Goal: Task Accomplishment & Management: Use online tool/utility

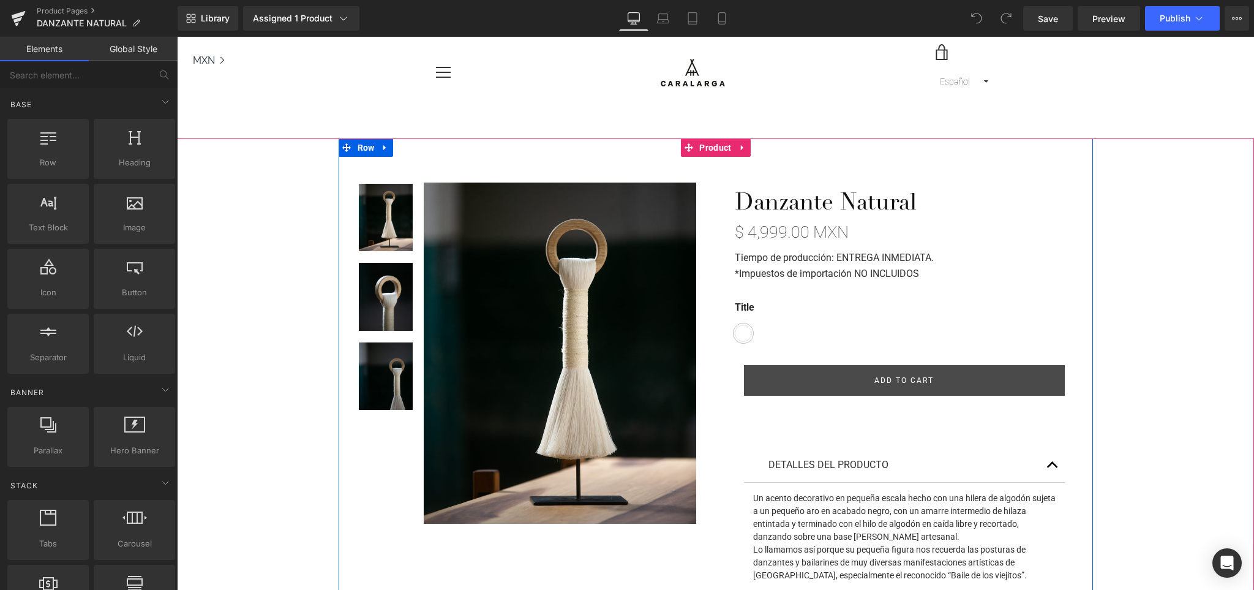
click at [846, 255] on strong "Tiempo de producción: ENTREGA INMEDIATA." at bounding box center [834, 258] width 199 height 12
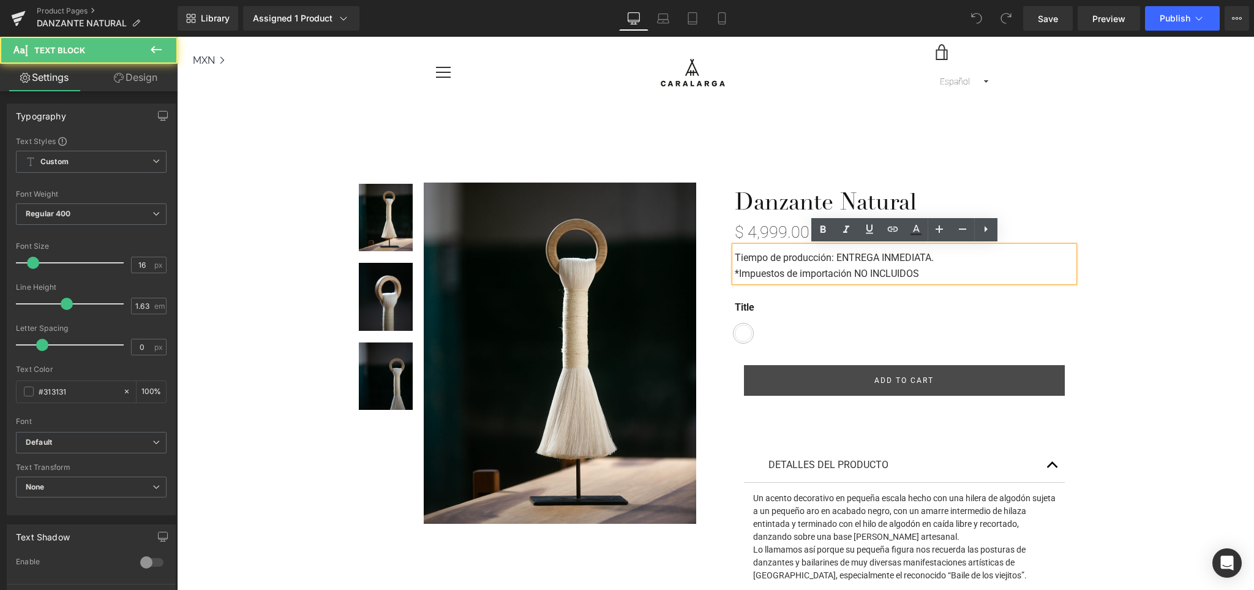
click at [951, 256] on p "Tiempo de producción: ENTREGA INMEDIATA." at bounding box center [904, 258] width 339 height 16
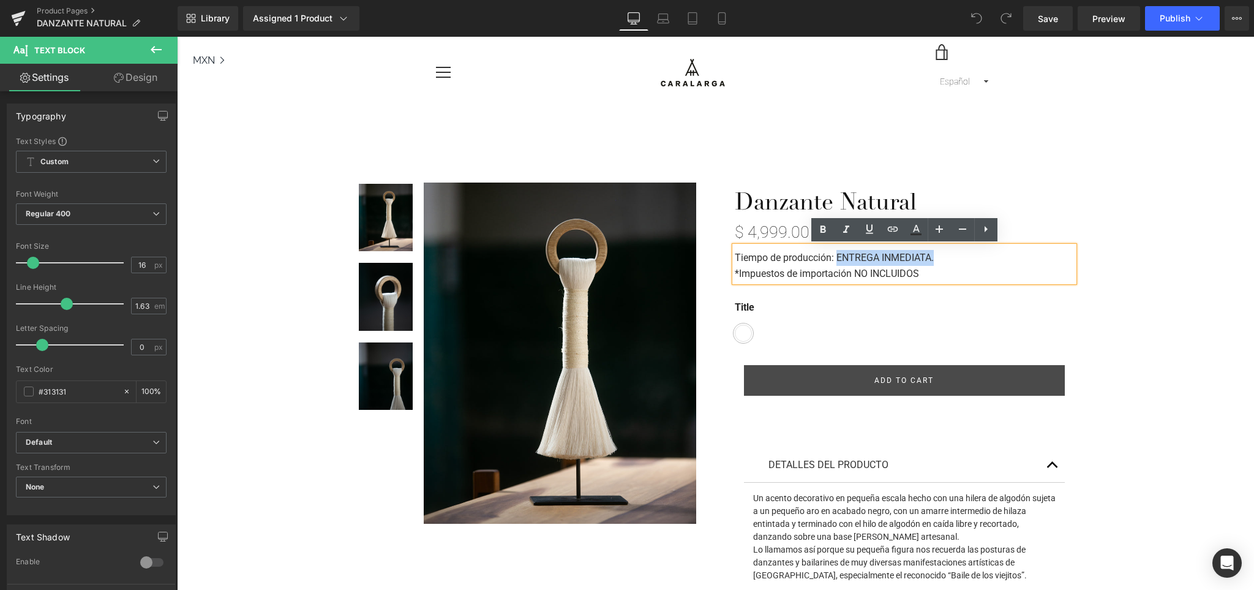
drag, startPoint x: 939, startPoint y: 258, endPoint x: 840, endPoint y: 259, distance: 99.2
click at [840, 259] on p "Tiempo de producción: ENTREGA INMEDIATA." at bounding box center [904, 258] width 339 height 16
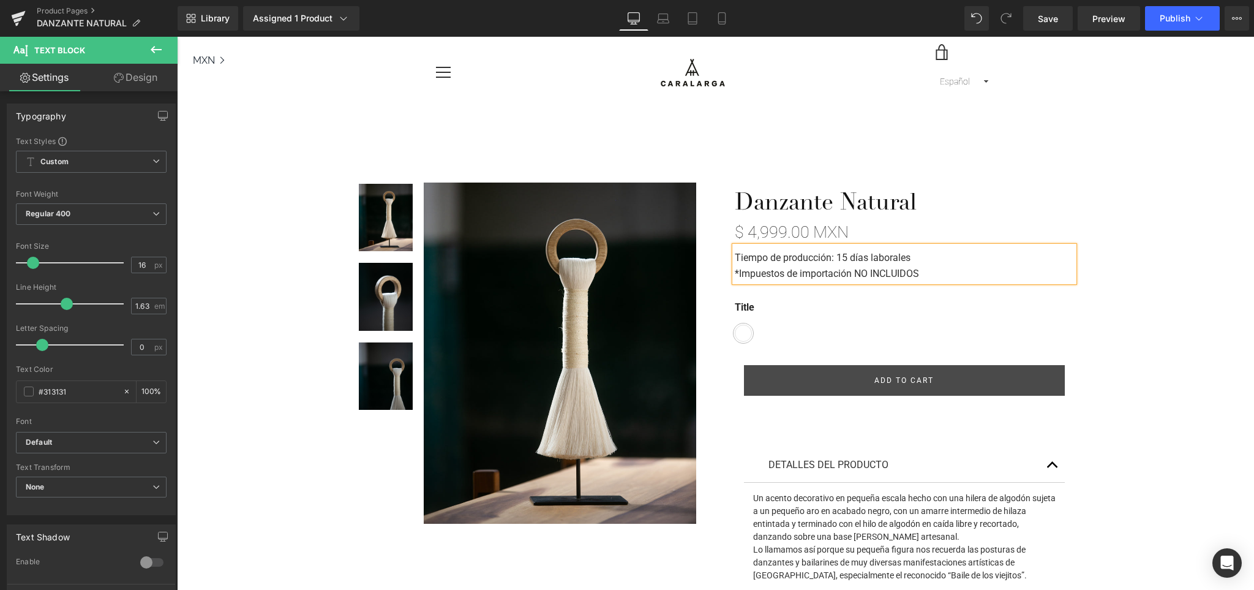
scroll to position [2, 0]
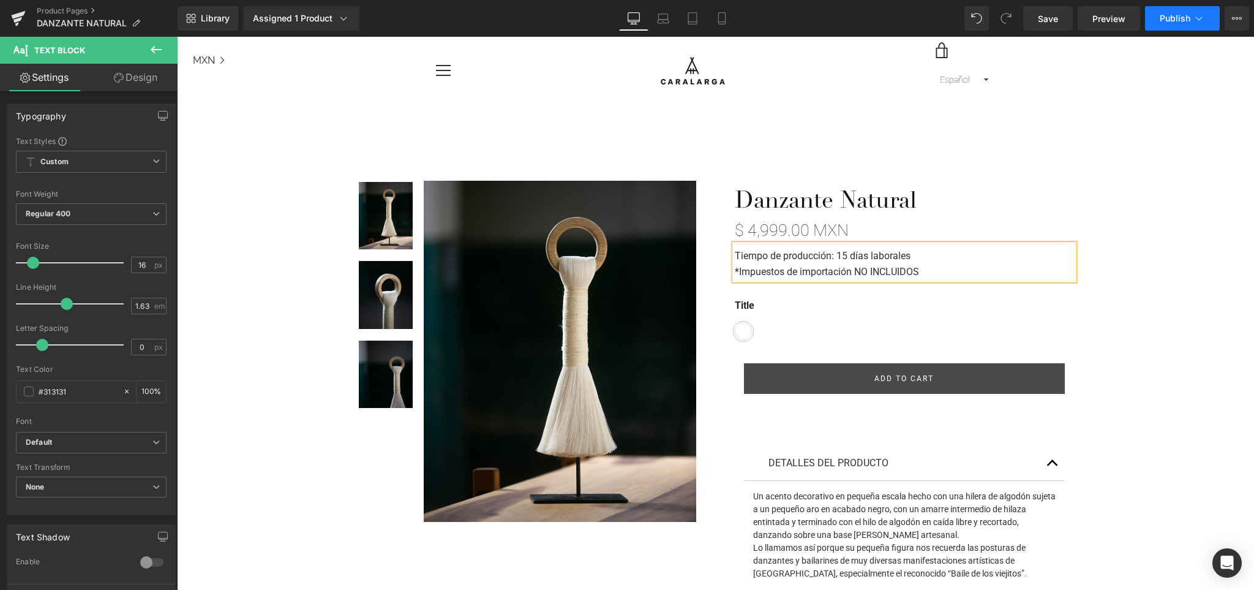
click at [1179, 15] on span "Publish" at bounding box center [1175, 18] width 31 height 10
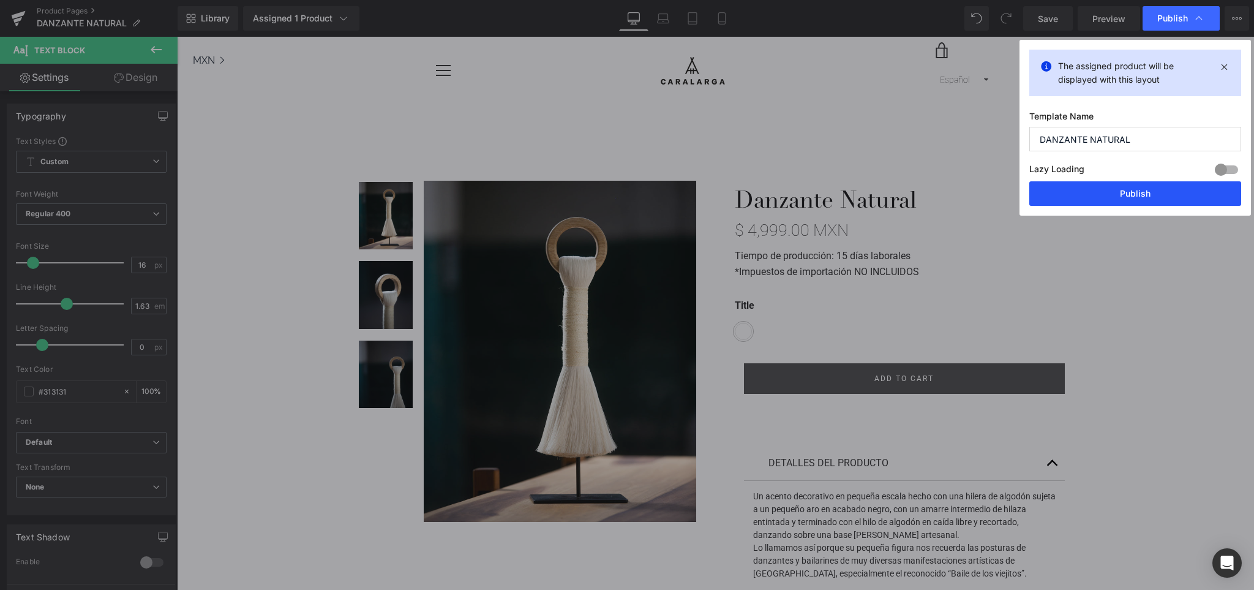
click at [1102, 195] on button "Publish" at bounding box center [1135, 193] width 212 height 24
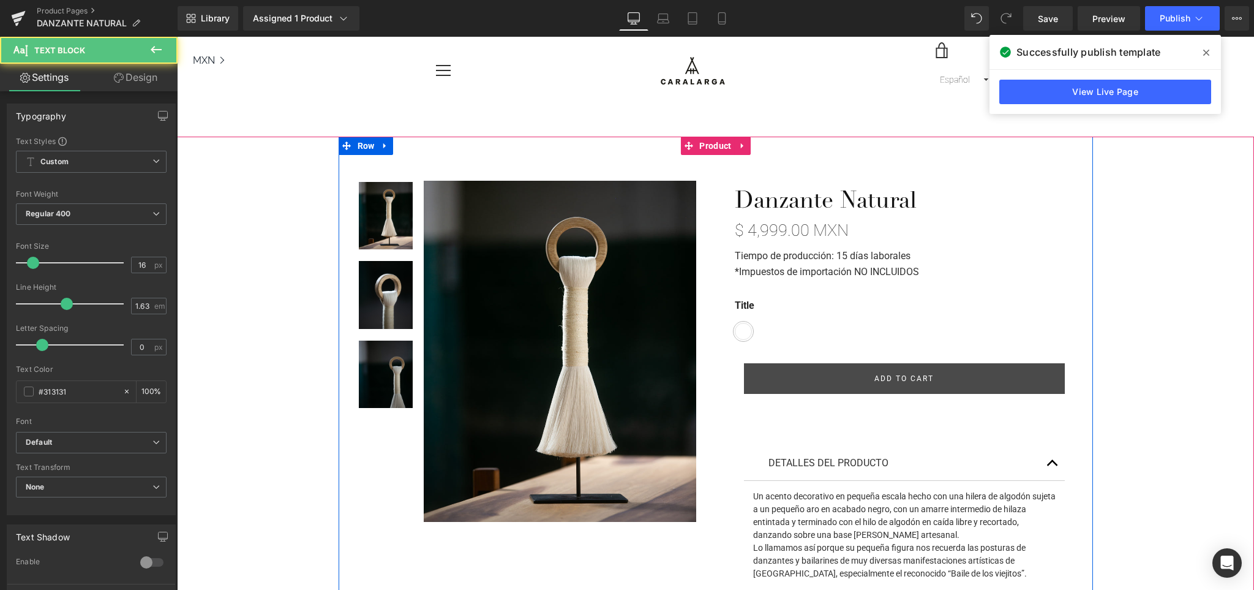
click at [900, 251] on strong "Tiempo de producción: 15 días laborales" at bounding box center [823, 256] width 176 height 12
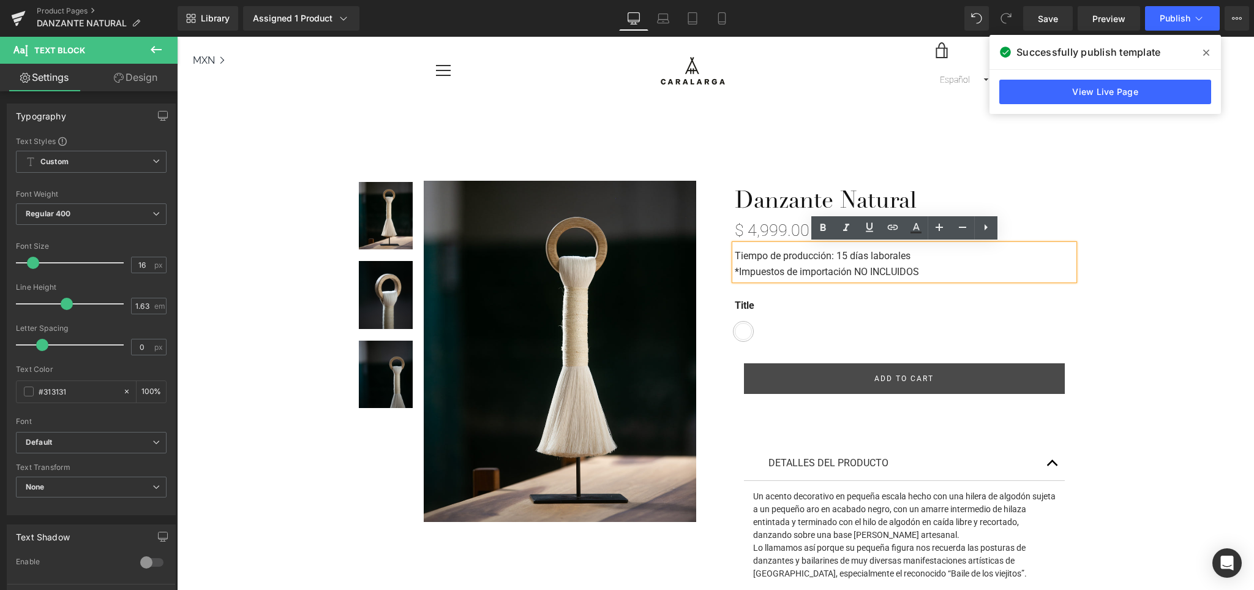
click at [847, 256] on strong "Tiempo de producción: 15 días laborales" at bounding box center [823, 256] width 176 height 12
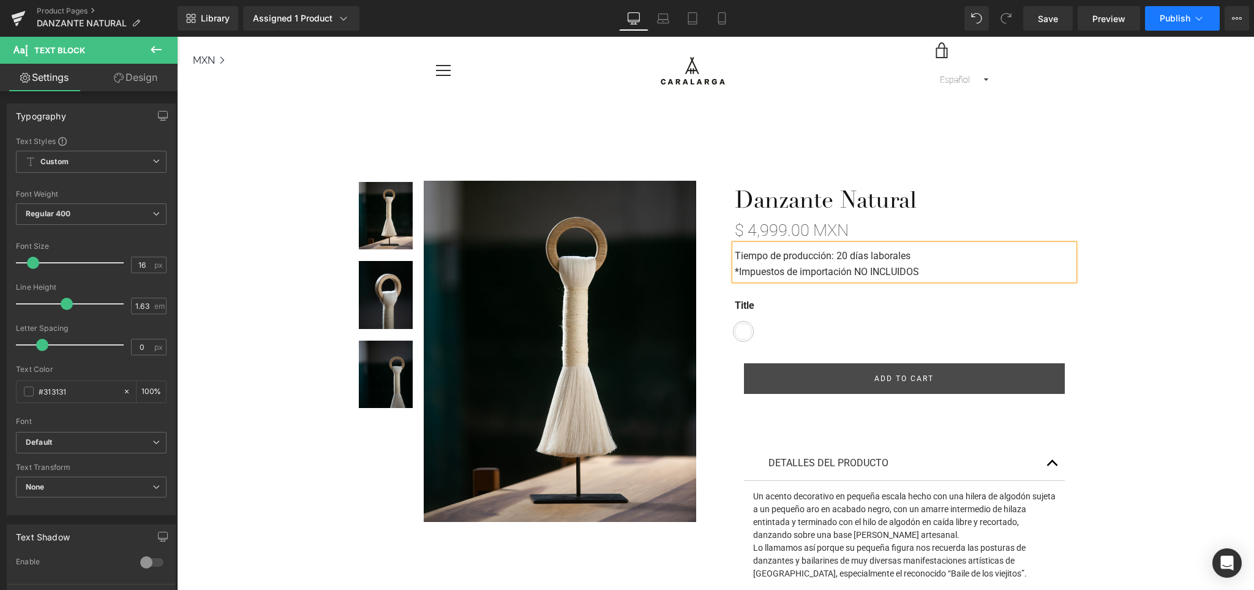
click at [1165, 27] on button "Publish" at bounding box center [1182, 18] width 75 height 24
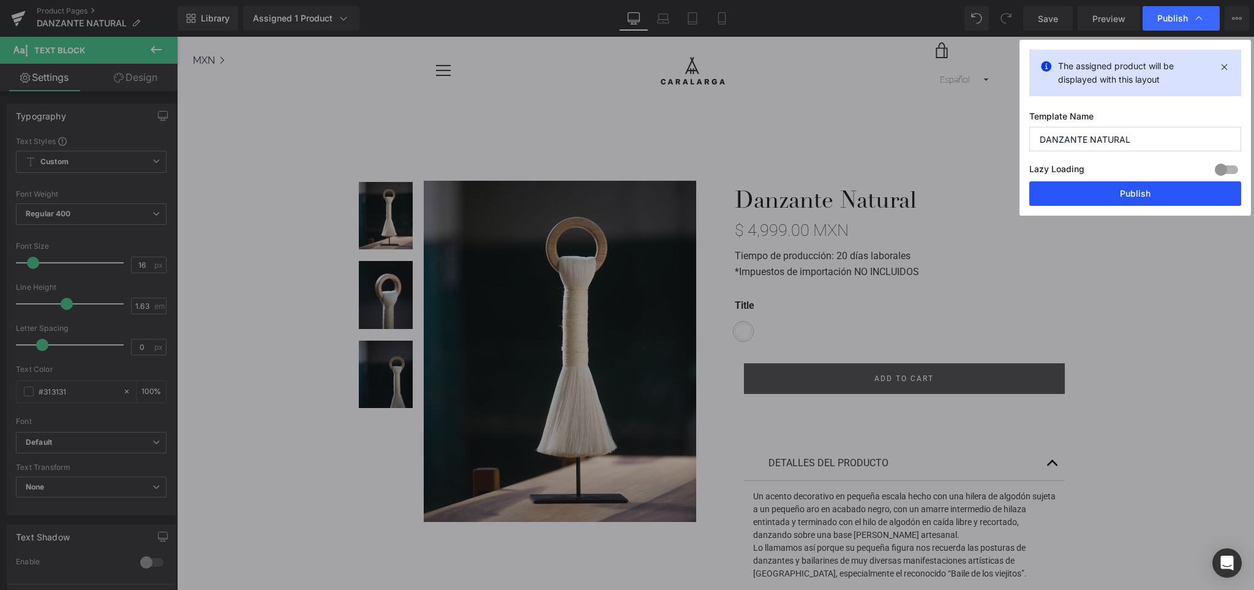
drag, startPoint x: 1150, startPoint y: 195, endPoint x: 981, endPoint y: 132, distance: 179.6
click at [1150, 195] on button "Publish" at bounding box center [1135, 193] width 212 height 24
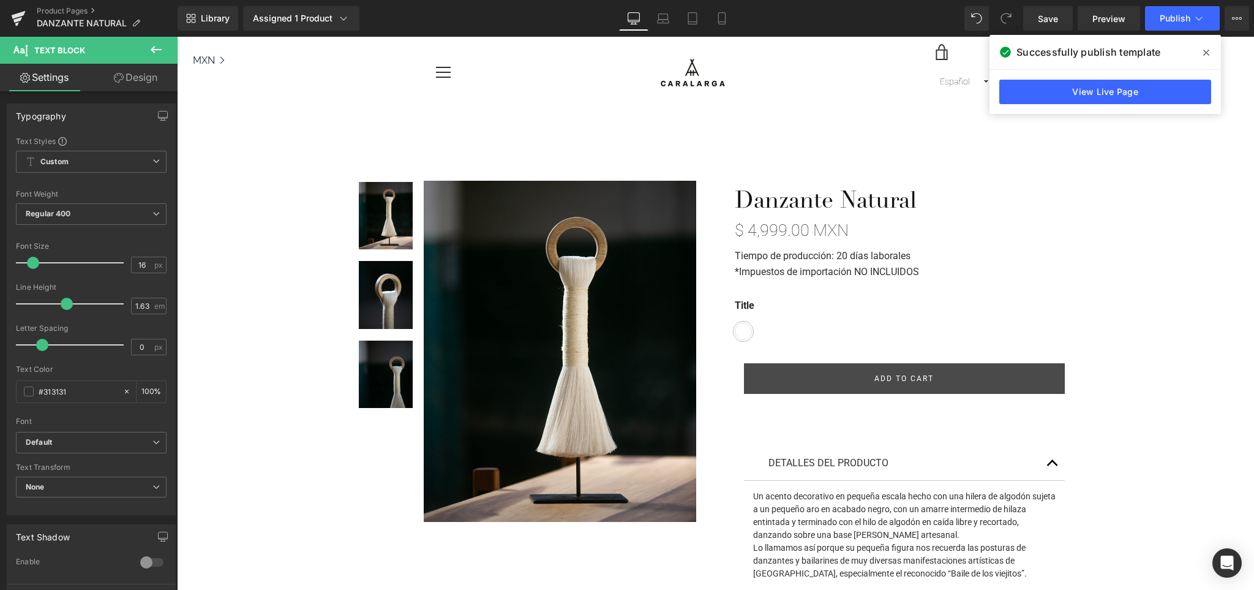
scroll to position [0, 0]
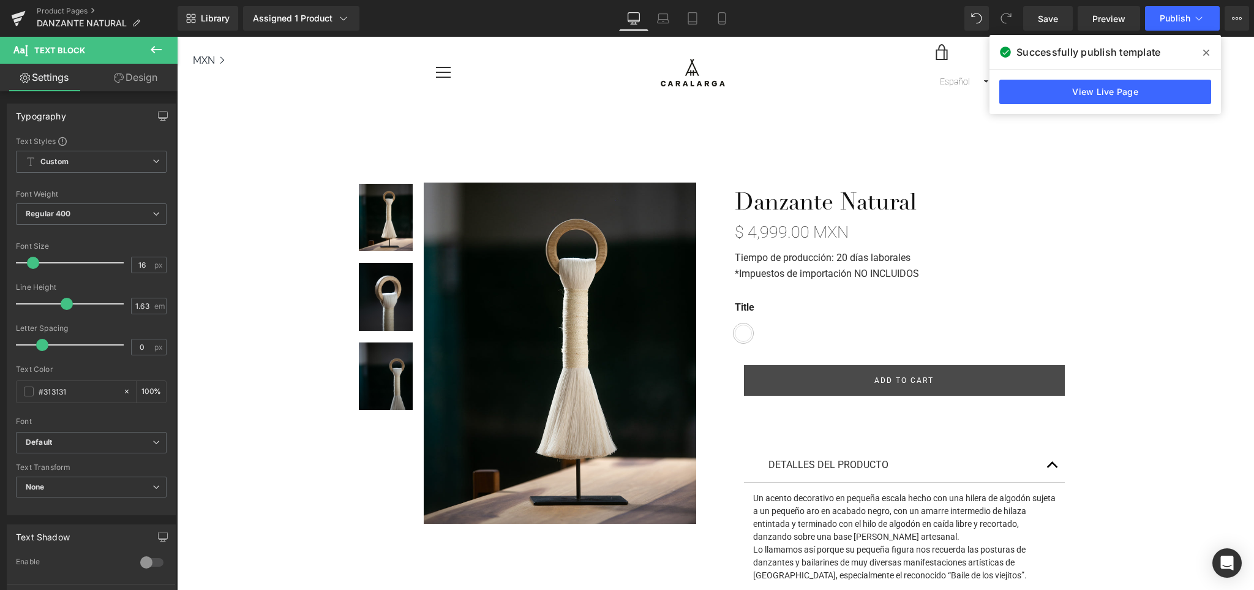
click at [1207, 50] on icon at bounding box center [1206, 53] width 6 height 10
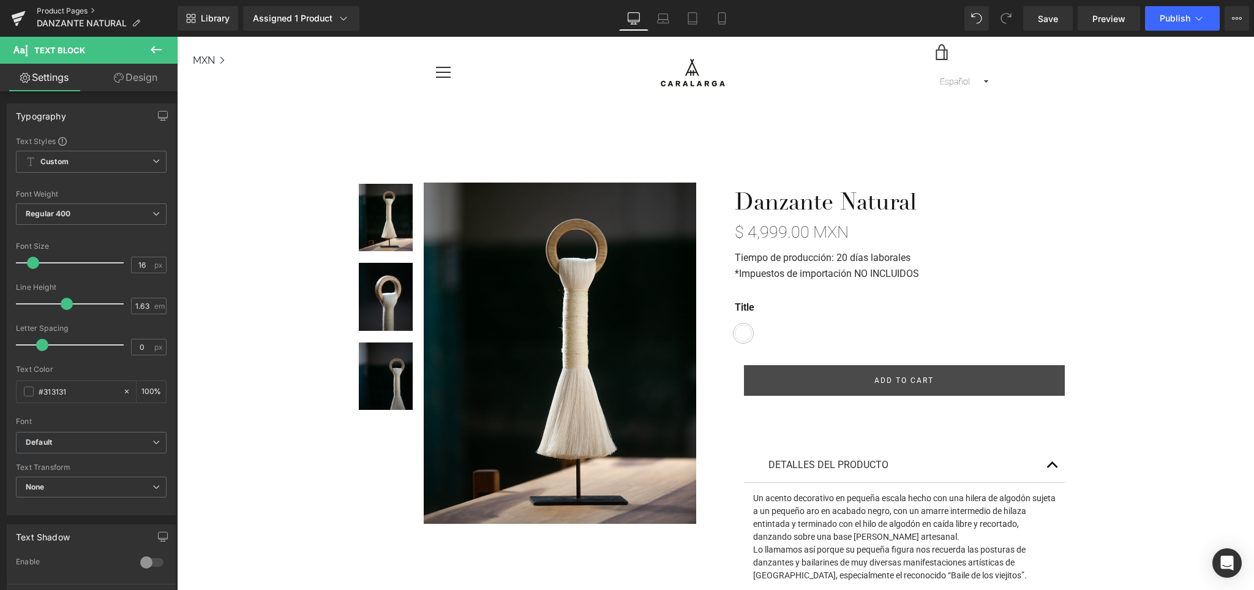
click at [70, 11] on link "Product Pages" at bounding box center [107, 11] width 141 height 10
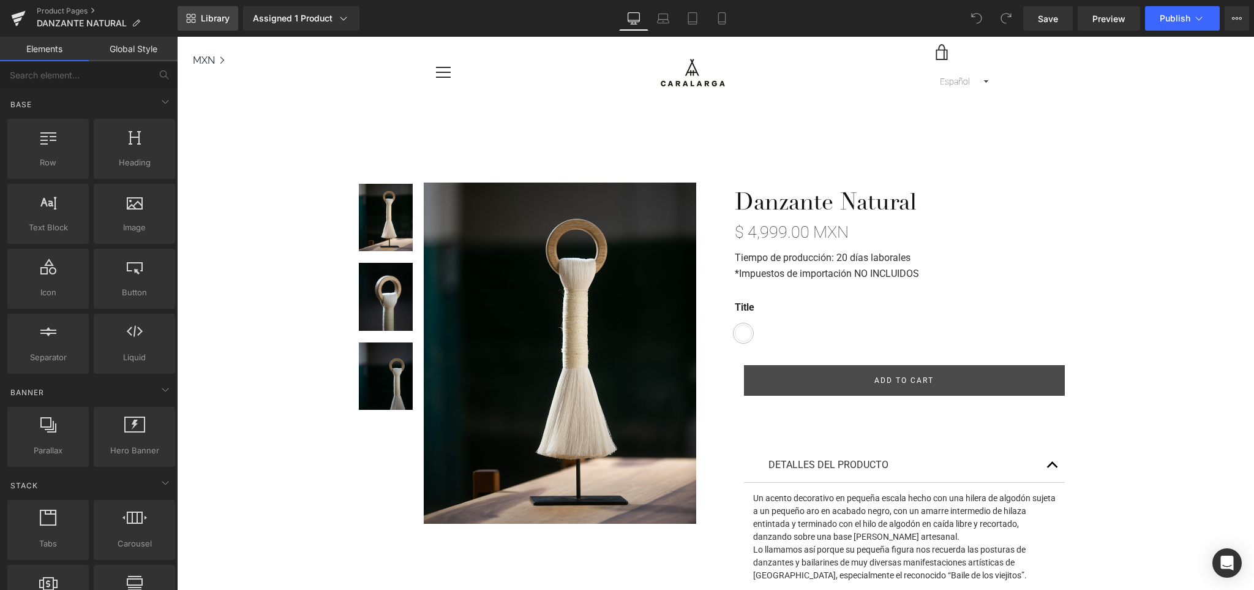
click at [200, 15] on link "Library" at bounding box center [208, 18] width 61 height 24
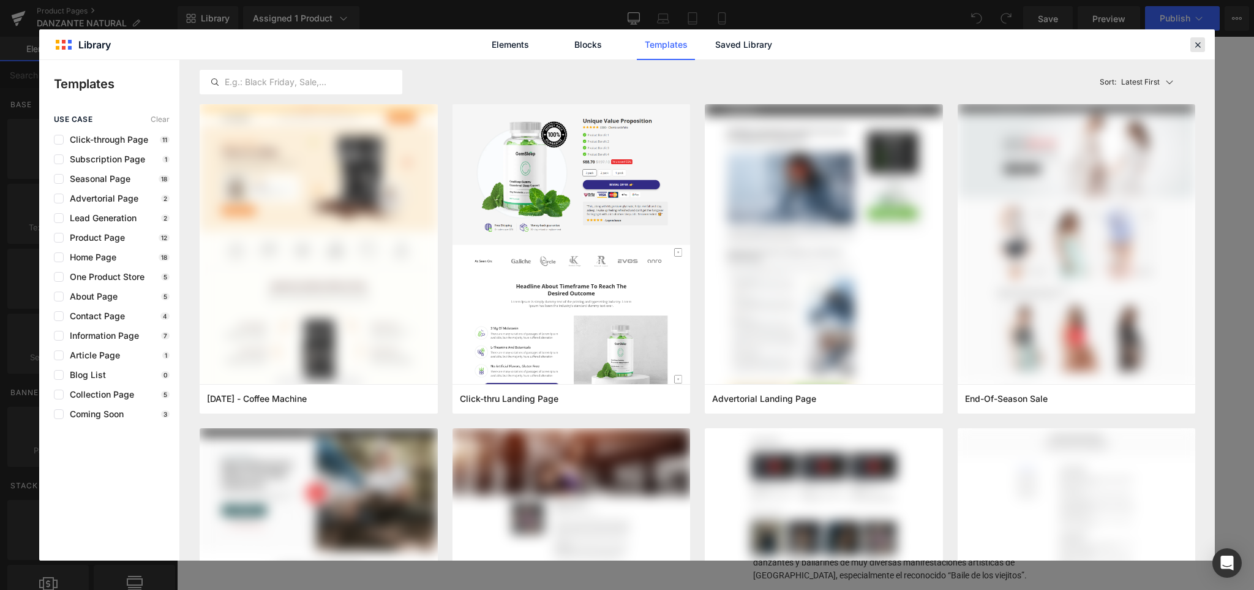
click at [1199, 43] on icon at bounding box center [1197, 44] width 11 height 11
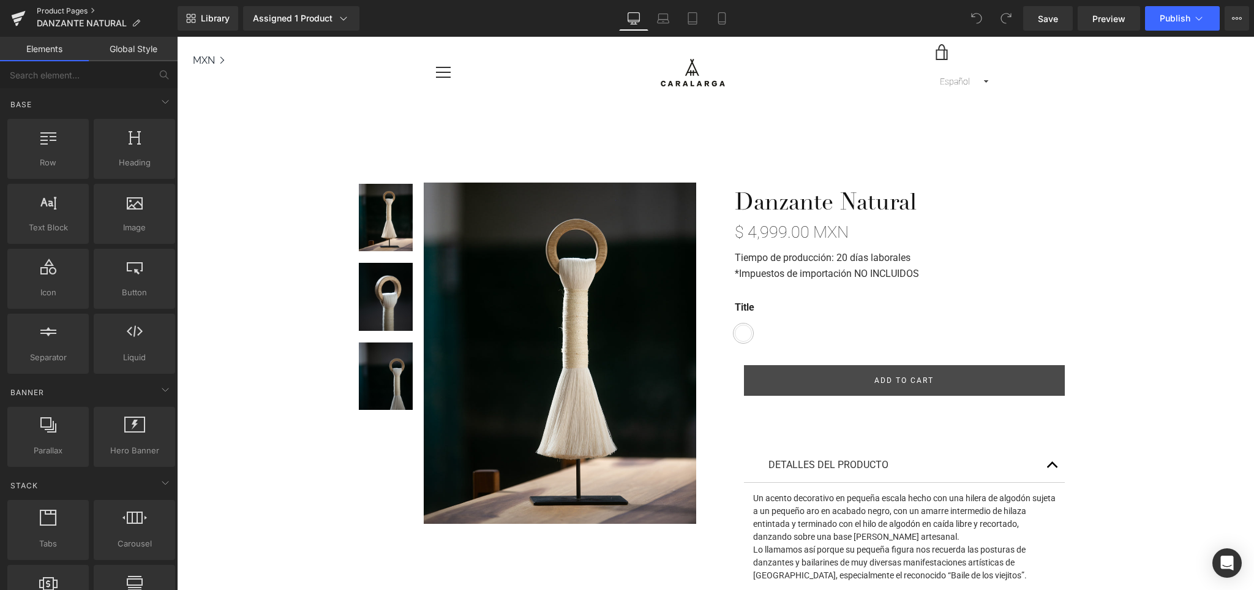
click at [55, 9] on link "Product Pages" at bounding box center [107, 11] width 141 height 10
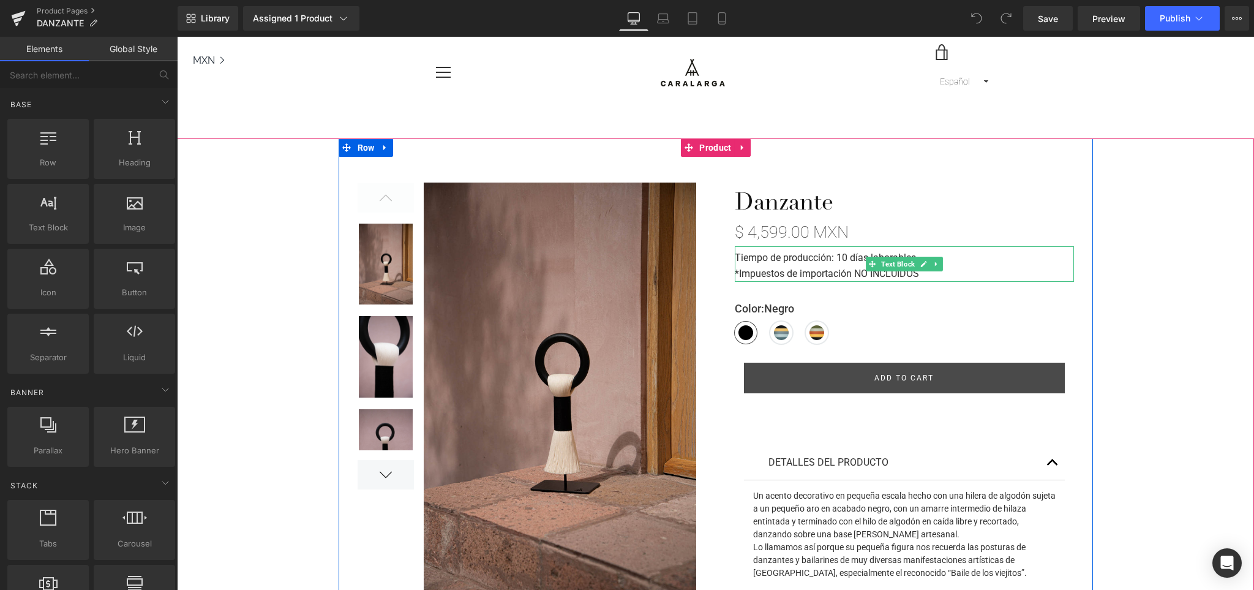
click at [875, 252] on b "Tiempo de producción: 10 días laborables." at bounding box center [827, 258] width 184 height 12
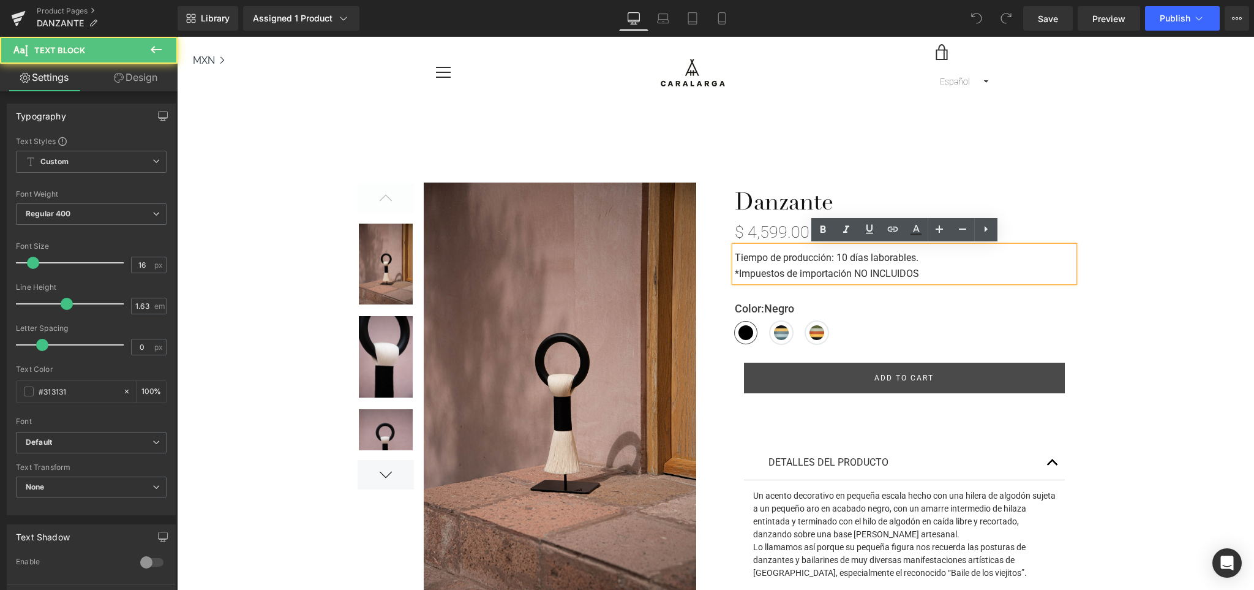
click at [842, 259] on b "Tiempo de producción: 10 días laborables." at bounding box center [827, 258] width 184 height 12
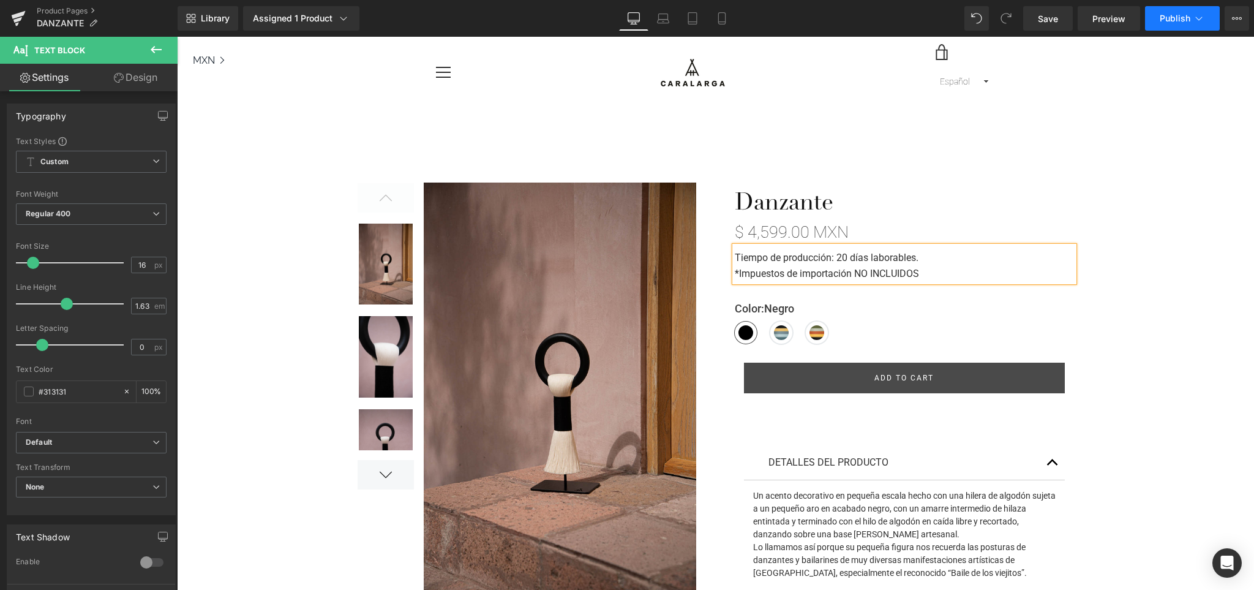
click at [1170, 17] on span "Publish" at bounding box center [1175, 18] width 31 height 10
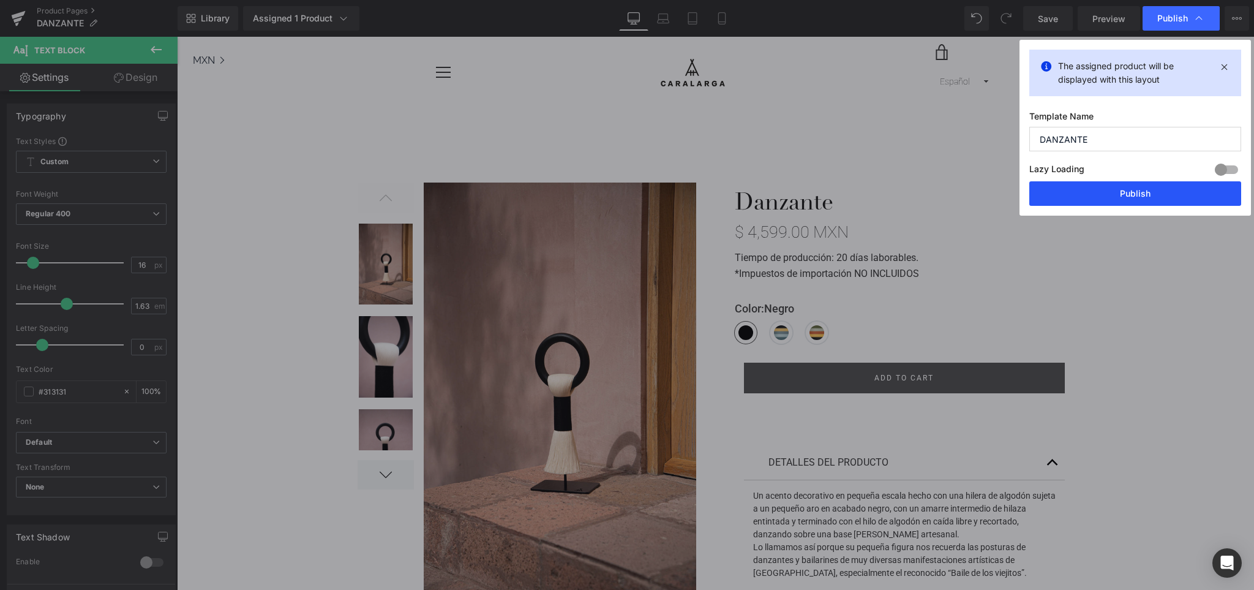
click at [1137, 192] on button "Publish" at bounding box center [1135, 193] width 212 height 24
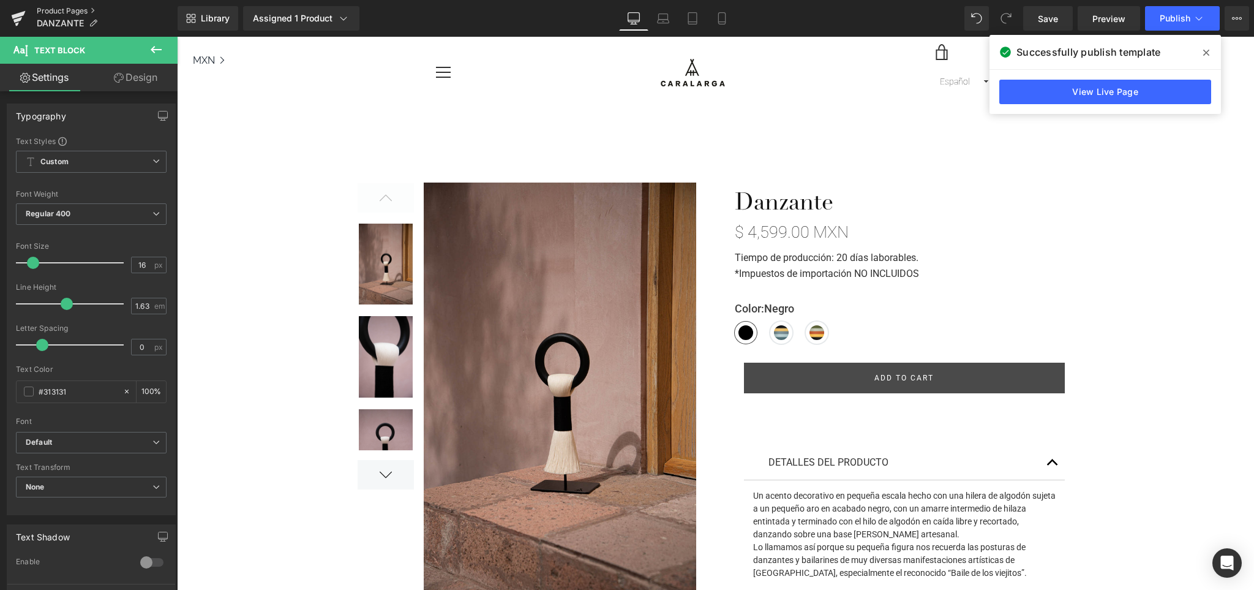
click at [77, 8] on link "Product Pages" at bounding box center [107, 11] width 141 height 10
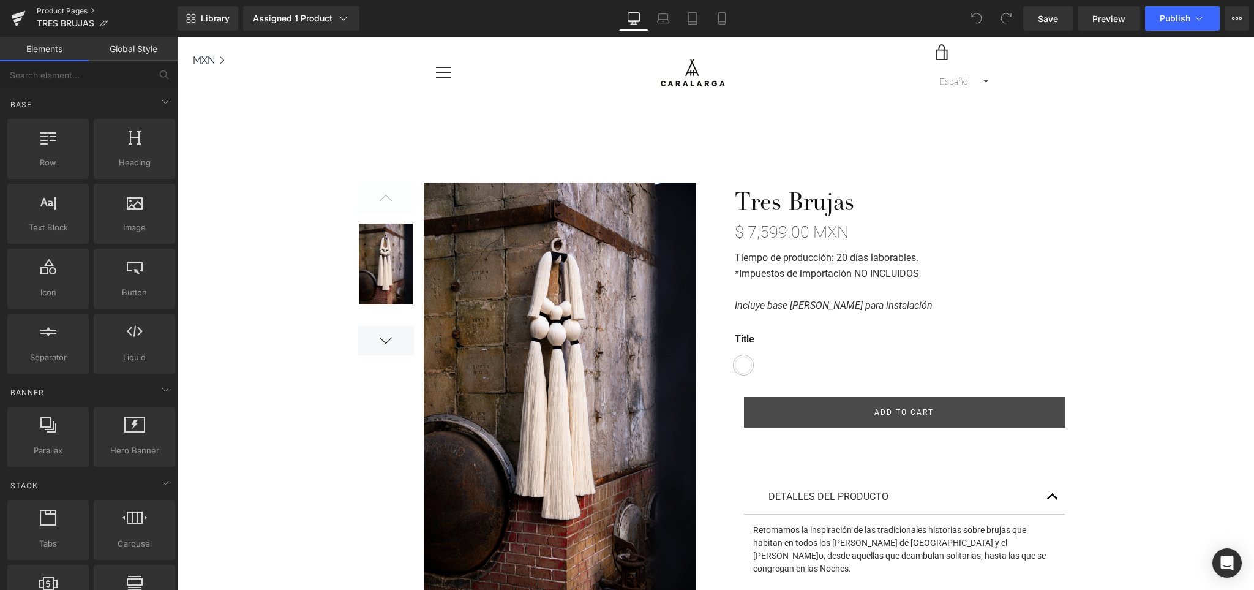
click at [69, 7] on link "Product Pages" at bounding box center [107, 11] width 141 height 10
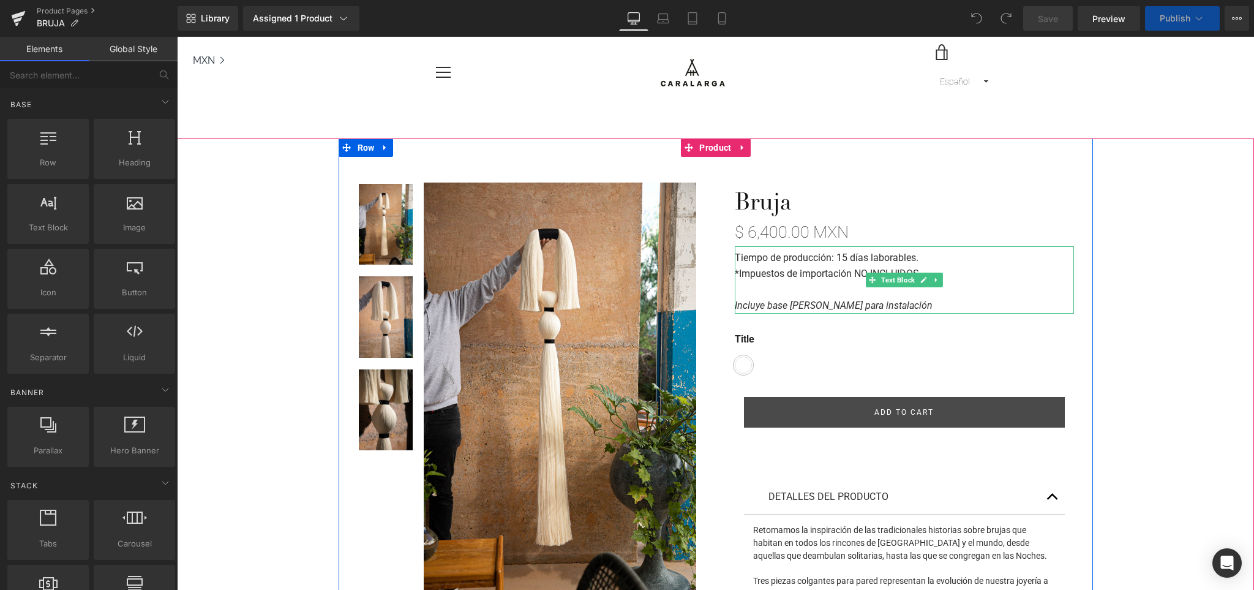
click at [849, 264] on p "Tiempo de producción: 15 días laborables." at bounding box center [904, 258] width 339 height 16
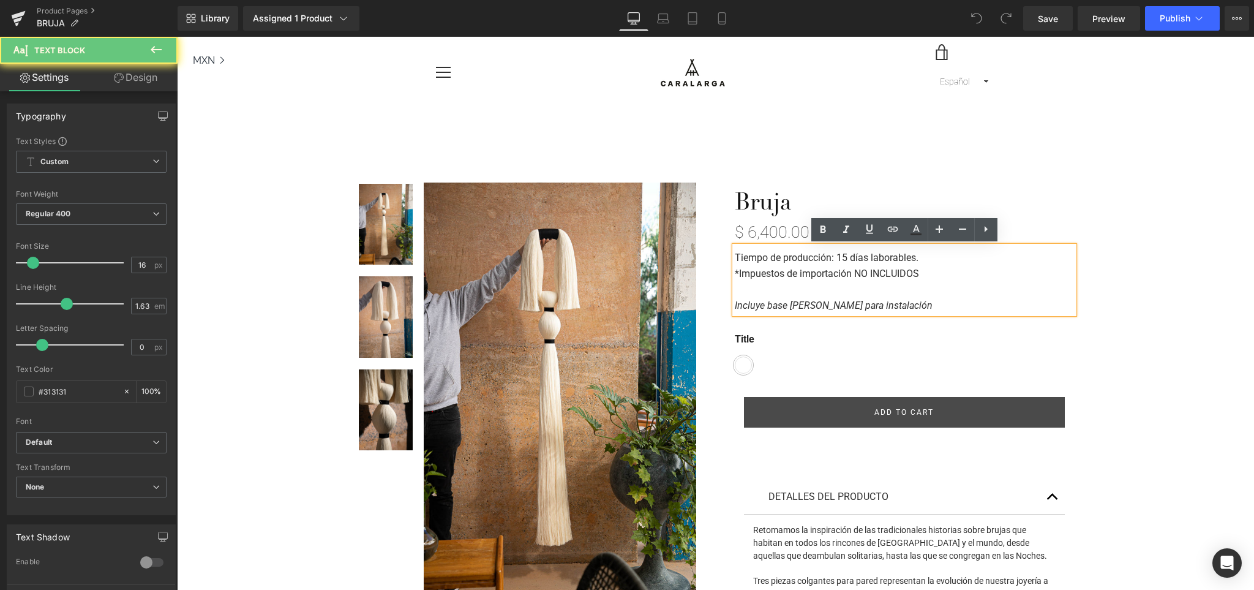
click at [845, 260] on strong "Tiempo de producción: 15 días laborables." at bounding box center [827, 258] width 184 height 12
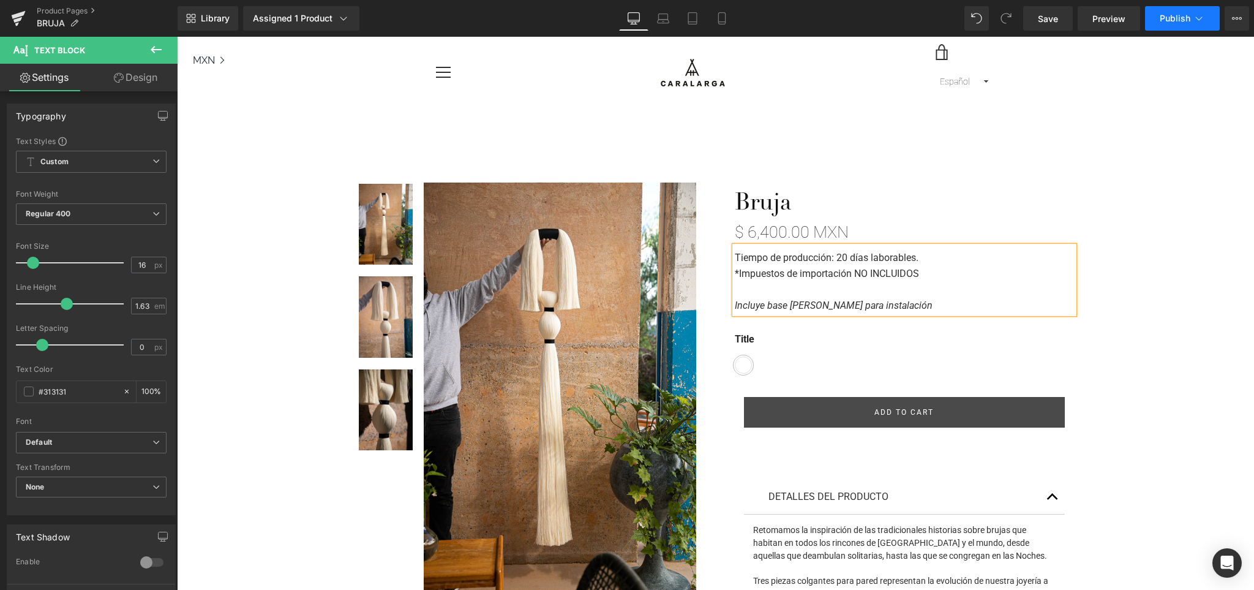
click at [1172, 21] on span "Publish" at bounding box center [1175, 18] width 31 height 10
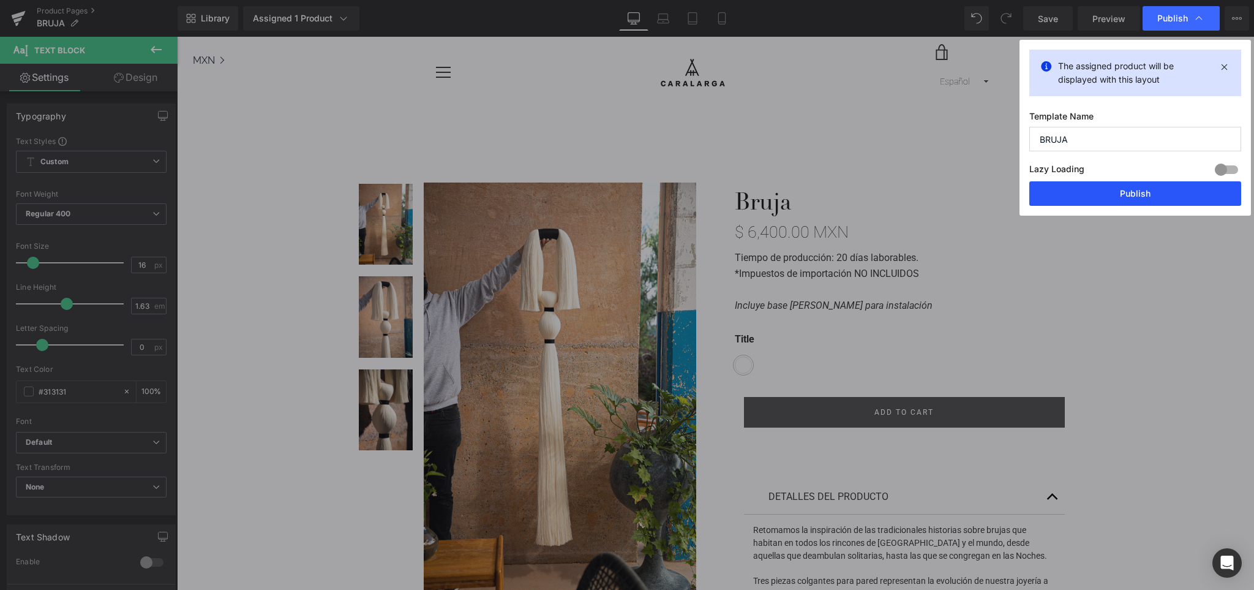
click at [1148, 190] on button "Publish" at bounding box center [1135, 193] width 212 height 24
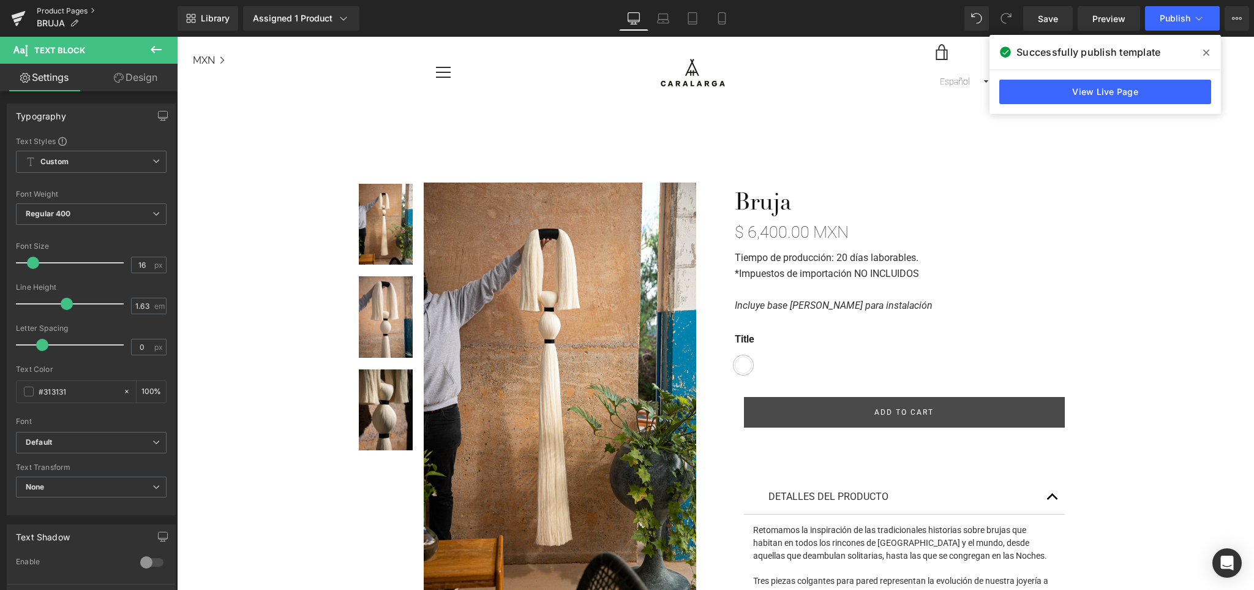
click at [72, 10] on link "Product Pages" at bounding box center [107, 11] width 141 height 10
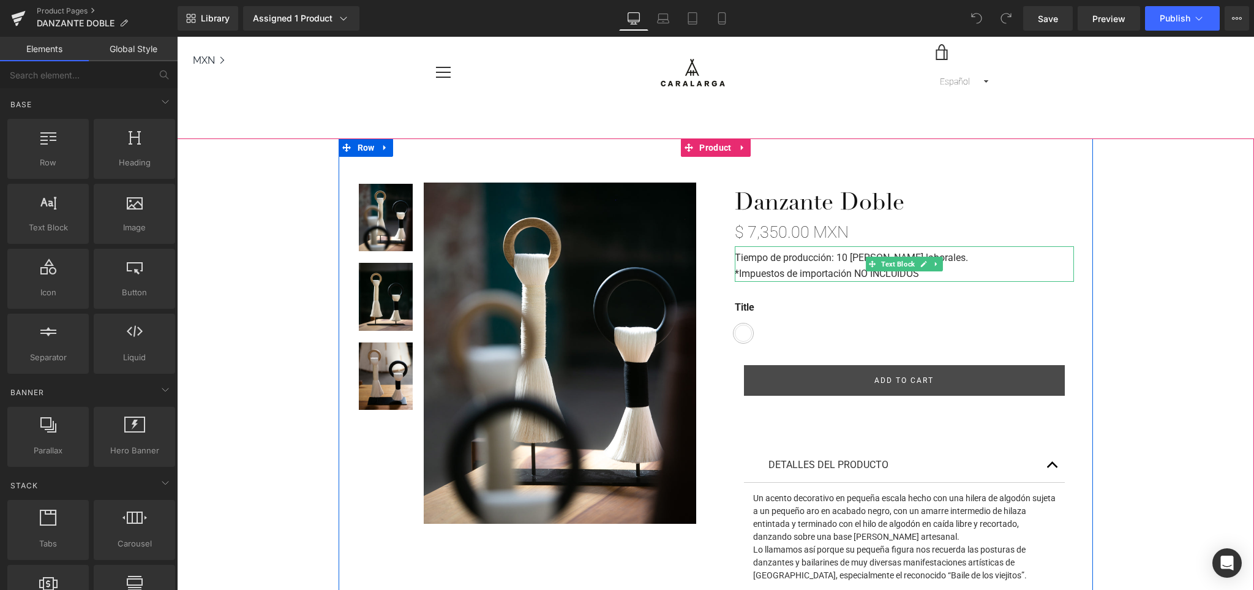
click at [854, 257] on strong "Tiempo de producción: 10 días laborales." at bounding box center [851, 258] width 233 height 12
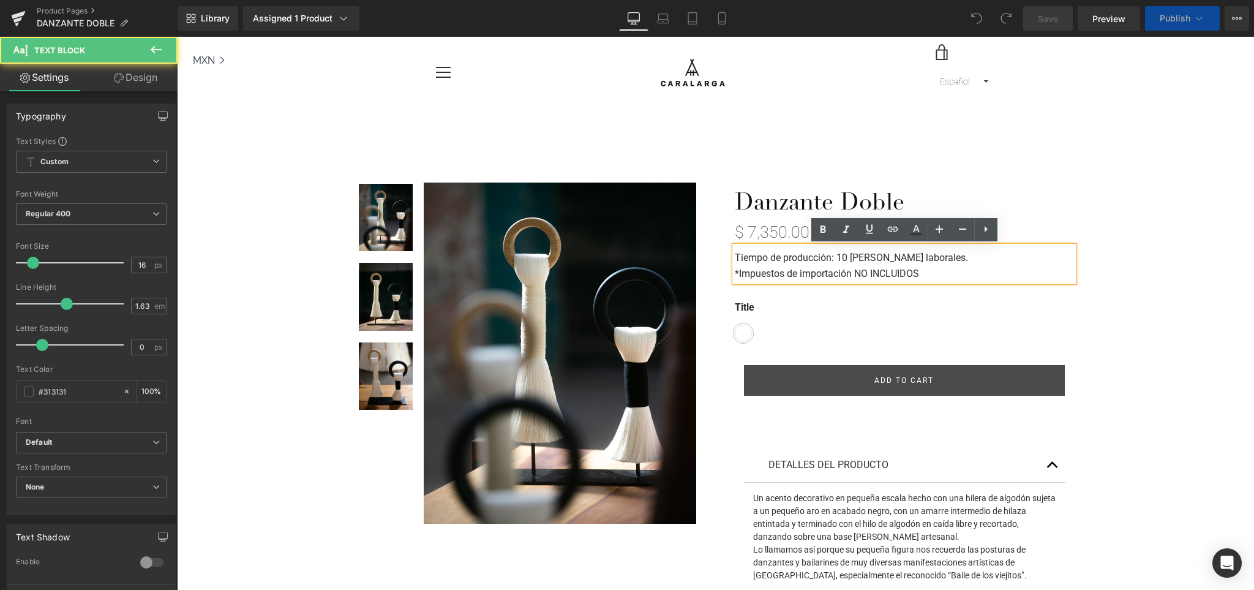
click at [842, 259] on strong "Tiempo de producción: 10 días laborales." at bounding box center [851, 258] width 233 height 12
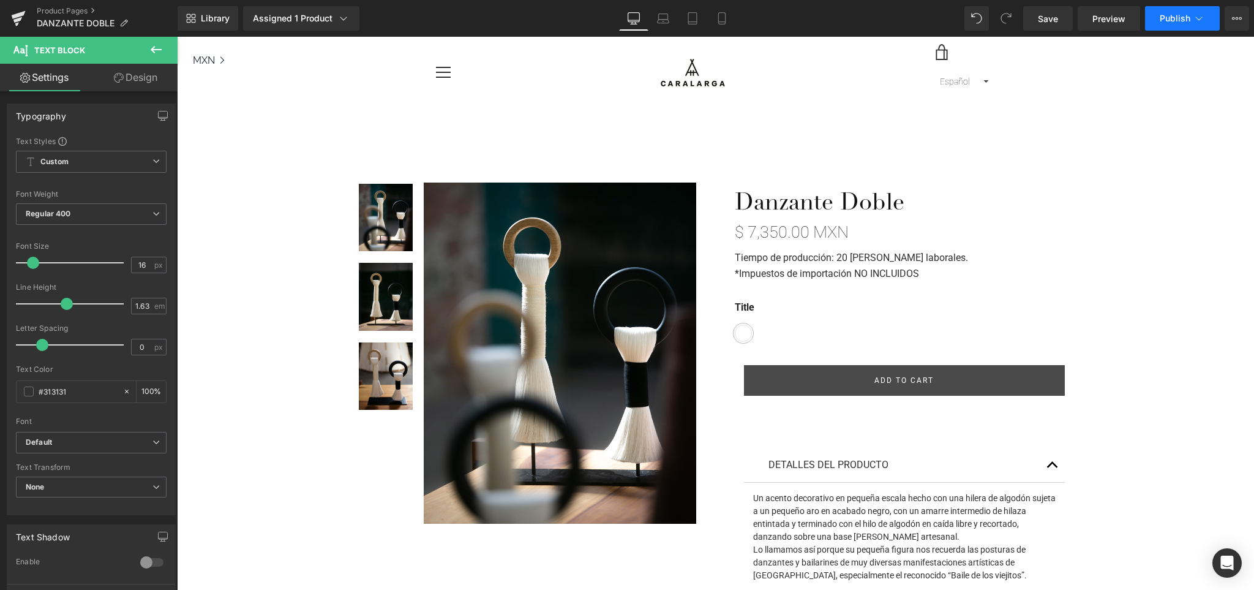
click at [1174, 14] on span "Publish" at bounding box center [1175, 18] width 31 height 10
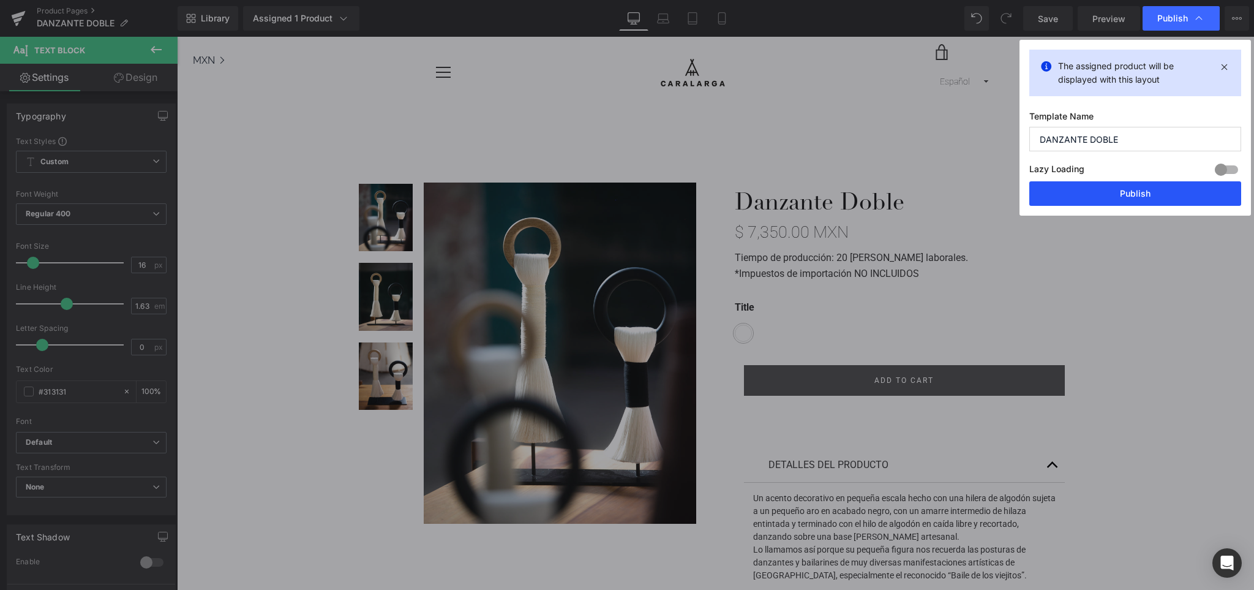
click at [1126, 191] on button "Publish" at bounding box center [1135, 193] width 212 height 24
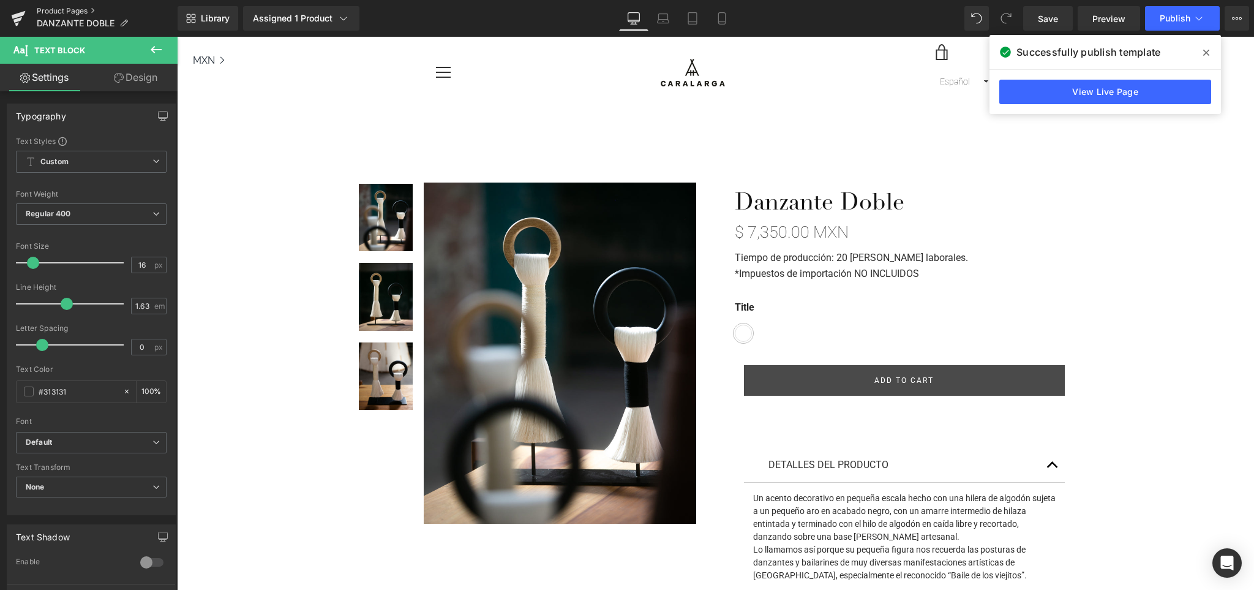
click at [51, 9] on link "Product Pages" at bounding box center [107, 11] width 141 height 10
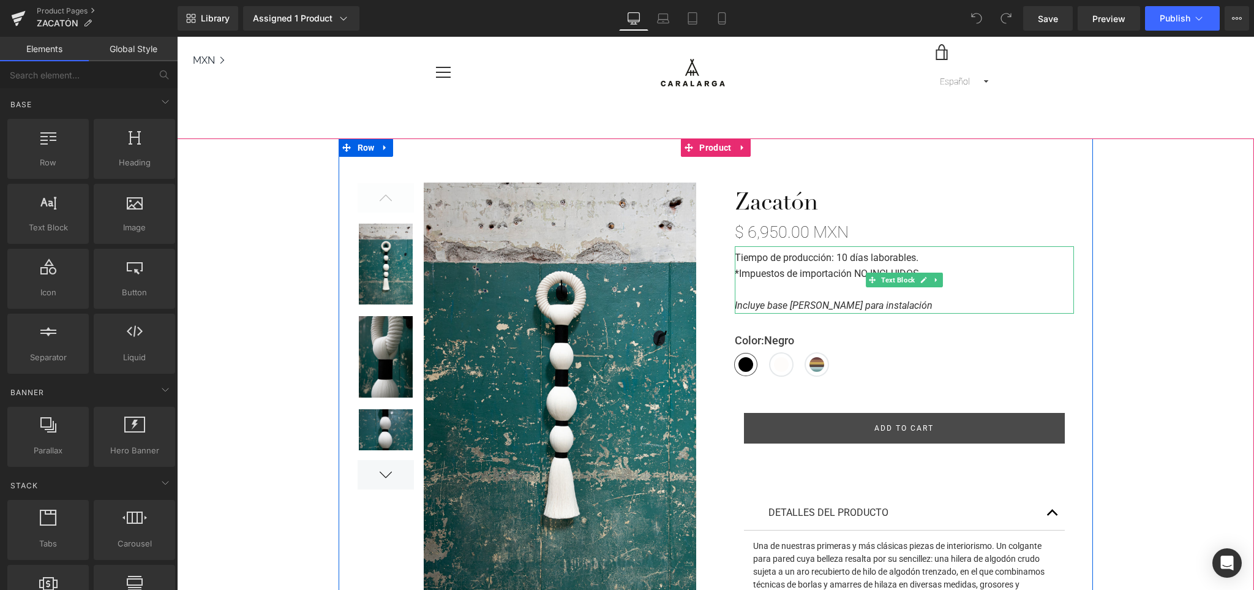
click at [843, 257] on strong "Tiempo de producción: 10 días laborables." at bounding box center [827, 258] width 184 height 12
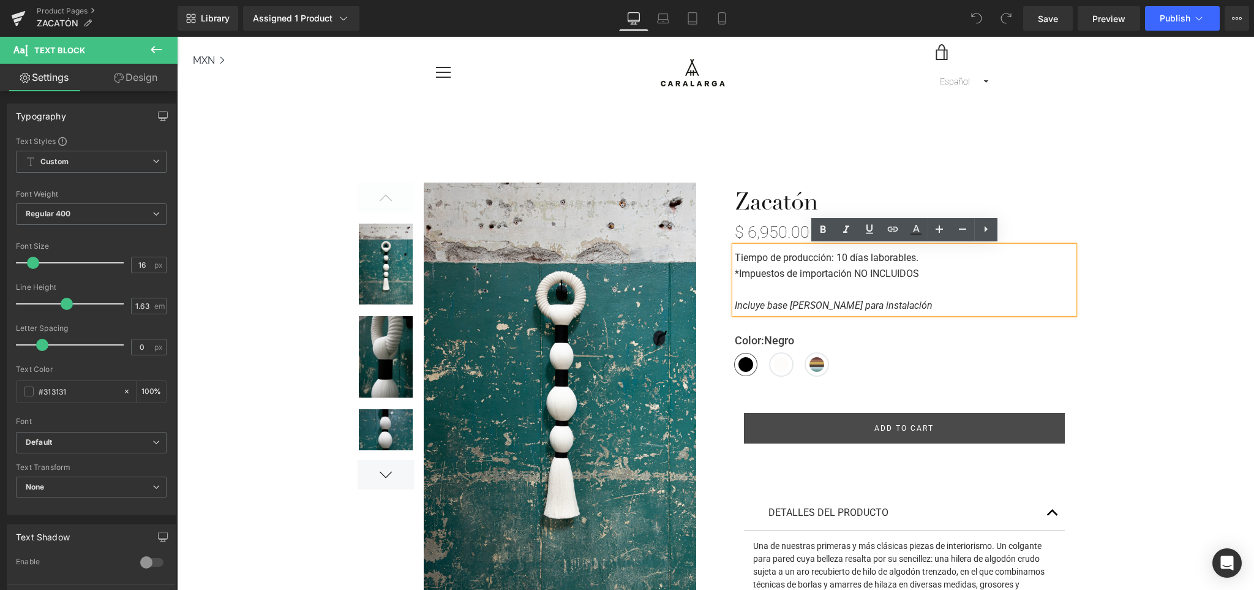
click at [844, 258] on strong "Tiempo de producción: 10 días laborables." at bounding box center [827, 258] width 184 height 12
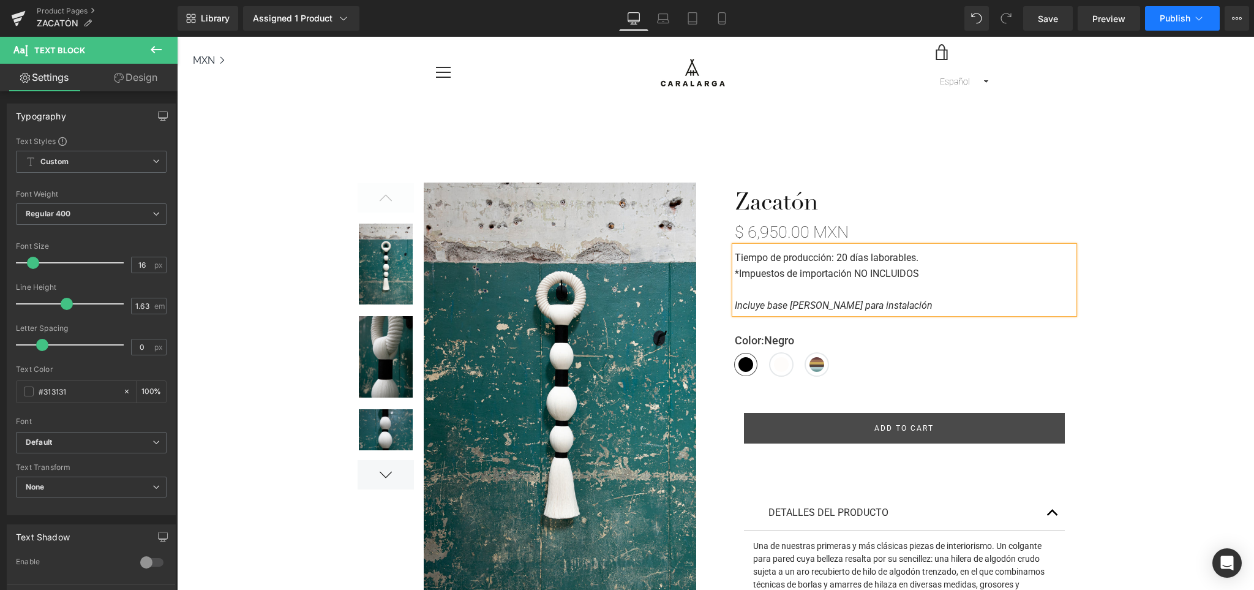
click at [1172, 20] on span "Publish" at bounding box center [1175, 18] width 31 height 10
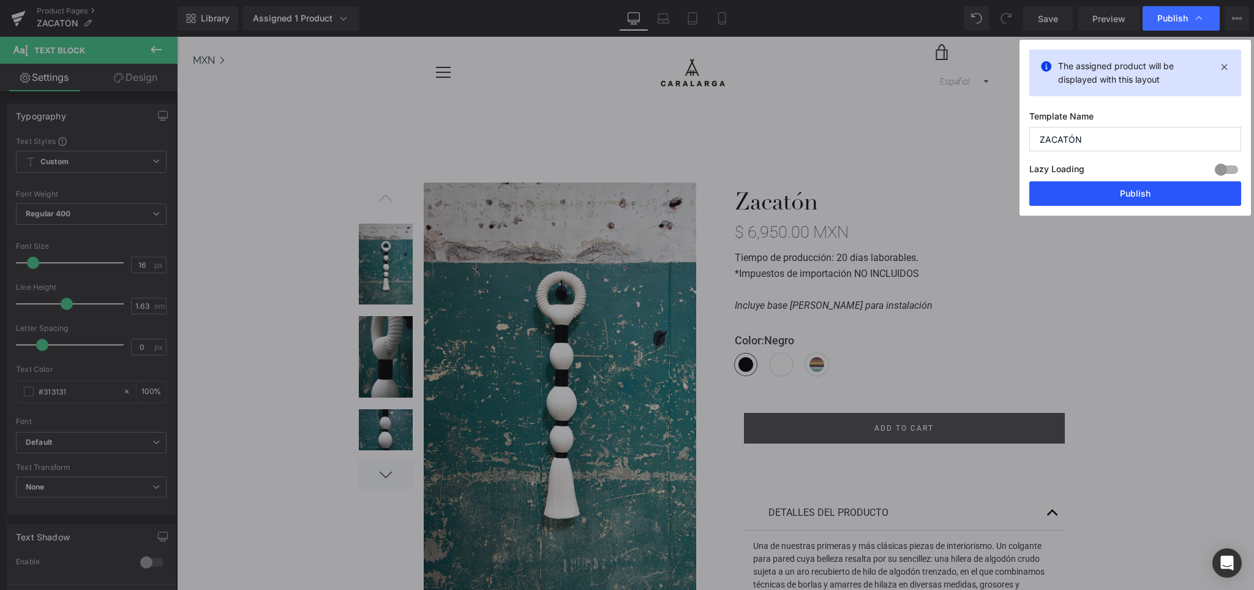
click at [1129, 192] on button "Publish" at bounding box center [1135, 193] width 212 height 24
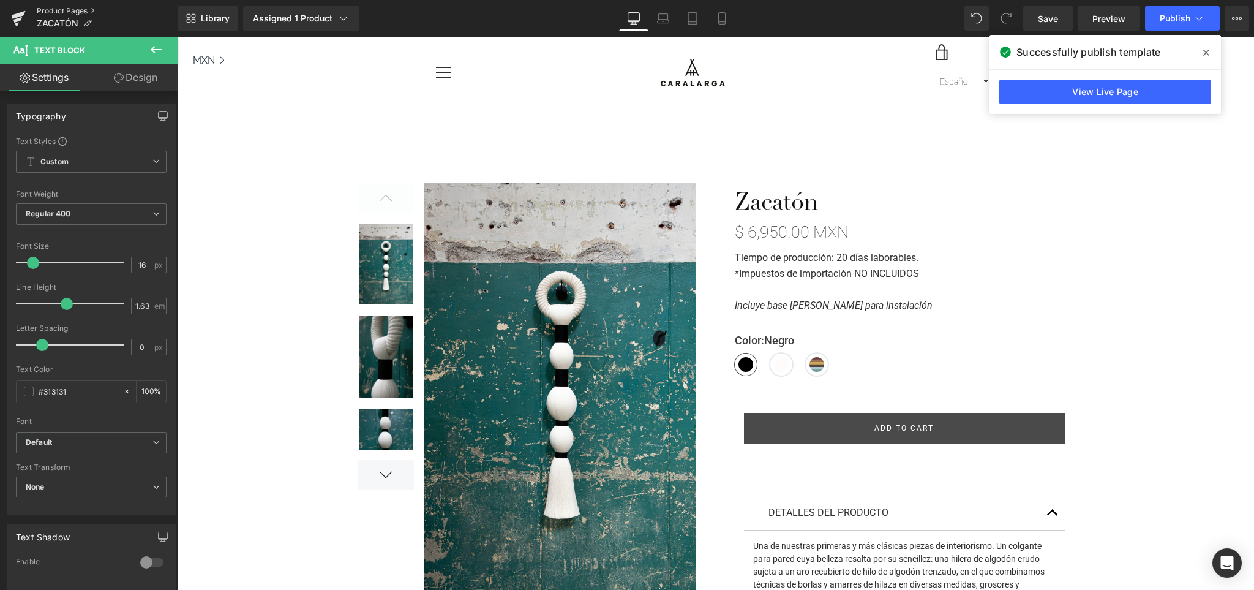
click at [60, 12] on link "Product Pages" at bounding box center [107, 11] width 141 height 10
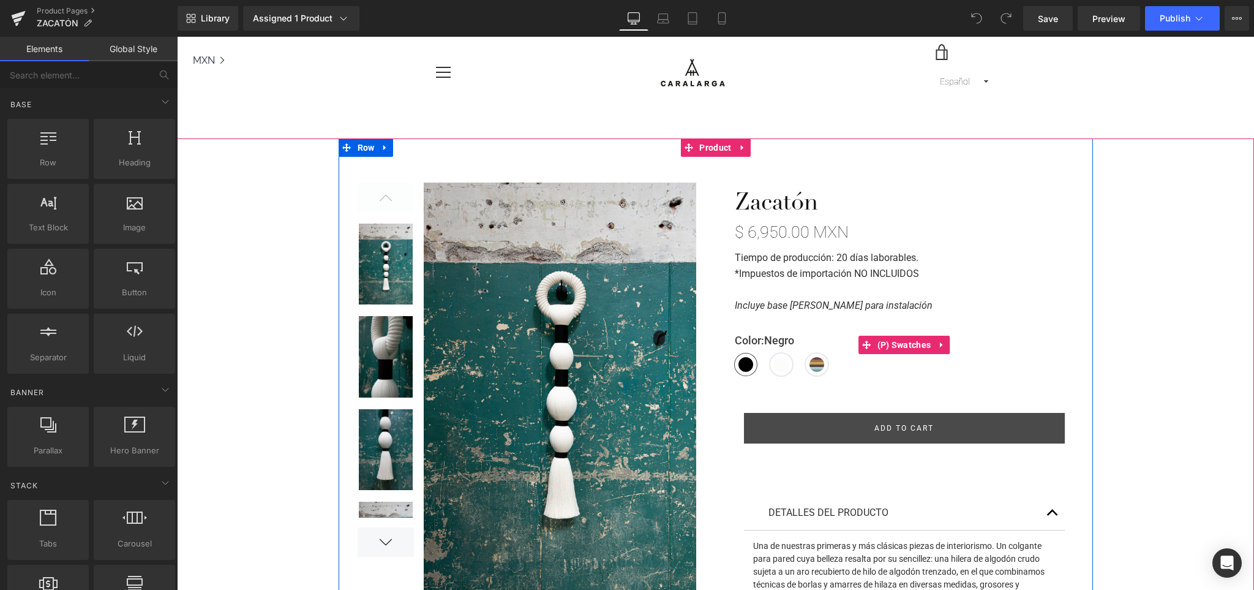
click at [806, 364] on span "Colorín" at bounding box center [817, 364] width 22 height 22
click at [785, 366] on span "Natural" at bounding box center [781, 364] width 22 height 22
click at [751, 364] on span "Negro" at bounding box center [746, 364] width 22 height 22
click at [779, 364] on span "Natural" at bounding box center [781, 364] width 22 height 22
click at [807, 364] on span "Colorín" at bounding box center [817, 364] width 22 height 22
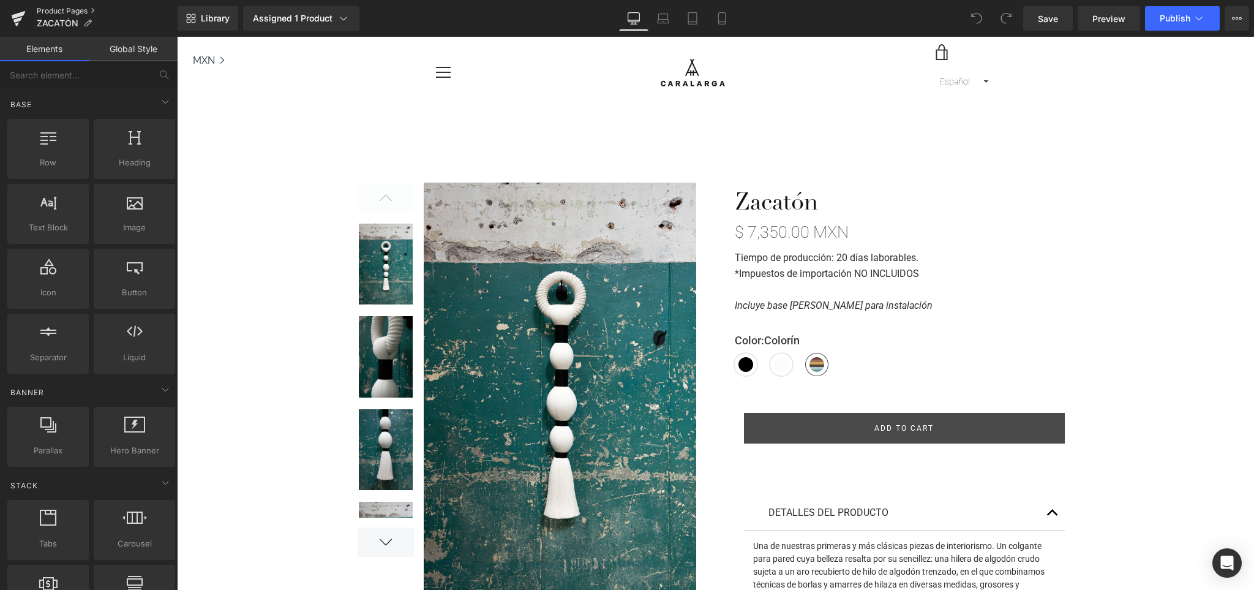
click at [77, 11] on link "Product Pages" at bounding box center [107, 11] width 141 height 10
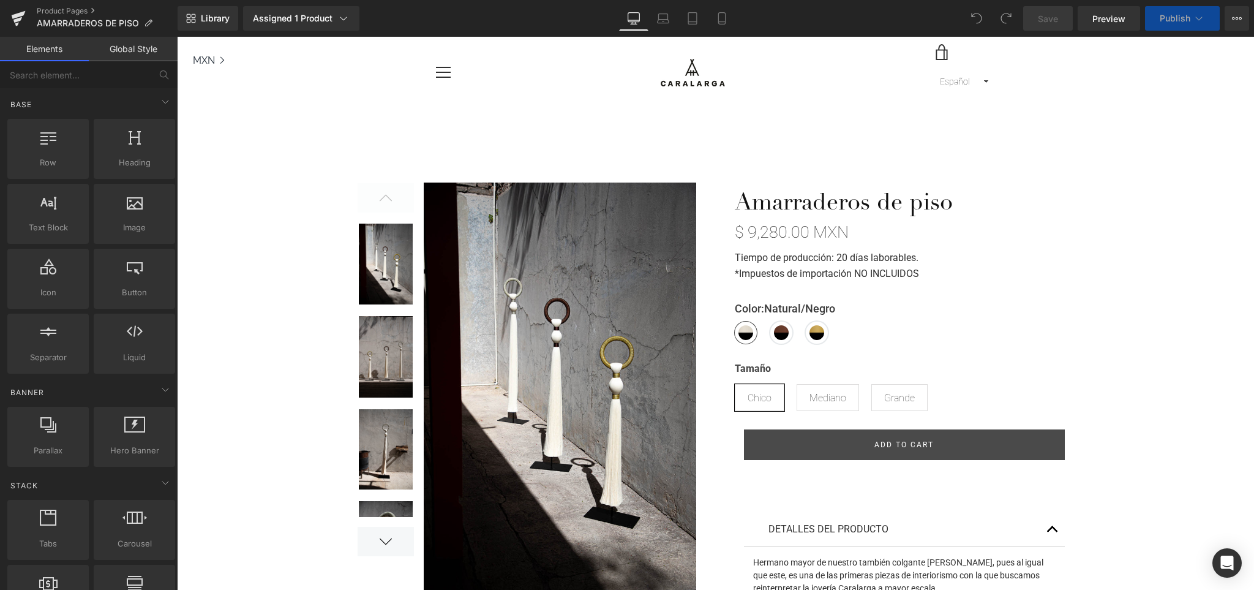
click at [844, 256] on strong "Tiempo de producción: 20 días laborables." at bounding box center [827, 258] width 184 height 12
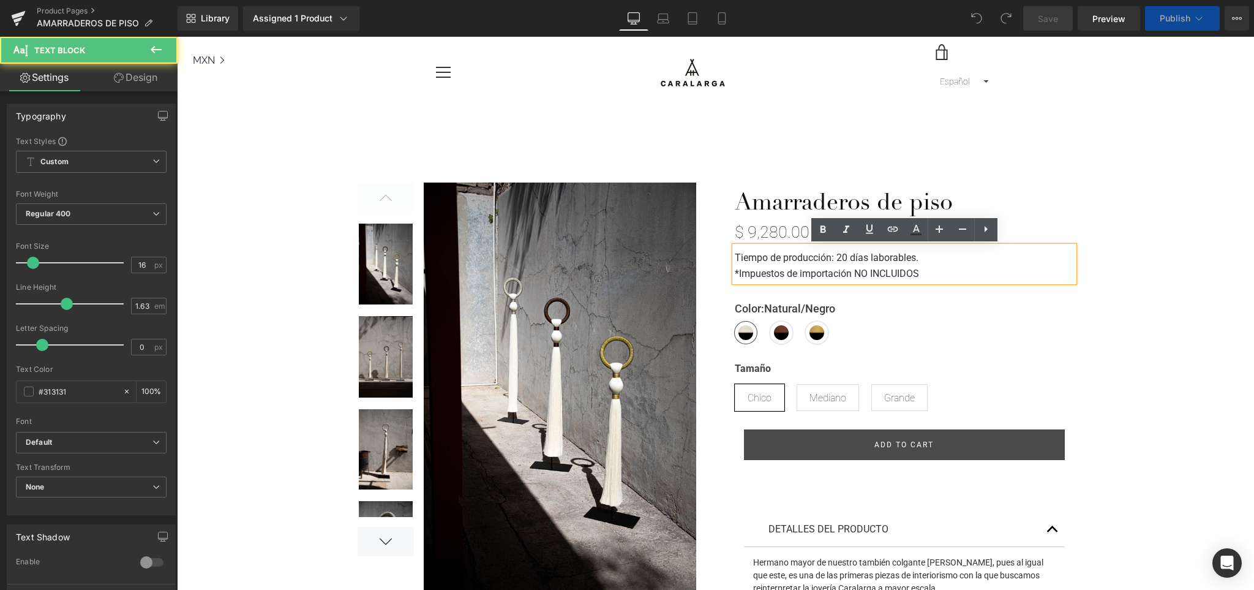
click at [846, 257] on strong "Tiempo de producción: 20 días laborables." at bounding box center [827, 258] width 184 height 12
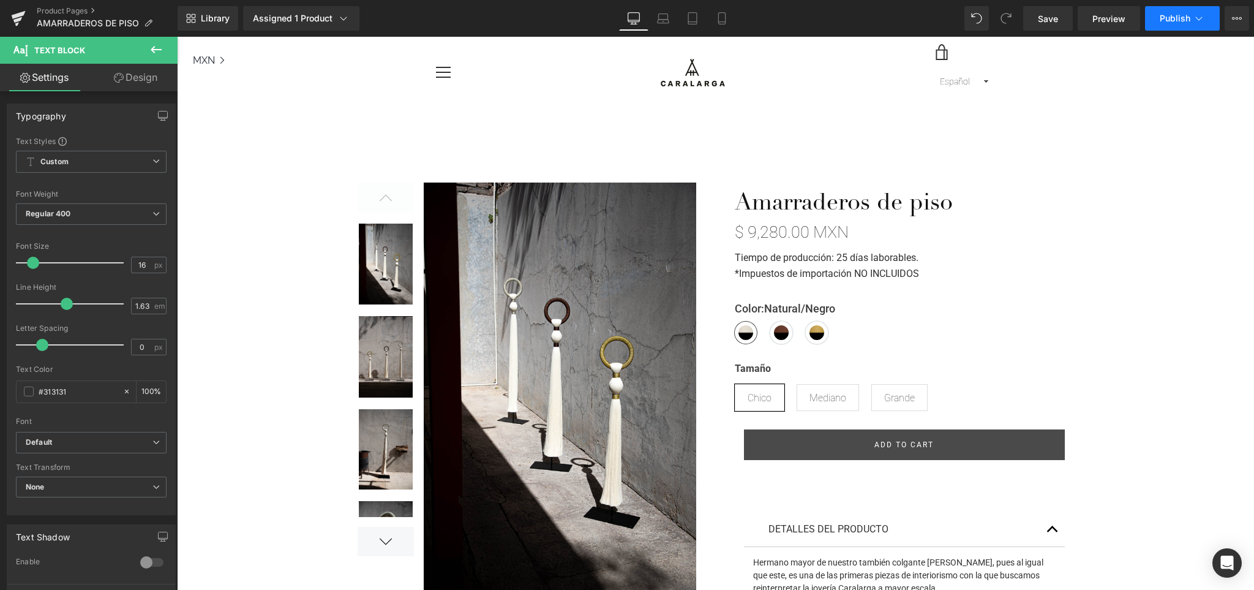
click at [1187, 19] on span "Publish" at bounding box center [1175, 18] width 31 height 10
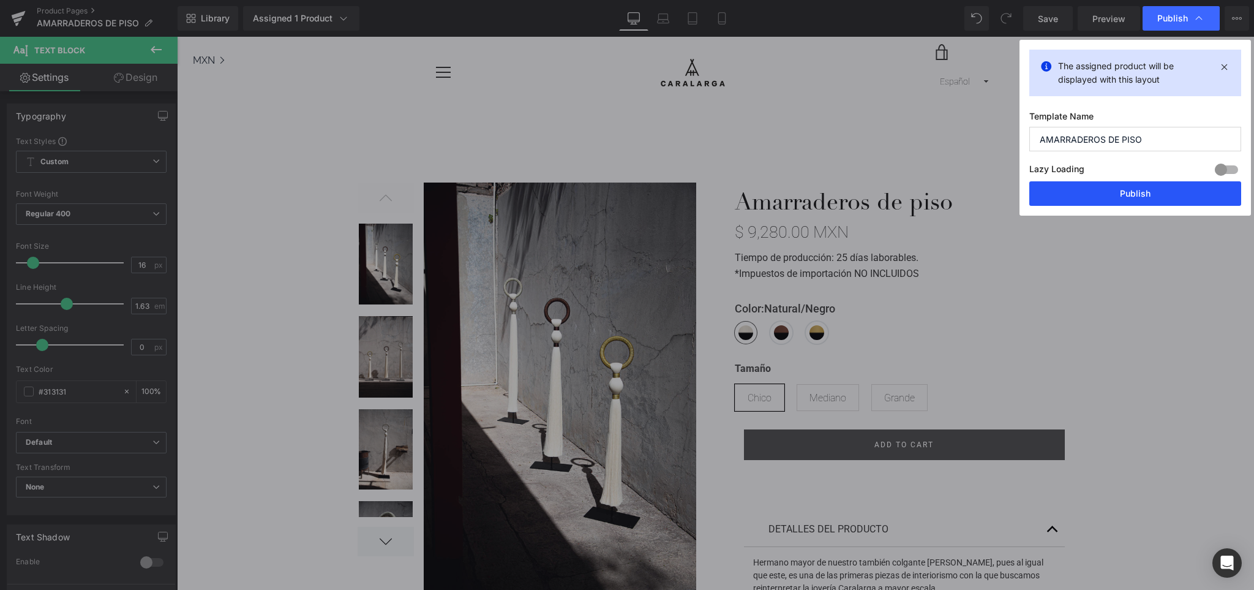
drag, startPoint x: 1170, startPoint y: 201, endPoint x: 944, endPoint y: 137, distance: 235.1
click at [1170, 201] on button "Publish" at bounding box center [1135, 193] width 212 height 24
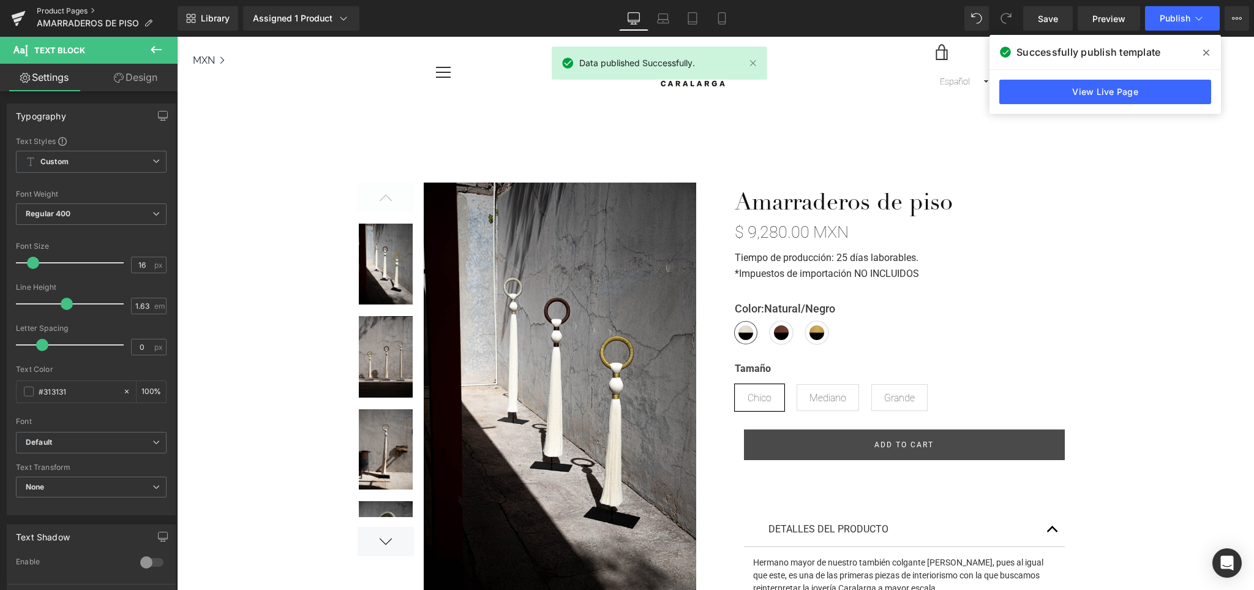
click at [59, 11] on link "Product Pages" at bounding box center [107, 11] width 141 height 10
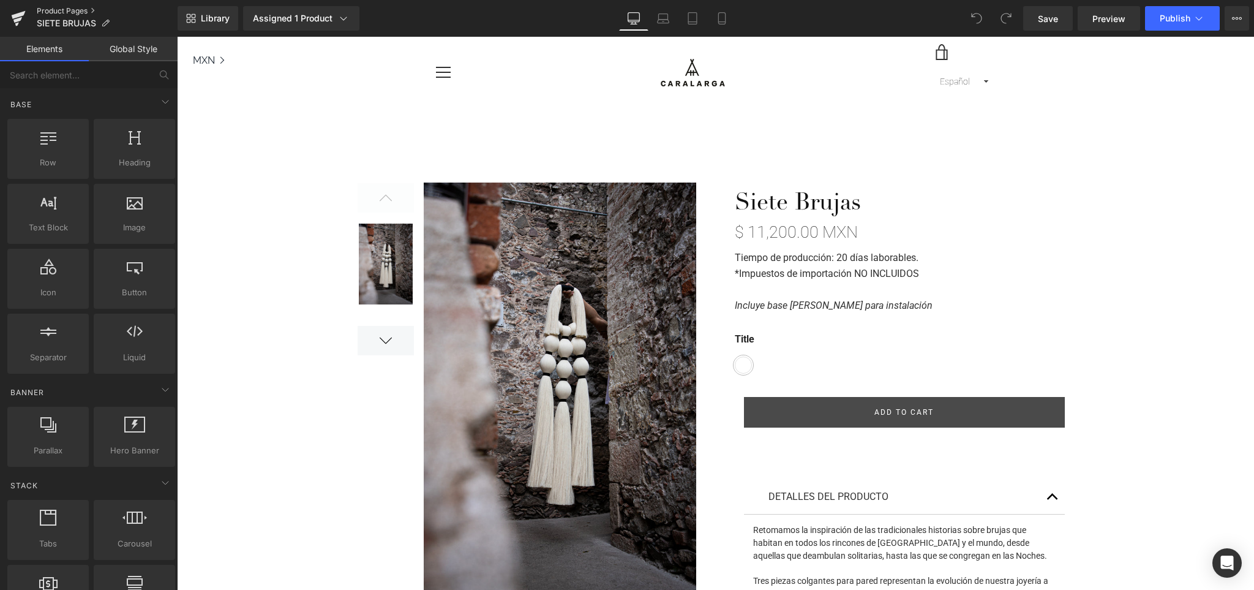
click at [77, 7] on link "Product Pages" at bounding box center [107, 11] width 141 height 10
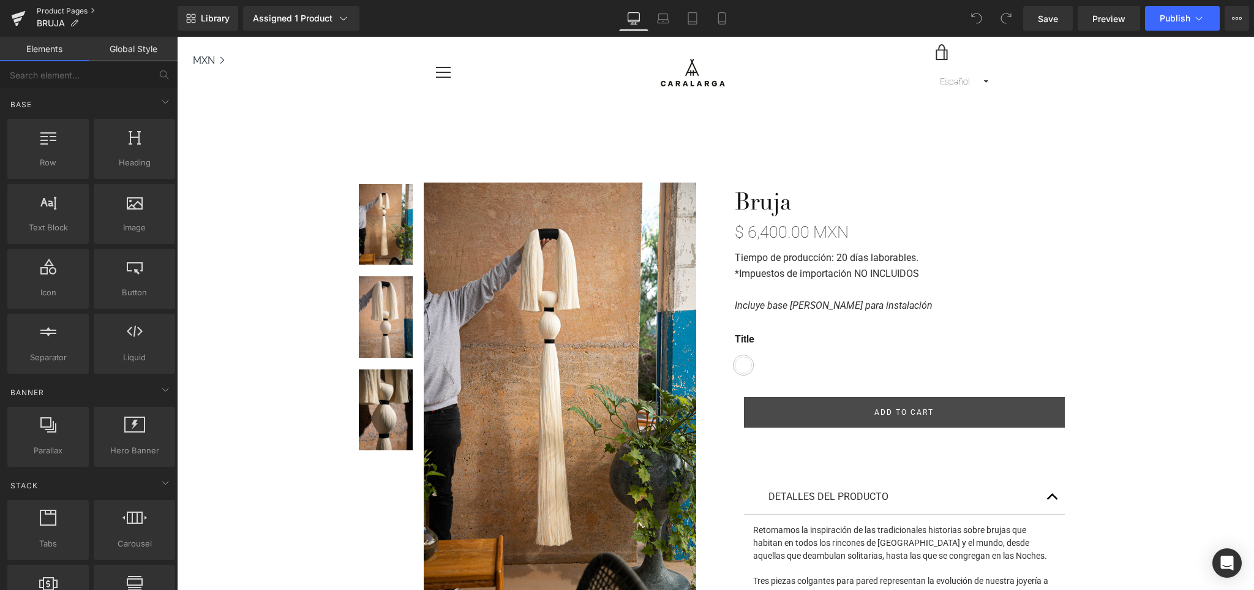
click at [76, 7] on link "Product Pages" at bounding box center [107, 11] width 141 height 10
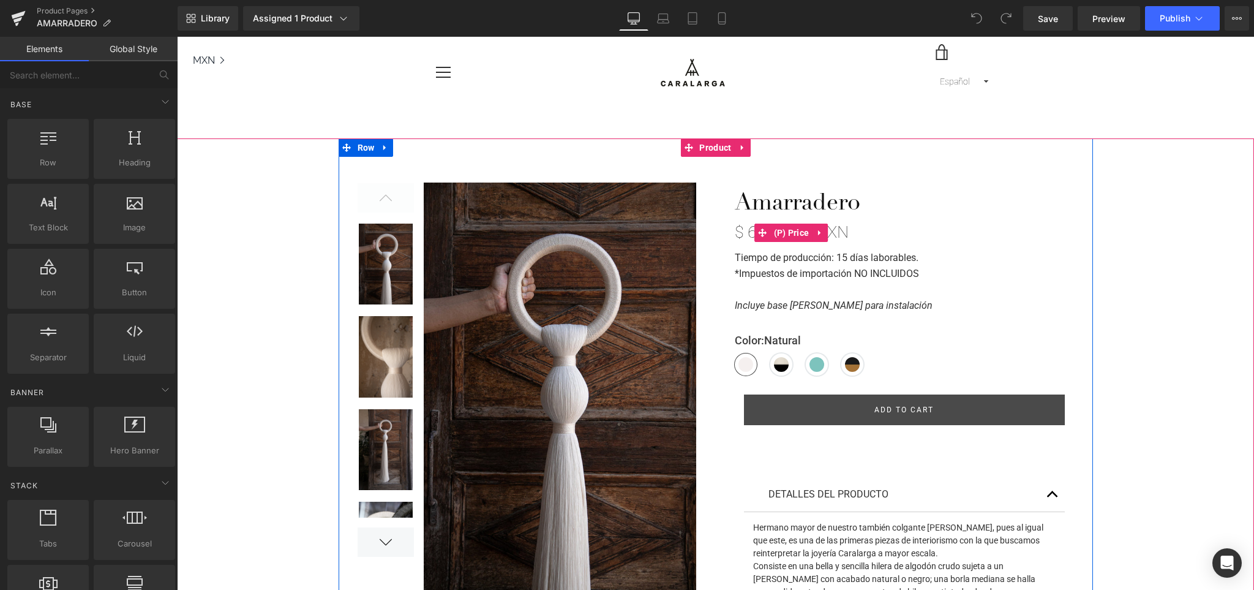
click at [877, 255] on strong "Tiempo de producción: 15 días laborables." at bounding box center [827, 258] width 184 height 12
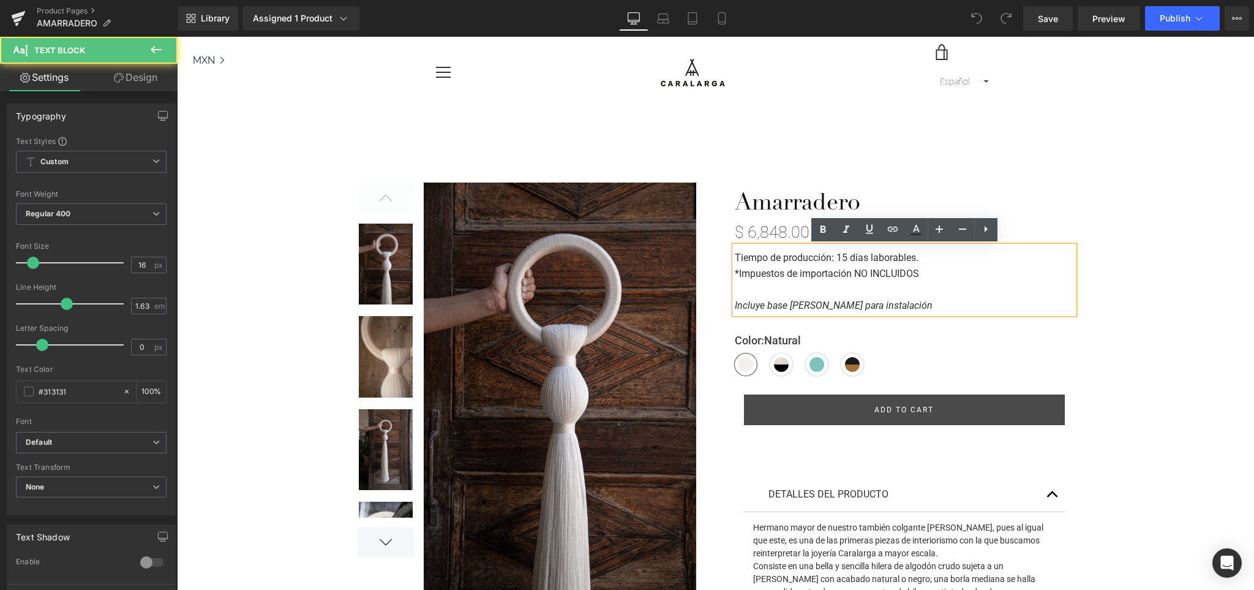
click at [848, 258] on strong "Tiempo de producción: 15 días laborables." at bounding box center [827, 258] width 184 height 12
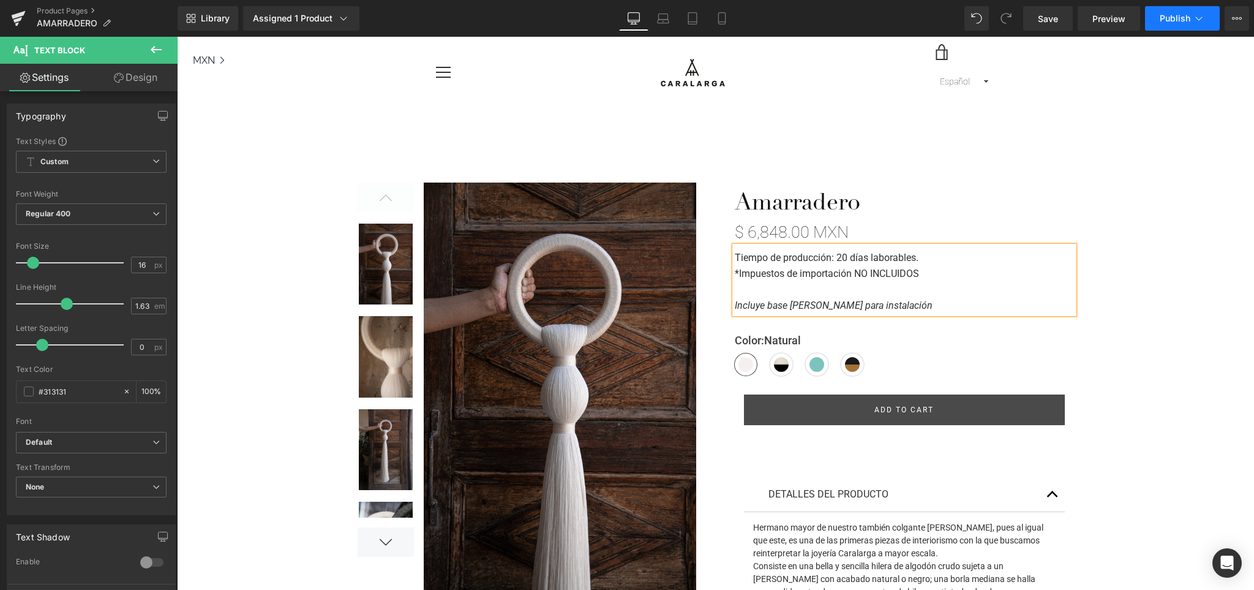
click at [1181, 20] on span "Publish" at bounding box center [1175, 18] width 31 height 10
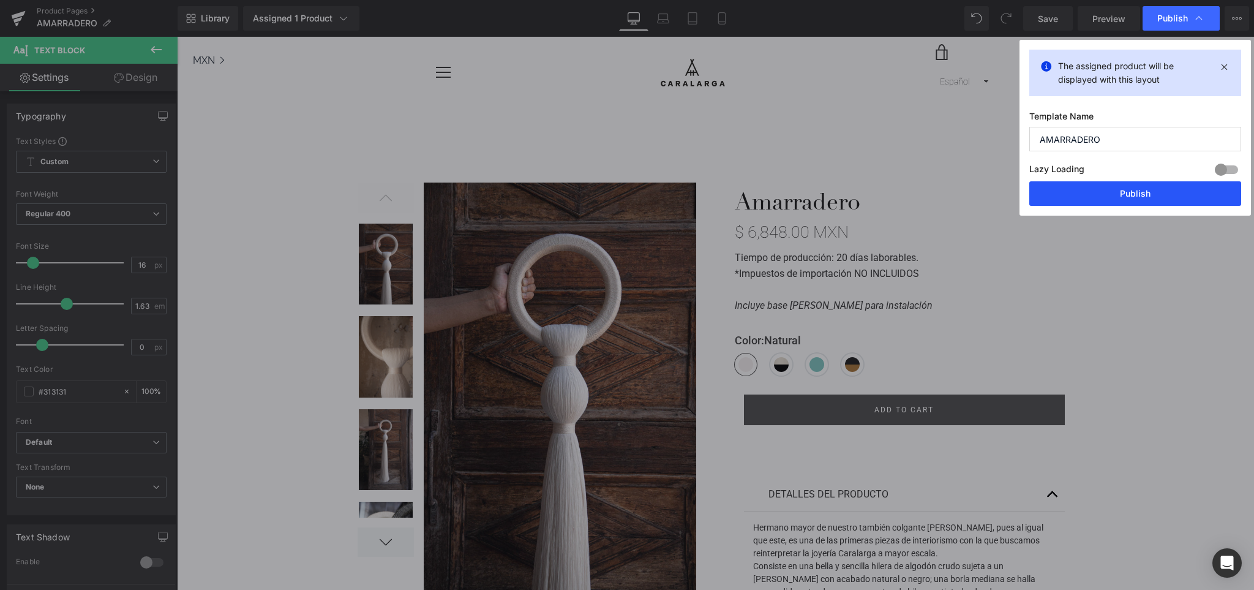
click at [1127, 189] on button "Publish" at bounding box center [1135, 193] width 212 height 24
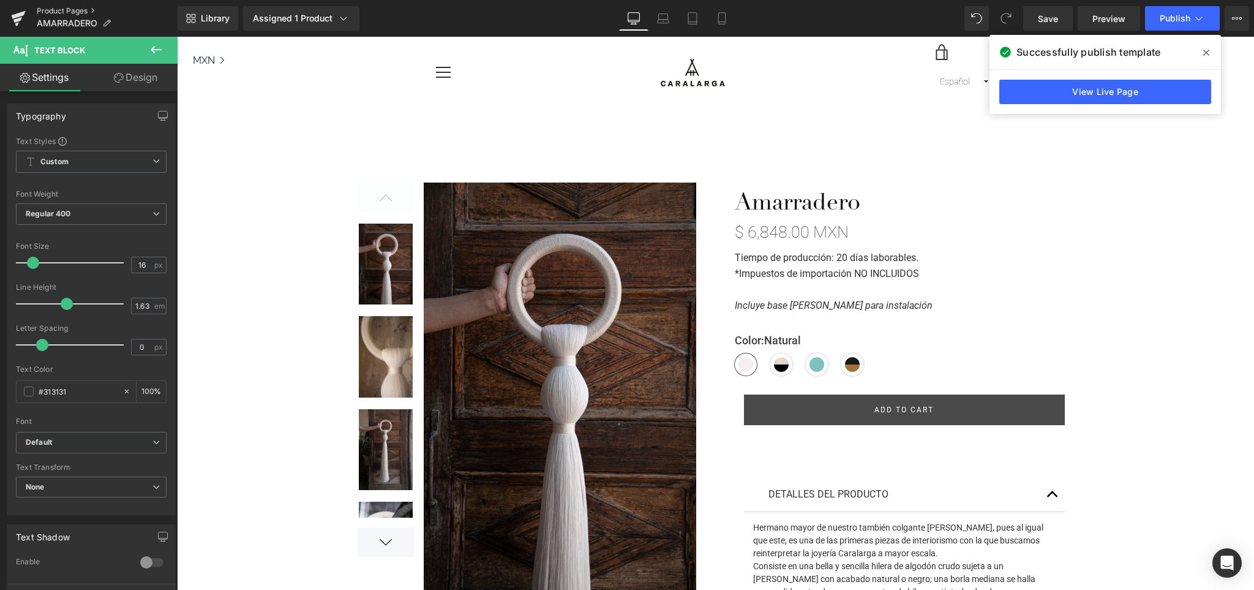
click at [89, 12] on link "Product Pages" at bounding box center [107, 11] width 141 height 10
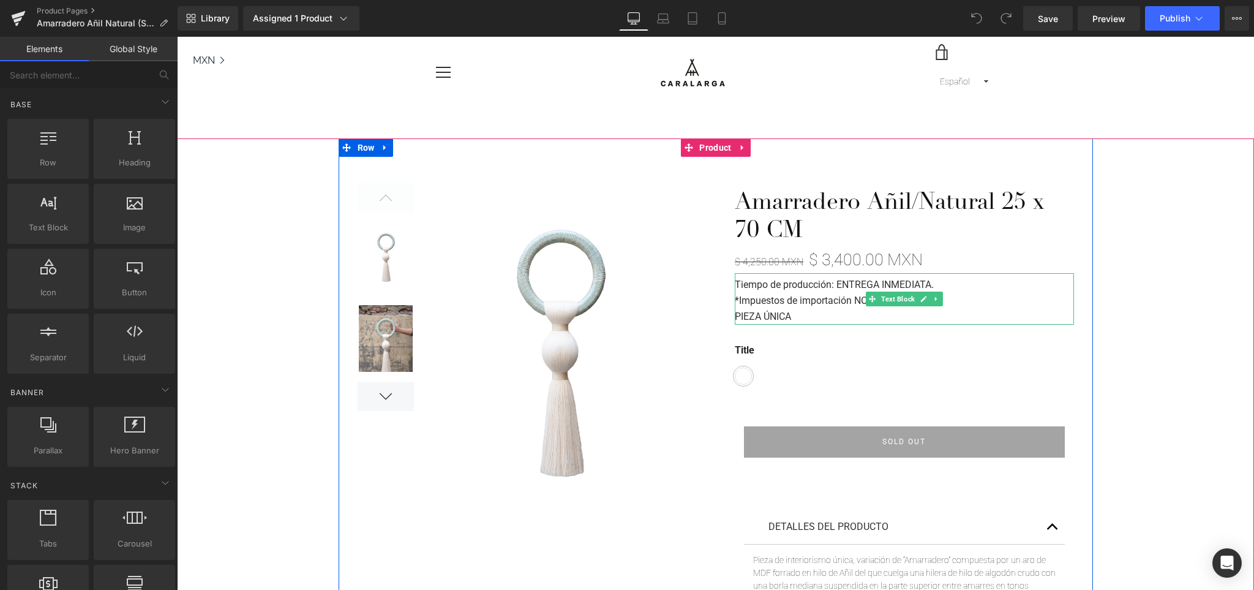
click at [854, 282] on strong "Tiempo de producción: ENTREGA INMEDIATA." at bounding box center [834, 285] width 199 height 12
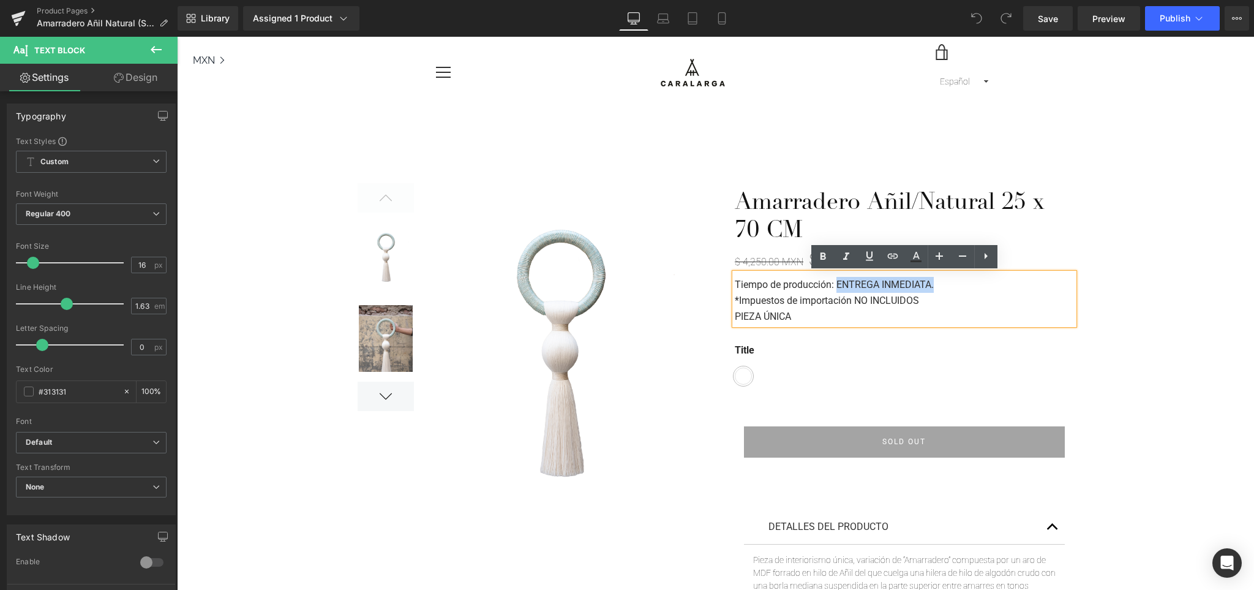
drag, startPoint x: 941, startPoint y: 284, endPoint x: 838, endPoint y: 290, distance: 103.1
click at [838, 290] on p "Tiempo de producción: ENTREGA INMEDIATA." at bounding box center [904, 285] width 339 height 16
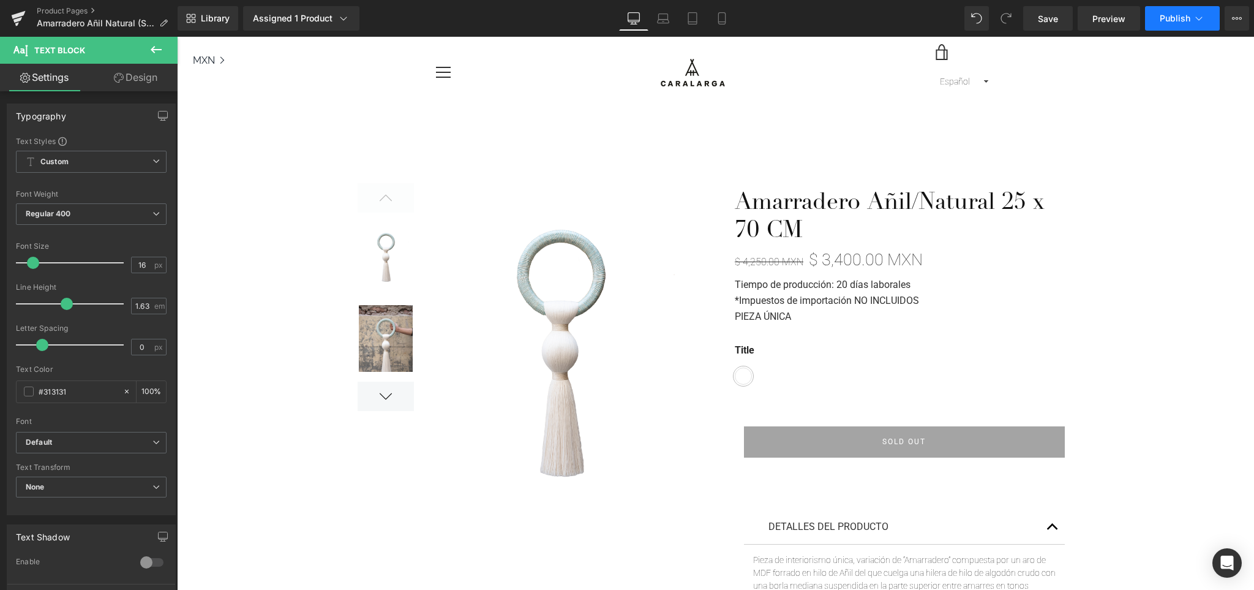
click at [1169, 24] on button "Publish" at bounding box center [1182, 18] width 75 height 24
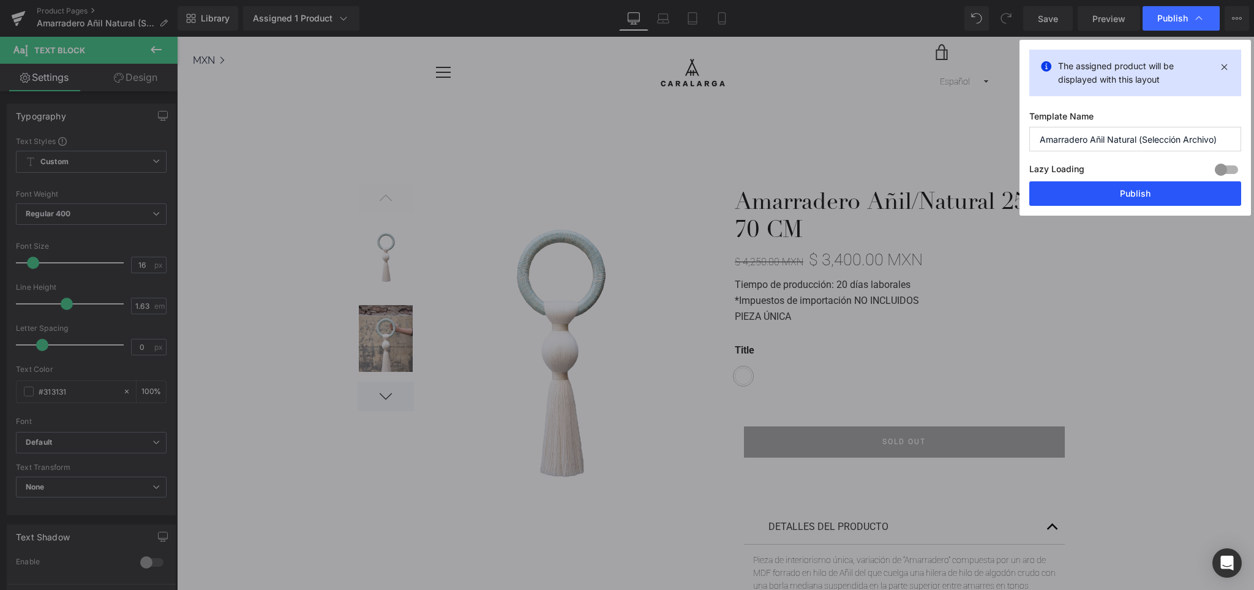
click at [1145, 190] on button "Publish" at bounding box center [1135, 193] width 212 height 24
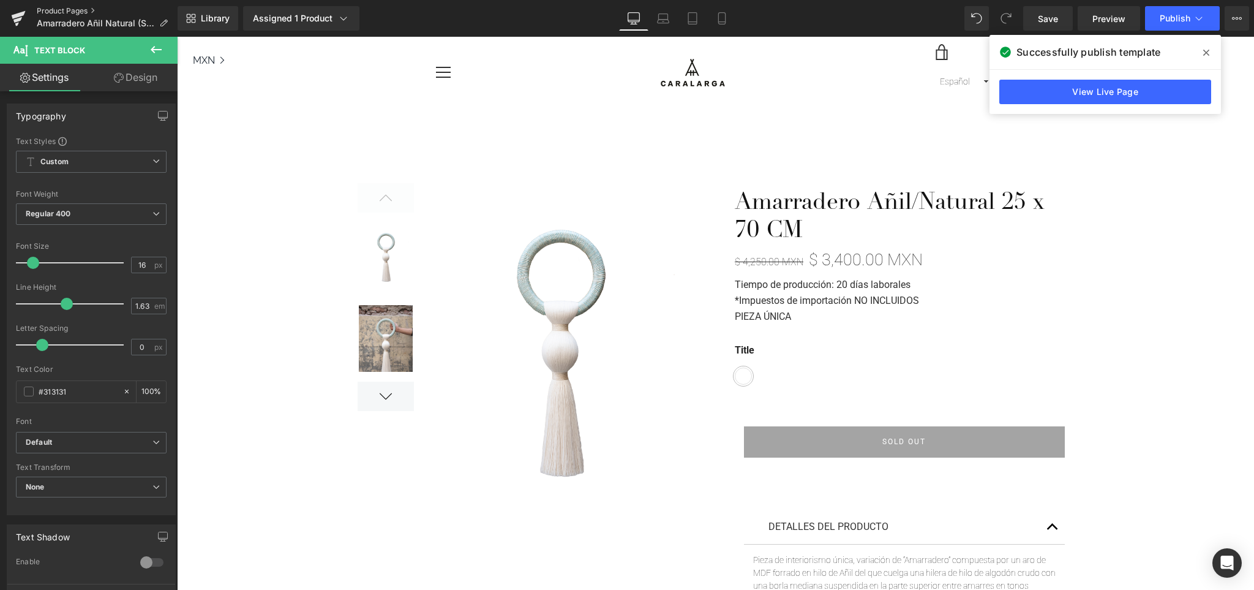
click at [67, 8] on link "Product Pages" at bounding box center [107, 11] width 141 height 10
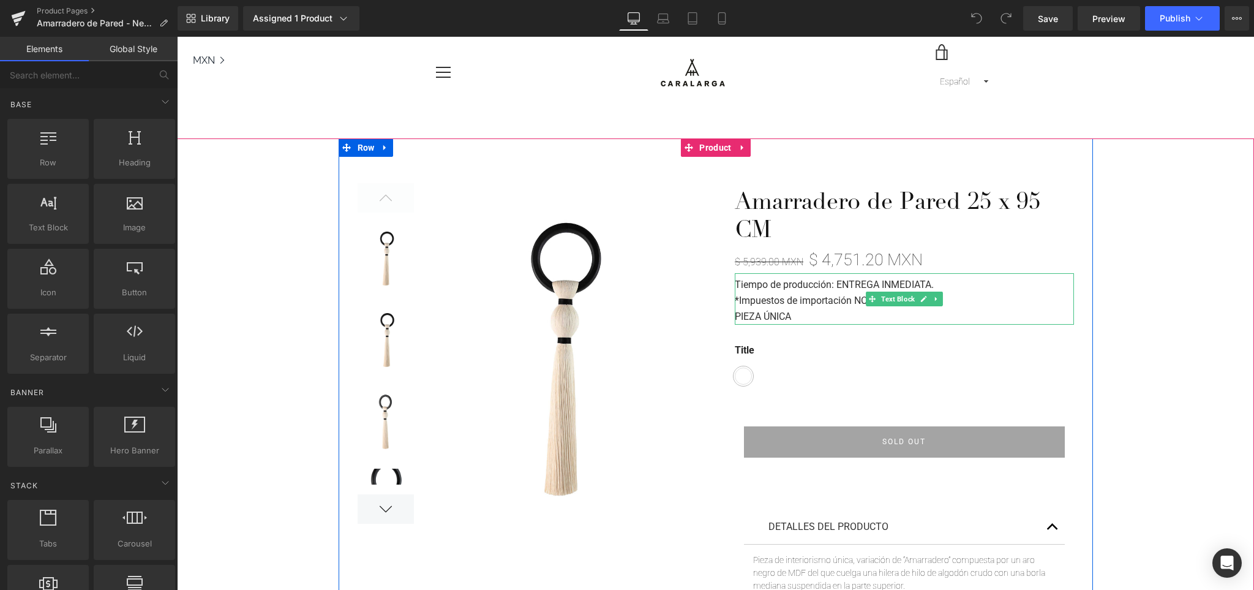
drag, startPoint x: 890, startPoint y: 285, endPoint x: 931, endPoint y: 284, distance: 40.4
click at [890, 285] on strong "Tiempo de producción: ENTREGA INMEDIATA." at bounding box center [834, 285] width 199 height 12
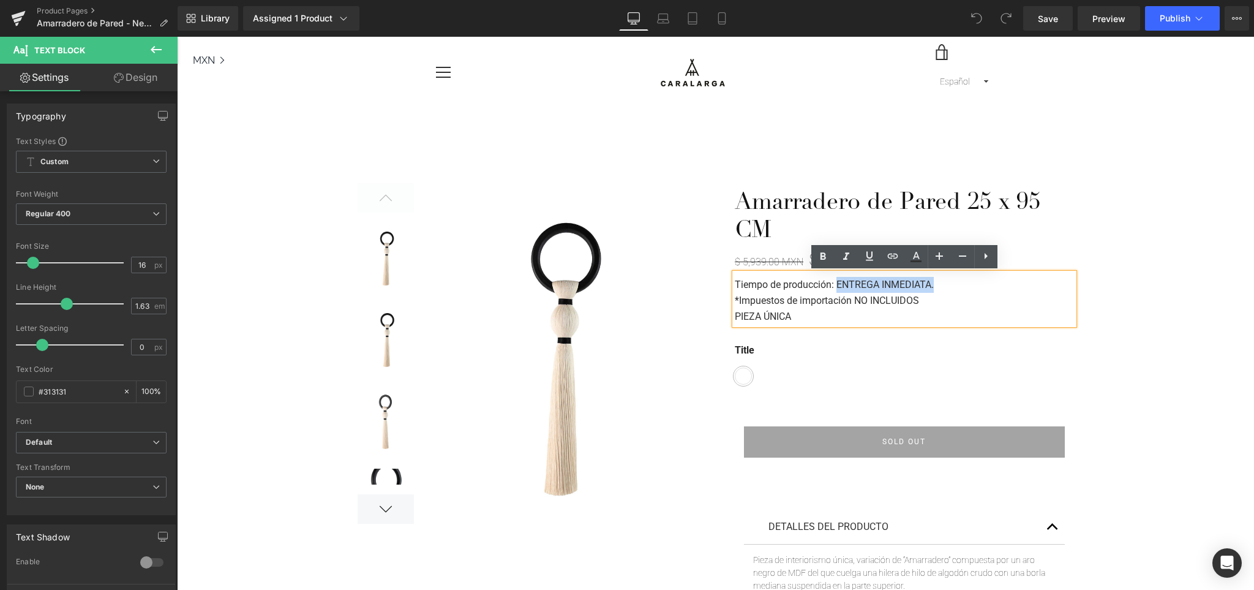
drag, startPoint x: 940, startPoint y: 284, endPoint x: 839, endPoint y: 290, distance: 101.2
click at [839, 290] on p "Tiempo de producción: ENTREGA INMEDIATA." at bounding box center [904, 285] width 339 height 16
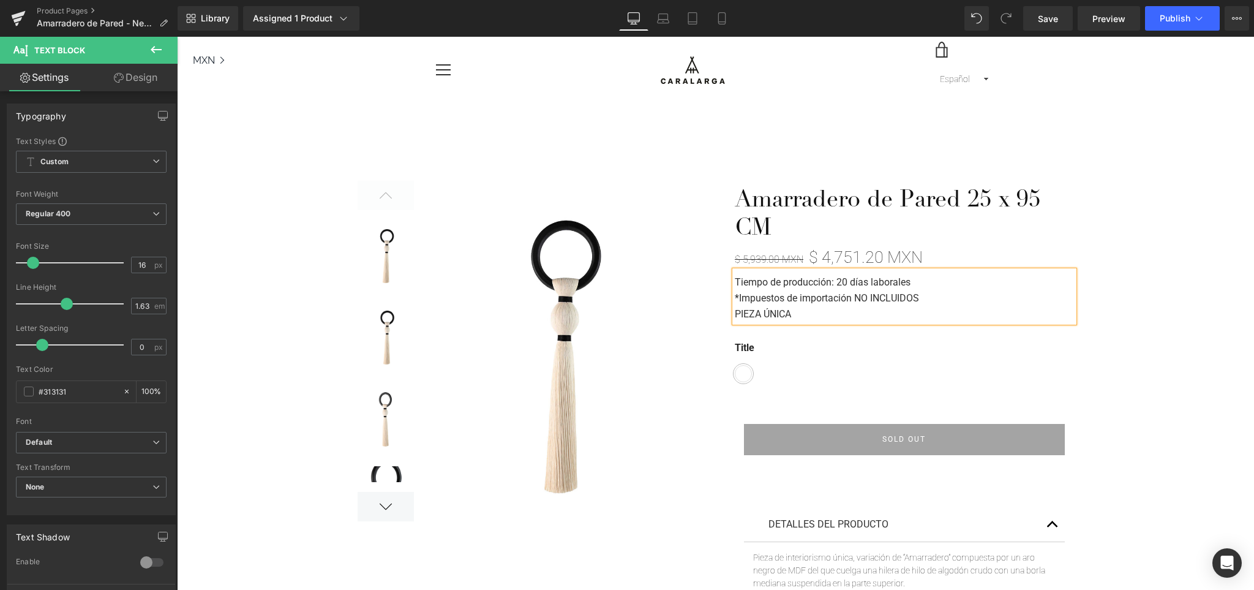
scroll to position [4, 0]
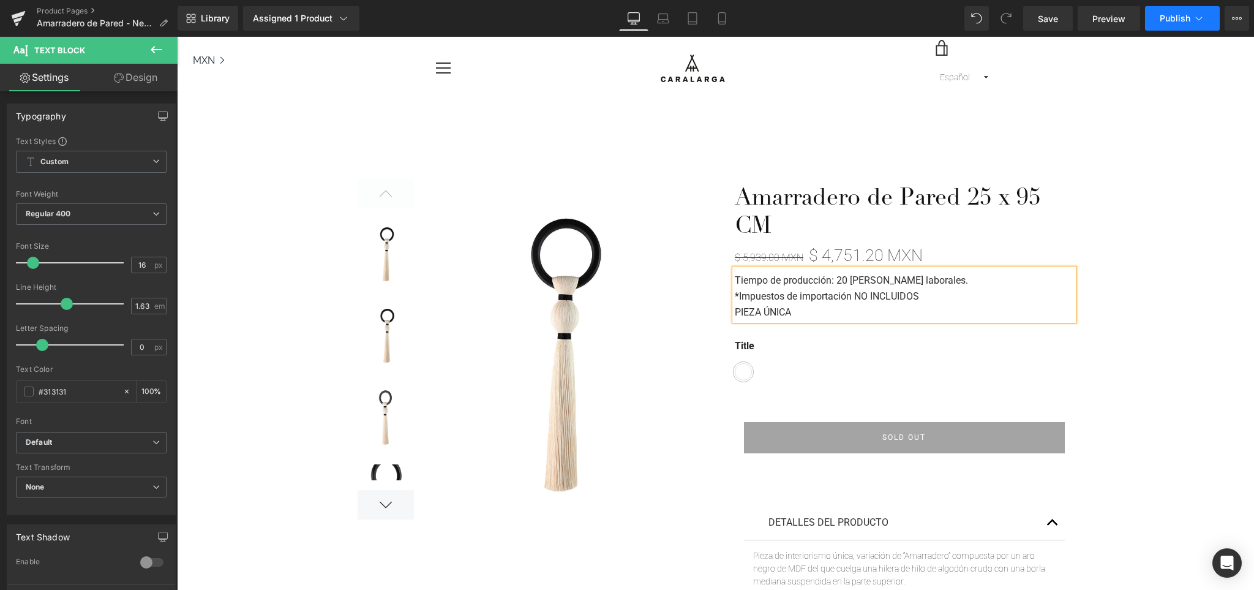
click at [1173, 13] on span "Publish" at bounding box center [1175, 18] width 31 height 10
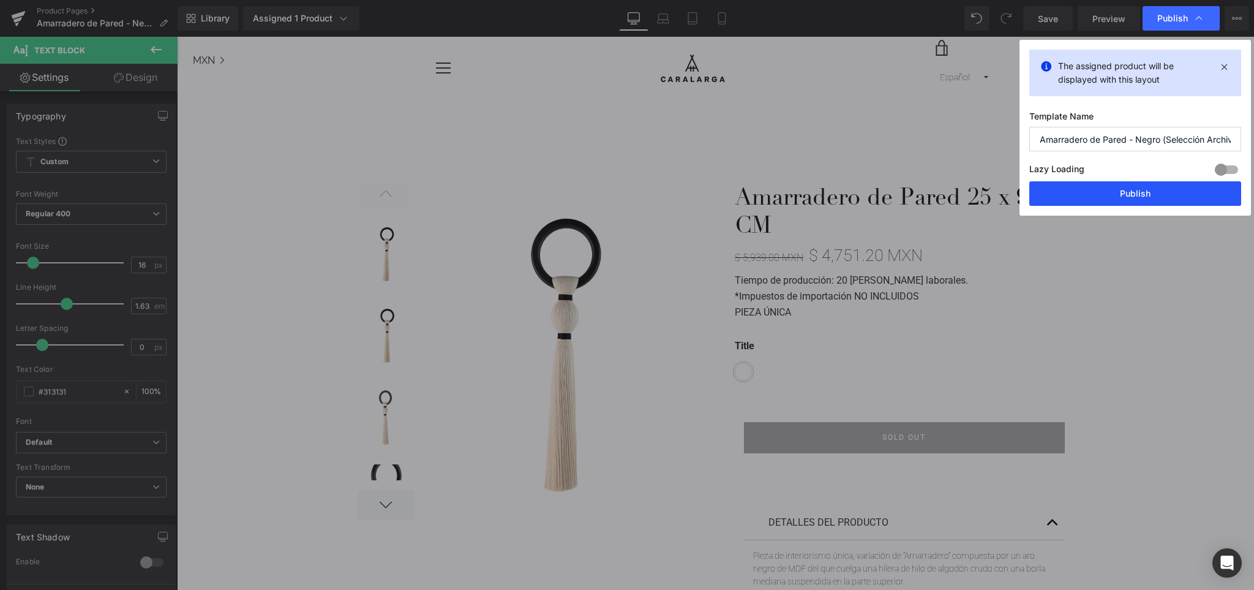
click at [1154, 190] on button "Publish" at bounding box center [1135, 193] width 212 height 24
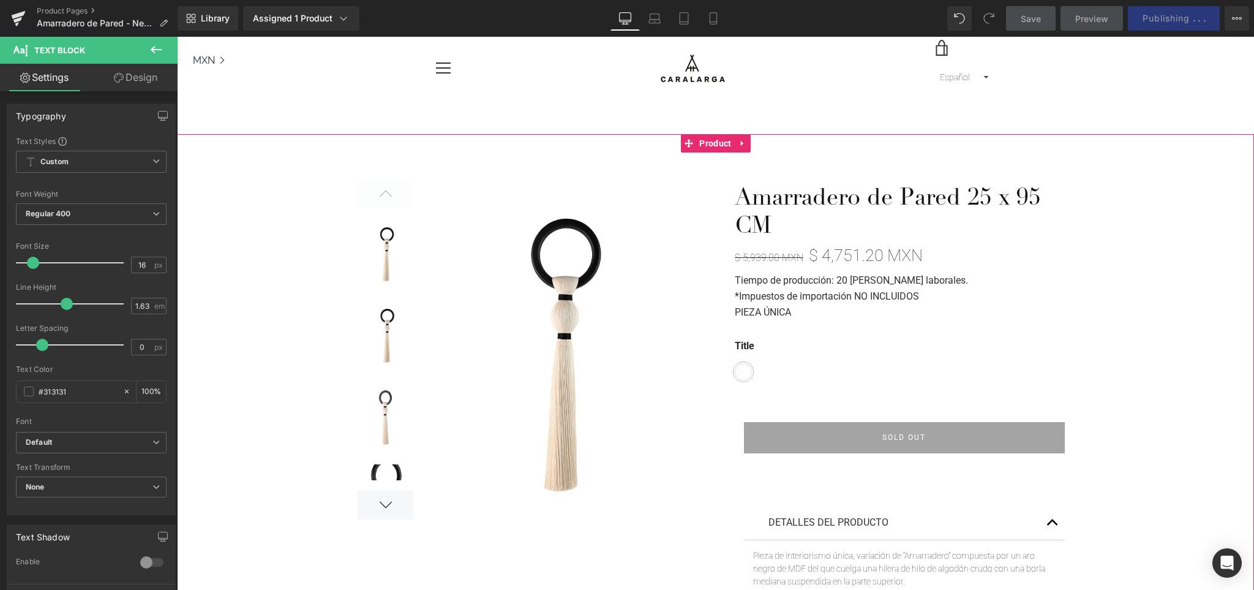
scroll to position [0, 0]
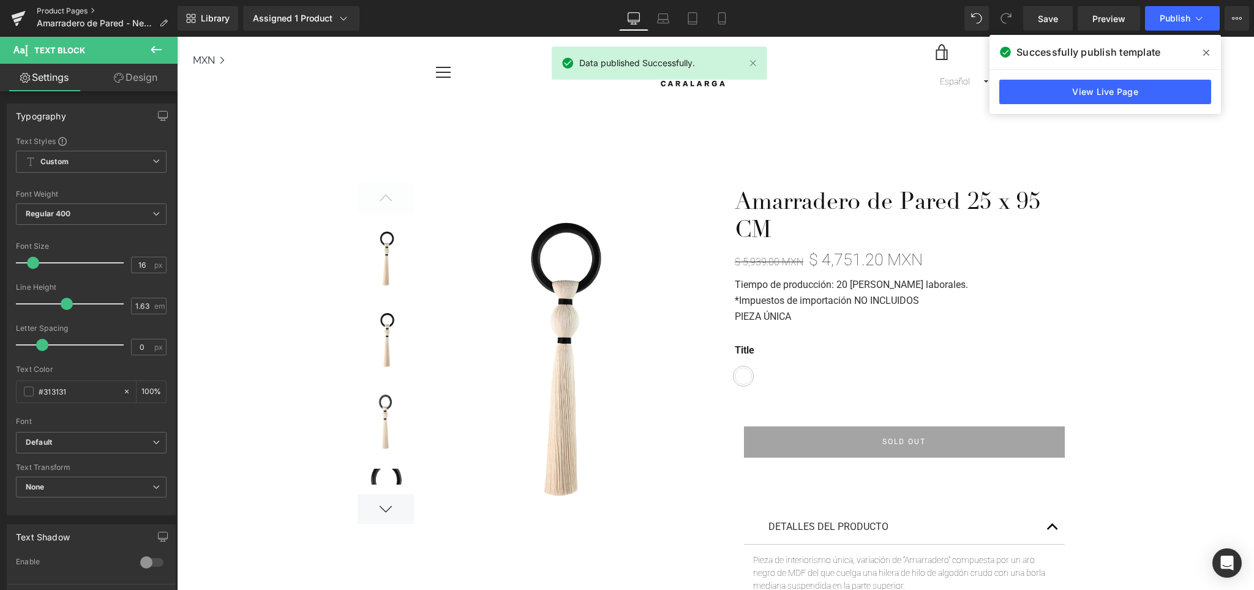
click at [73, 9] on link "Product Pages" at bounding box center [107, 11] width 141 height 10
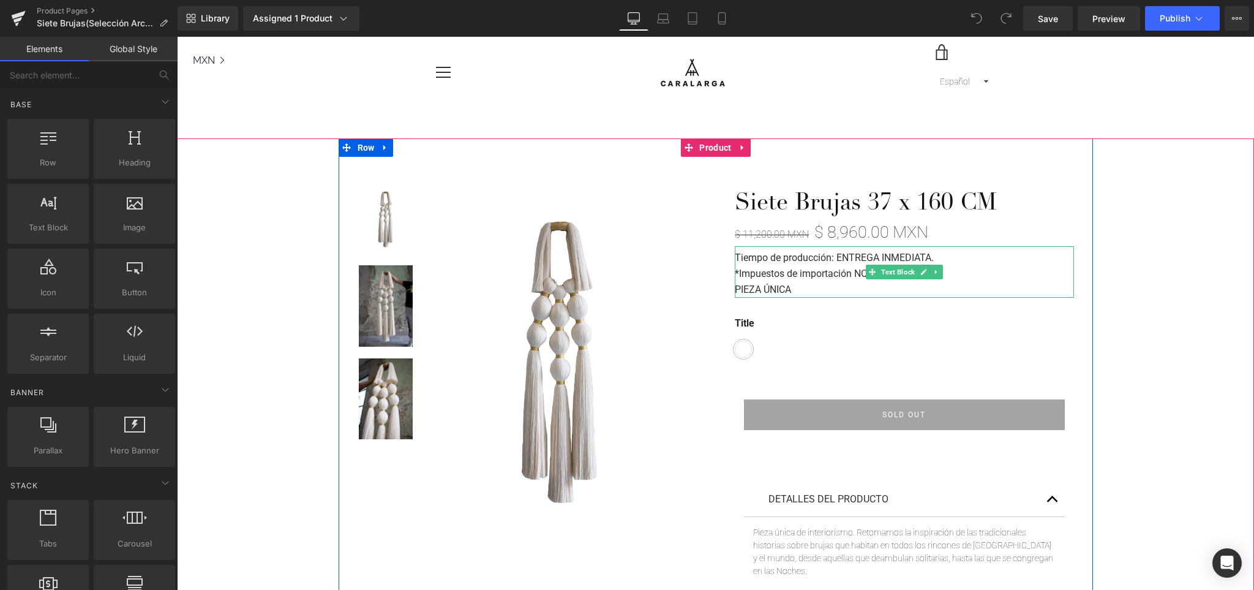
click at [873, 257] on strong "Tiempo de producción: ENTREGA INMEDIATA." at bounding box center [834, 258] width 199 height 12
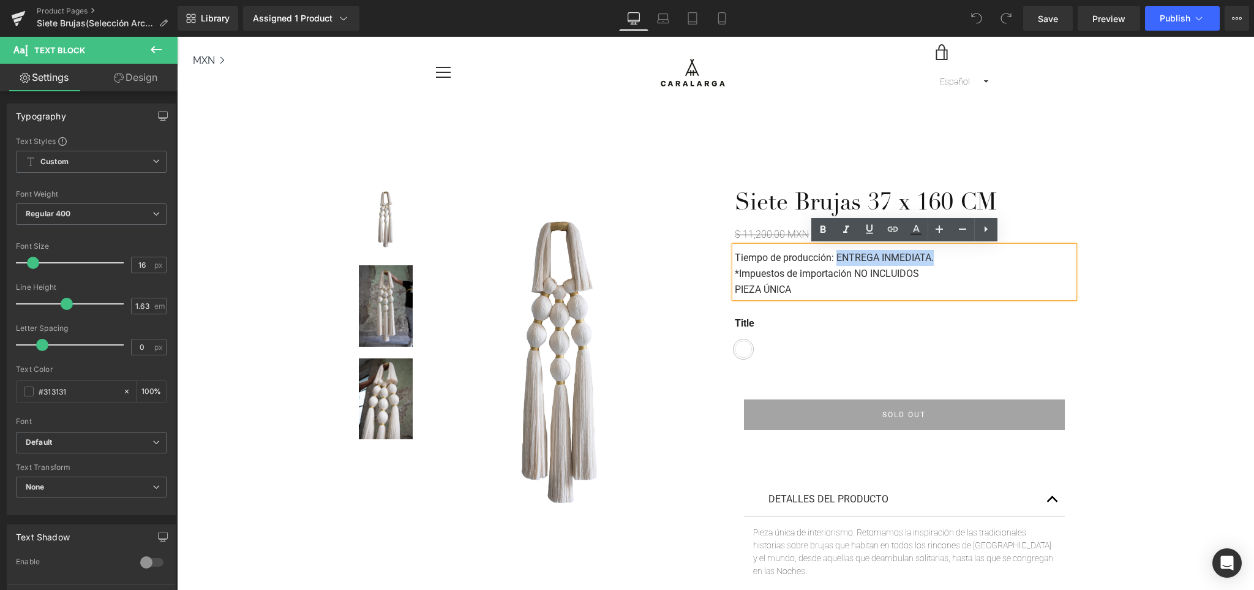
drag, startPoint x: 939, startPoint y: 254, endPoint x: 838, endPoint y: 261, distance: 100.7
click at [838, 261] on p "Tiempo de producción: ENTREGA INMEDIATA." at bounding box center [904, 258] width 339 height 16
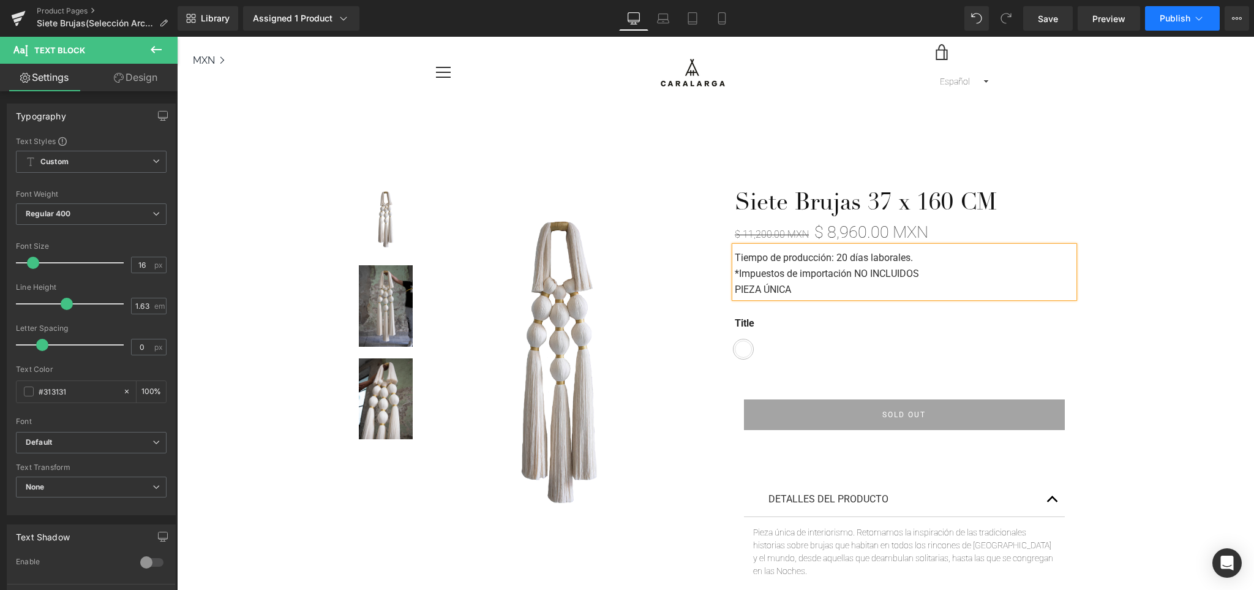
click at [1167, 24] on button "Publish" at bounding box center [1182, 18] width 75 height 24
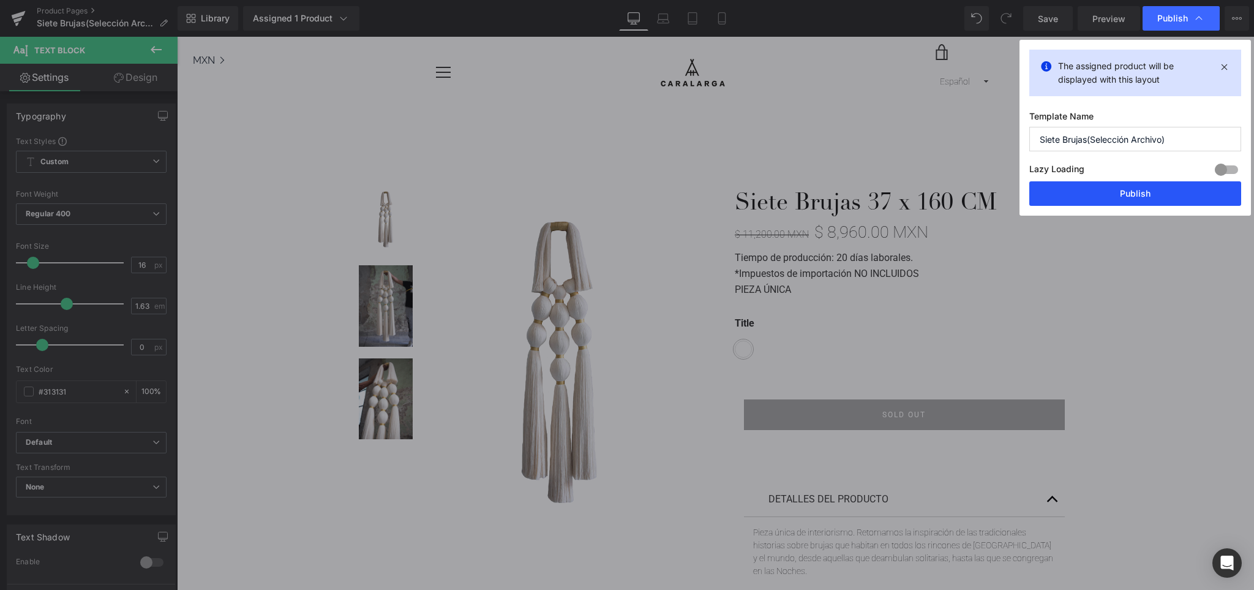
click at [1093, 198] on button "Publish" at bounding box center [1135, 193] width 212 height 24
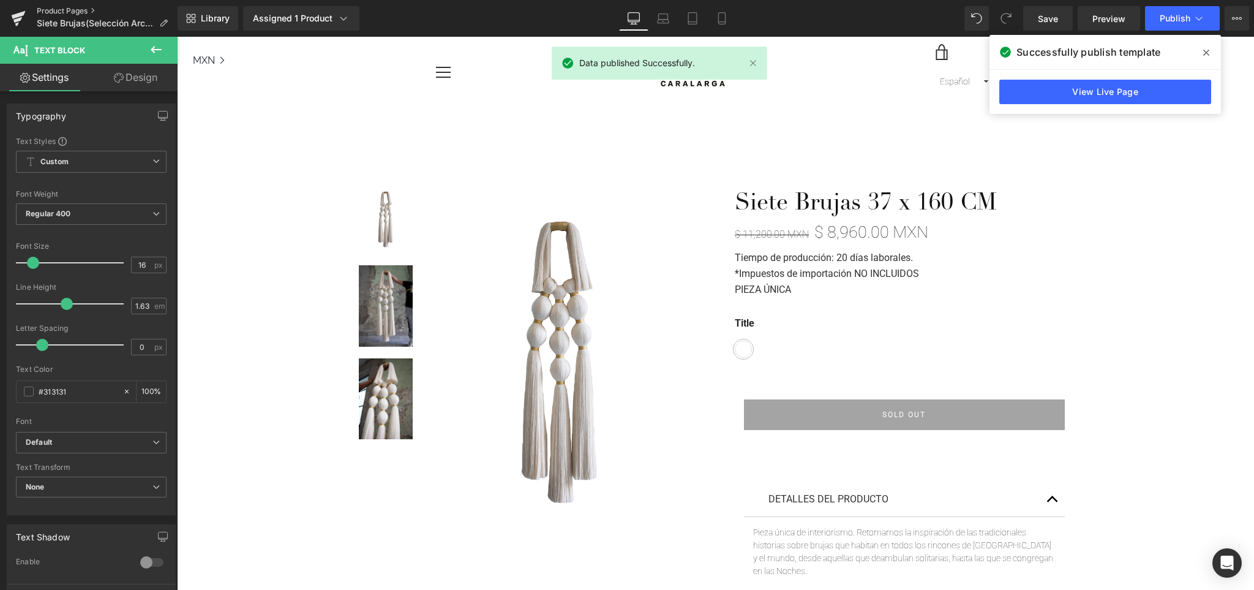
click at [57, 6] on link "Product Pages" at bounding box center [107, 11] width 141 height 10
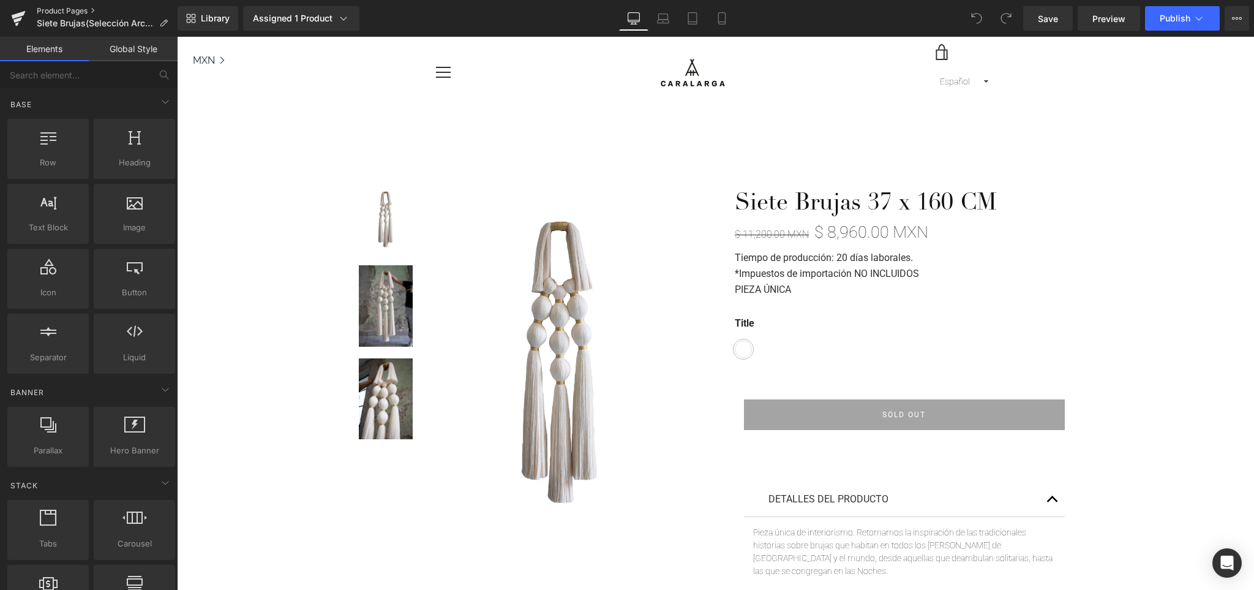
click at [56, 10] on link "Product Pages" at bounding box center [107, 11] width 141 height 10
click at [64, 7] on link "Product Pages" at bounding box center [107, 11] width 141 height 10
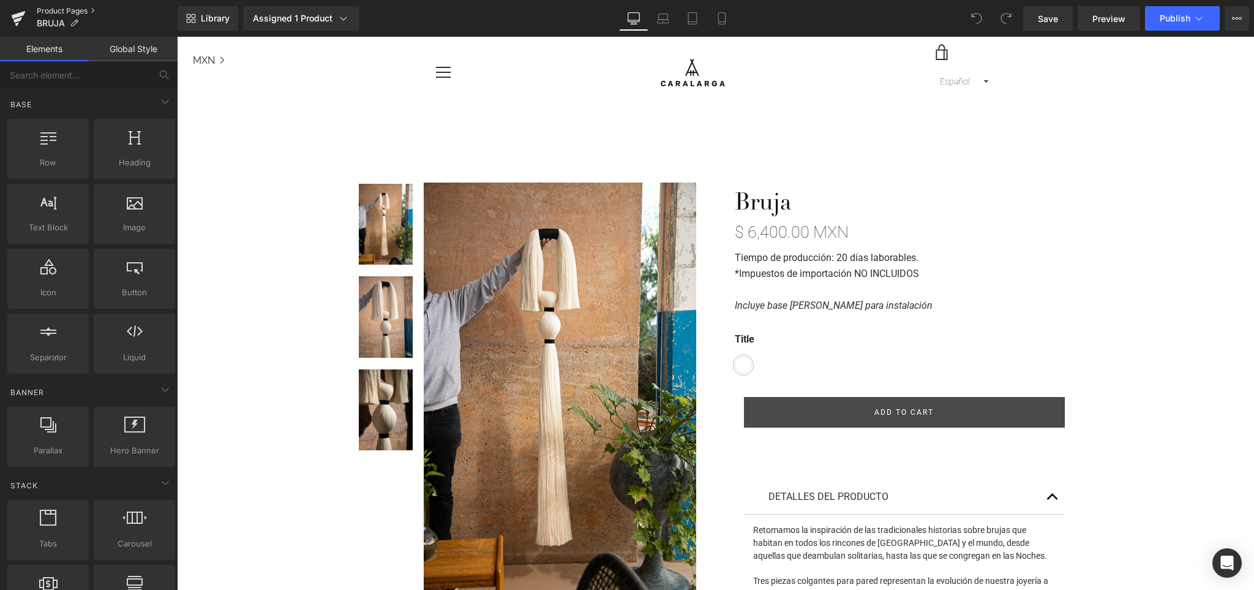
click at [66, 7] on link "Product Pages" at bounding box center [107, 11] width 141 height 10
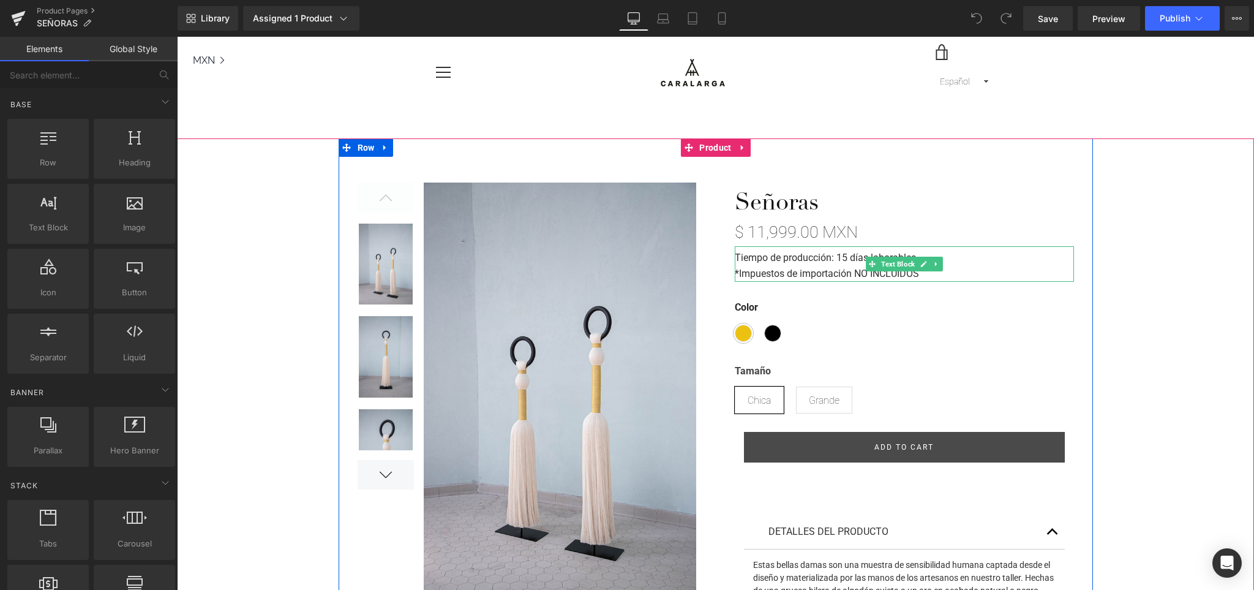
click at [843, 258] on strong "Tiempo de producción: 15 días laborables." at bounding box center [827, 258] width 184 height 12
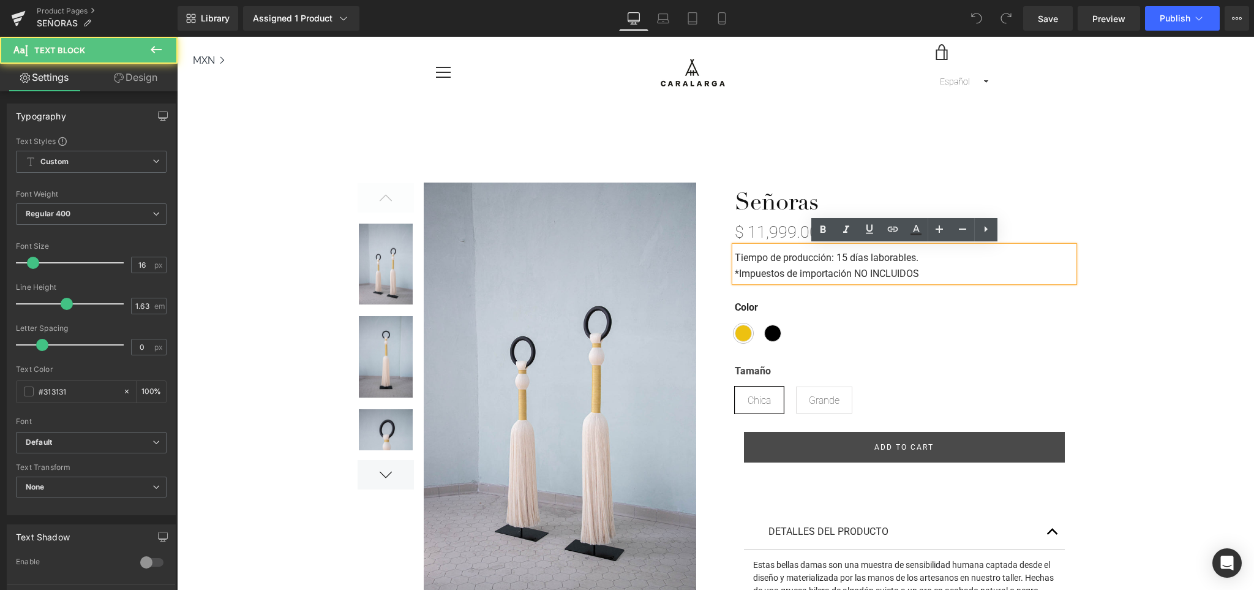
click at [847, 257] on strong "Tiempo de producción: 15 días laborables." at bounding box center [827, 258] width 184 height 12
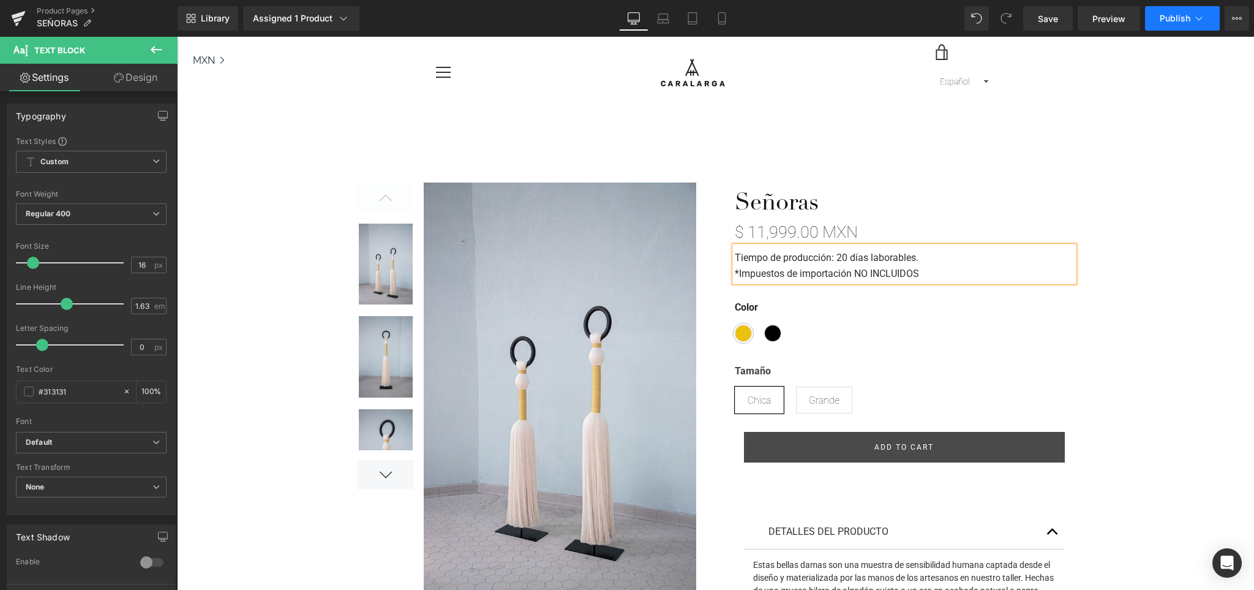
click at [1164, 23] on span "Publish" at bounding box center [1175, 18] width 31 height 10
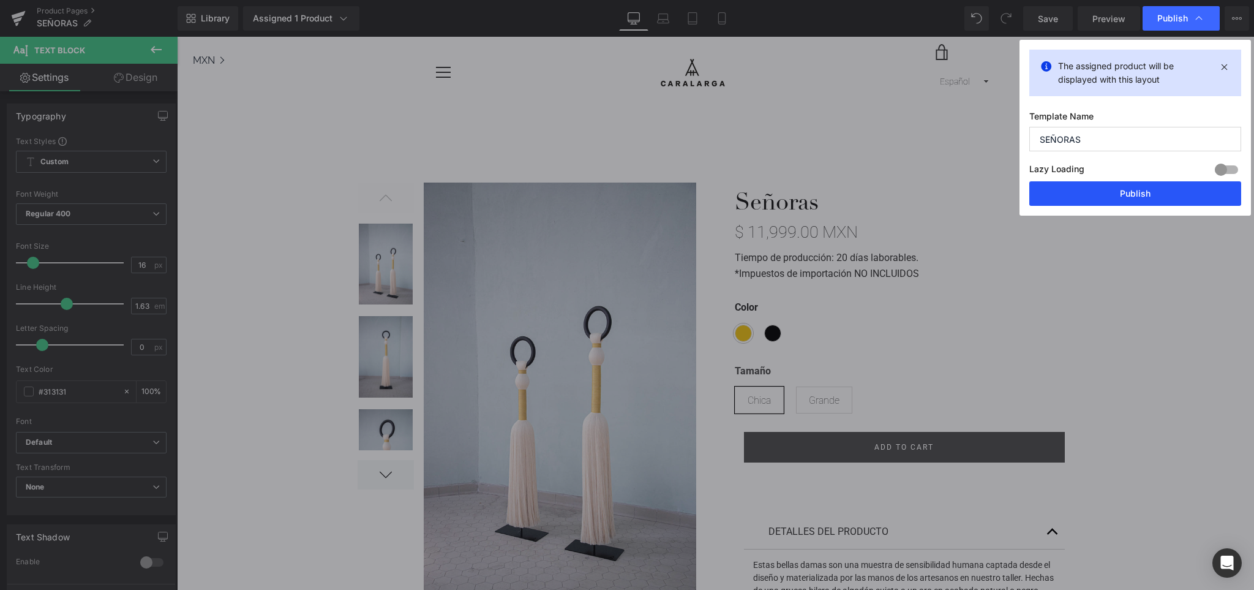
click at [1148, 195] on button "Publish" at bounding box center [1135, 193] width 212 height 24
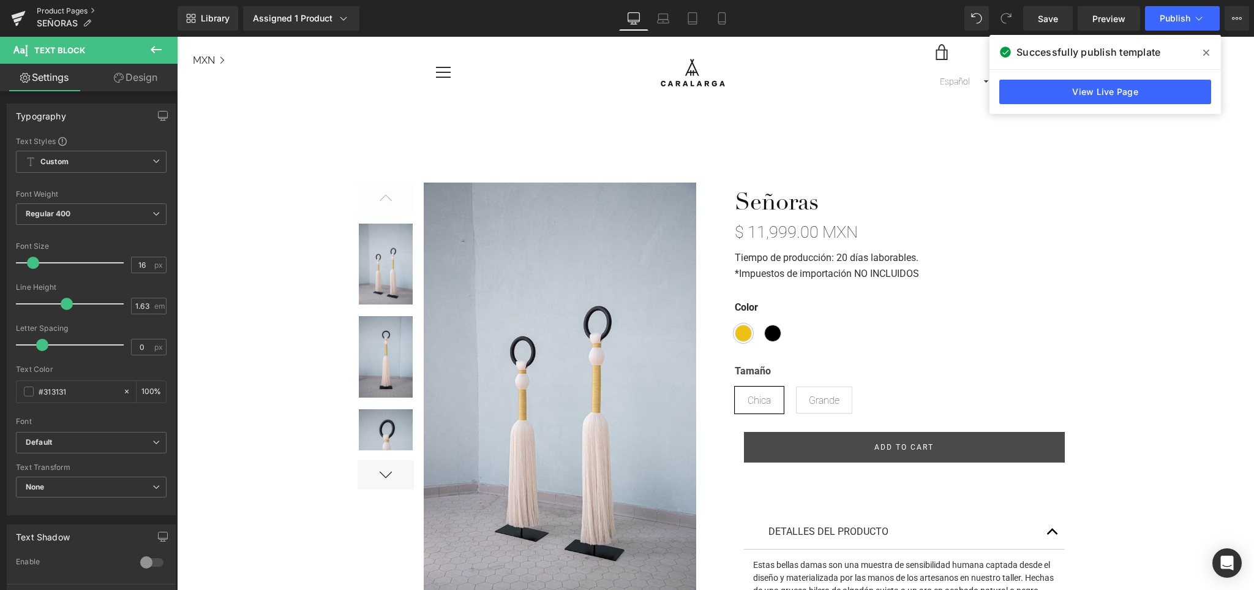
click at [68, 6] on link "Product Pages" at bounding box center [107, 11] width 141 height 10
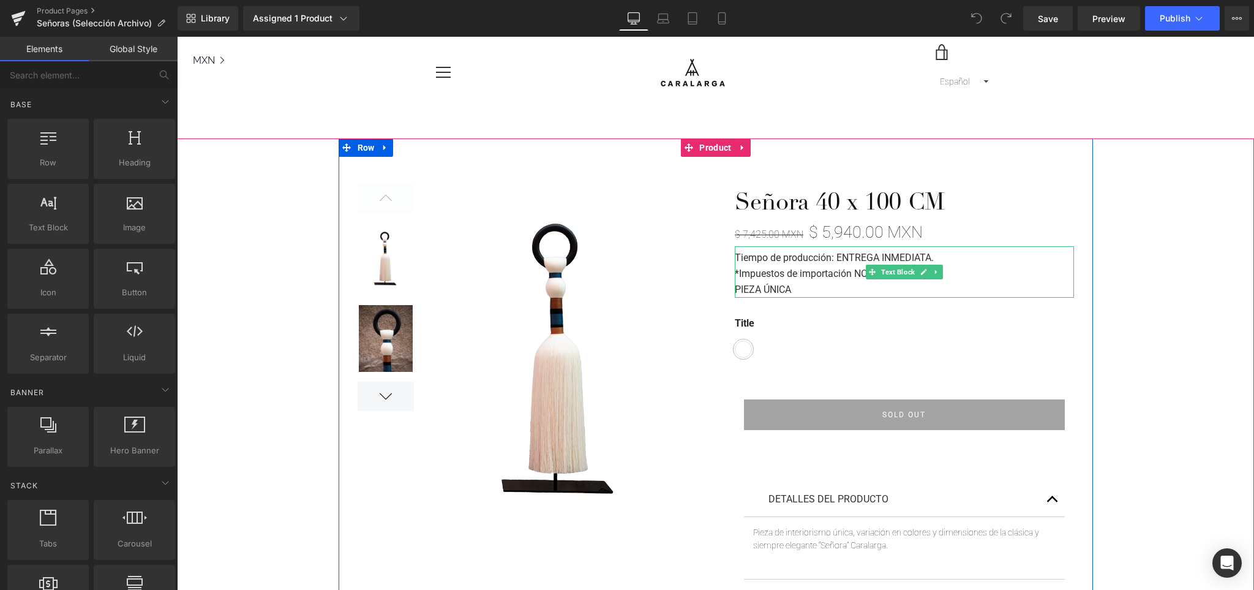
click at [889, 252] on strong "Tiempo de producción: ENTREGA INMEDIATA." at bounding box center [834, 258] width 199 height 12
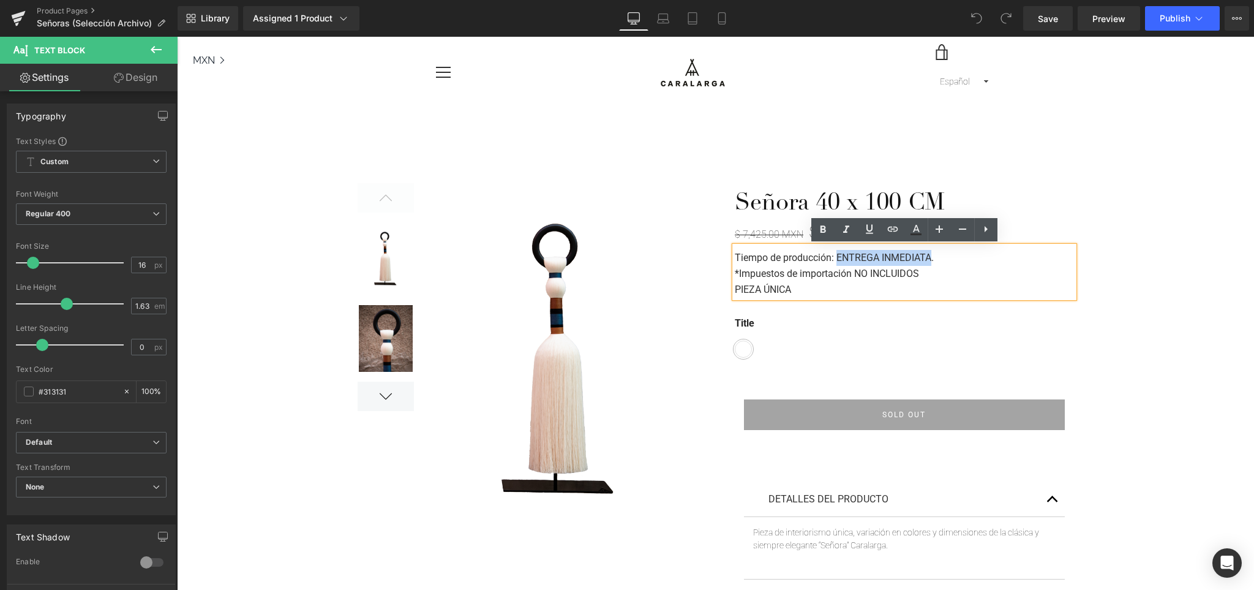
drag, startPoint x: 933, startPoint y: 258, endPoint x: 838, endPoint y: 258, distance: 94.9
click at [838, 258] on strong "Tiempo de producción: ENTREGA INMEDIATA." at bounding box center [834, 258] width 199 height 12
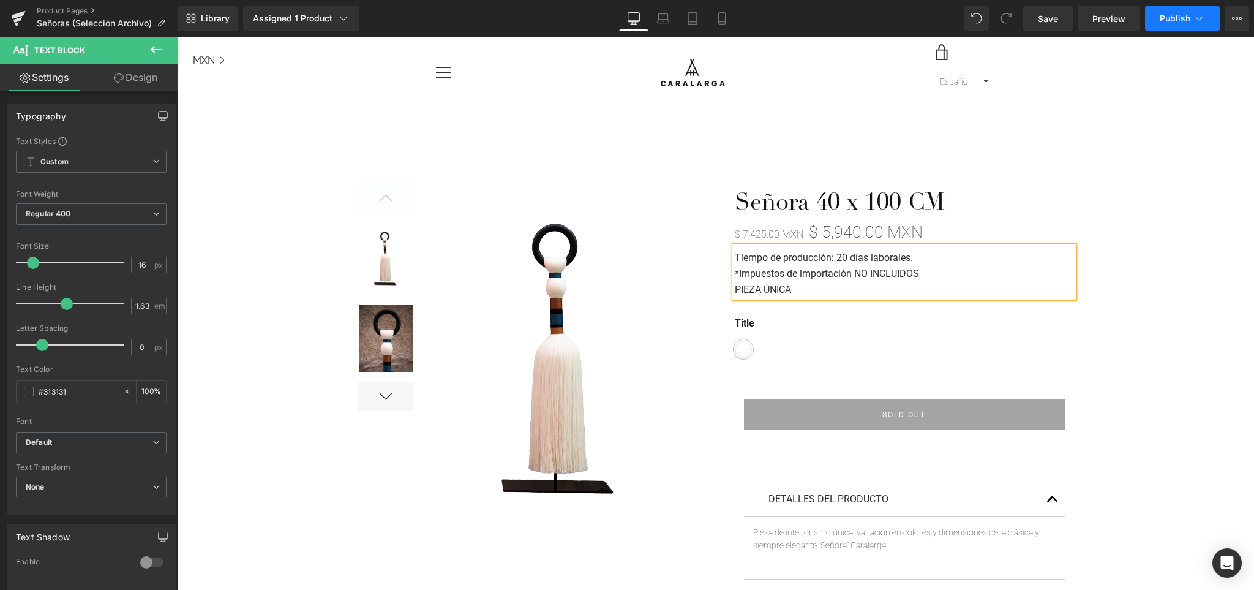
click at [1166, 9] on button "Publish" at bounding box center [1182, 18] width 75 height 24
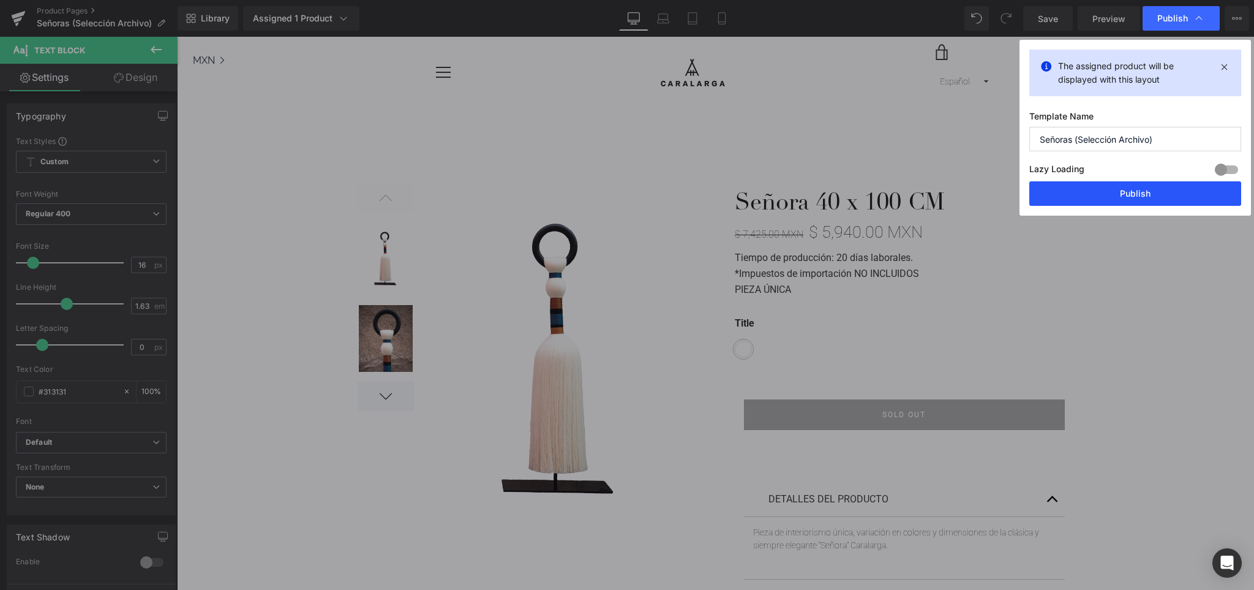
click at [1128, 188] on button "Publish" at bounding box center [1135, 193] width 212 height 24
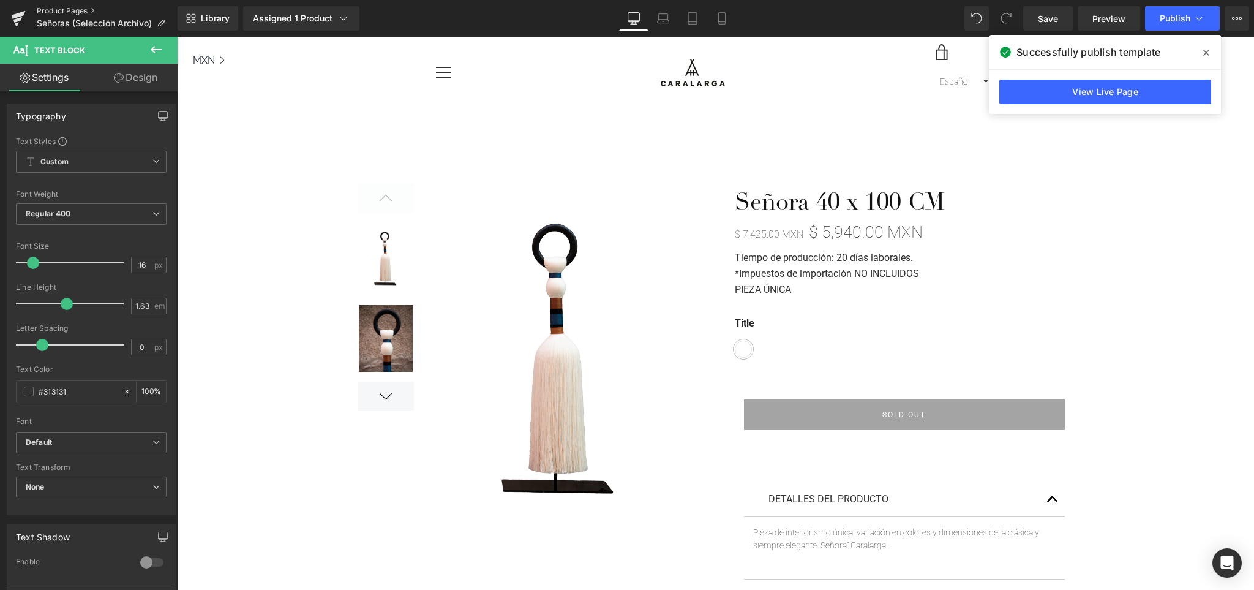
click at [72, 9] on link "Product Pages" at bounding box center [107, 11] width 141 height 10
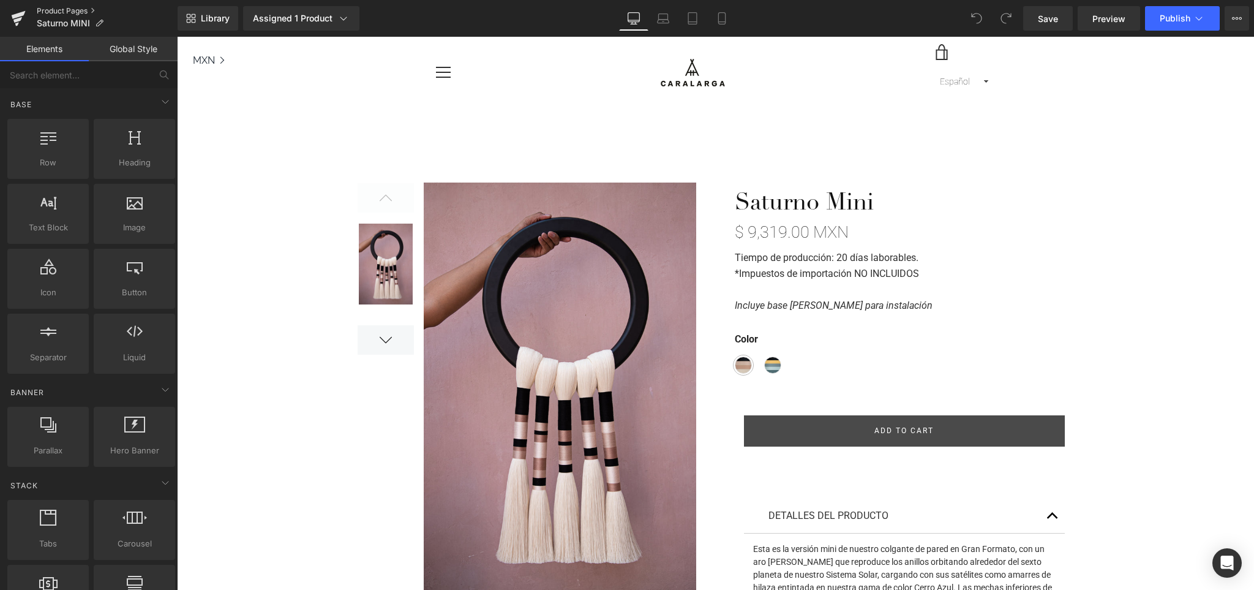
click at [75, 8] on link "Product Pages" at bounding box center [107, 11] width 141 height 10
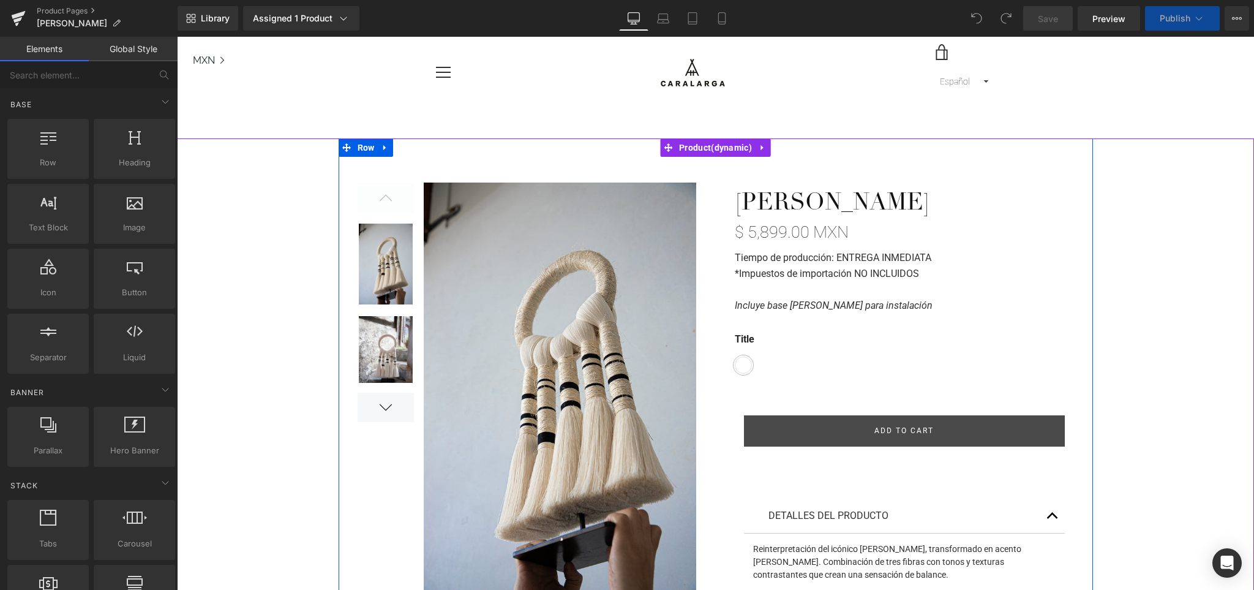
click at [897, 258] on strong "Tiempo de producción: ENTREGA INMEDIATA" at bounding box center [833, 258] width 197 height 12
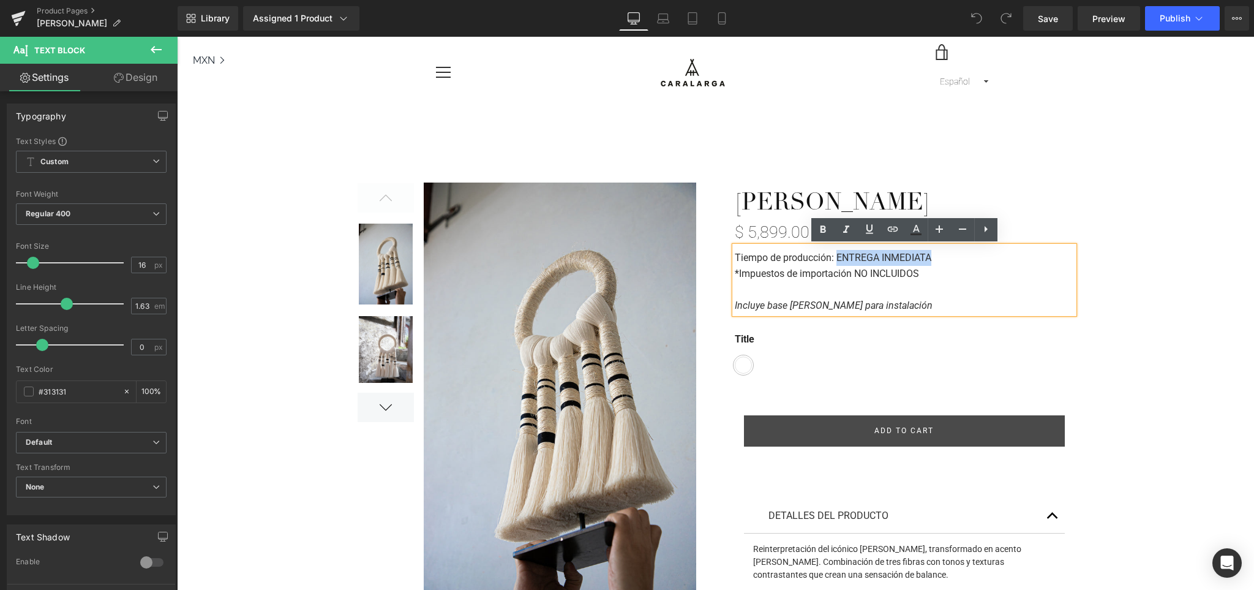
drag, startPoint x: 939, startPoint y: 256, endPoint x: 837, endPoint y: 257, distance: 102.3
click at [838, 257] on p "Tiempo de producción: ENTREGA INMEDIATA" at bounding box center [904, 258] width 339 height 16
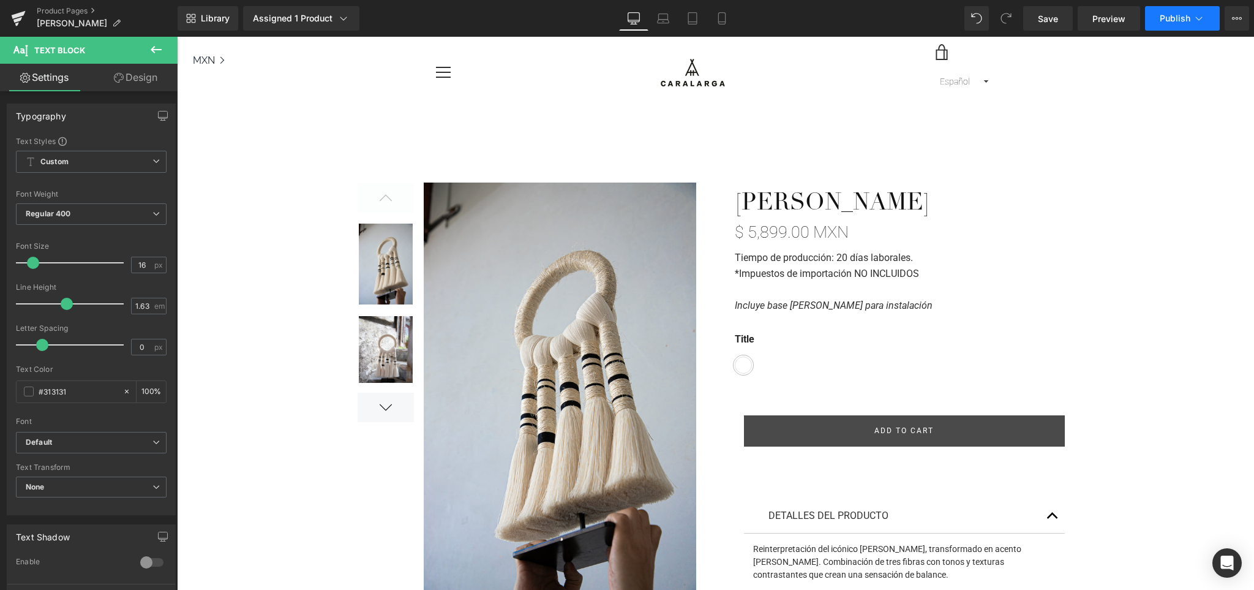
click at [1171, 18] on span "Publish" at bounding box center [1175, 18] width 31 height 10
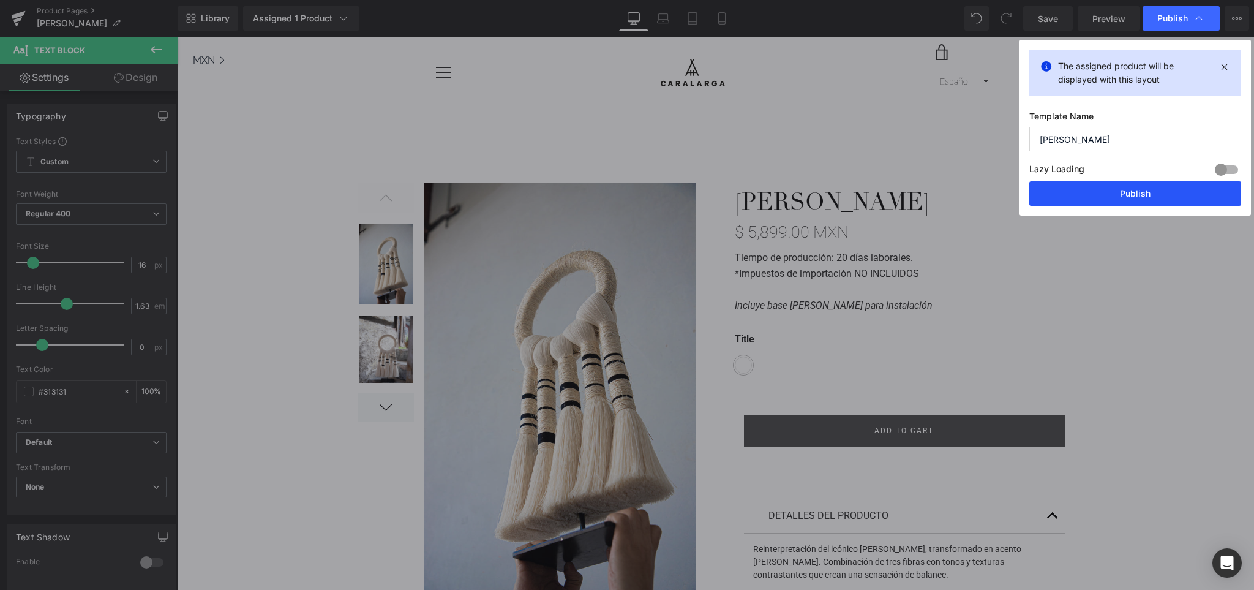
click at [1135, 189] on button "Publish" at bounding box center [1135, 193] width 212 height 24
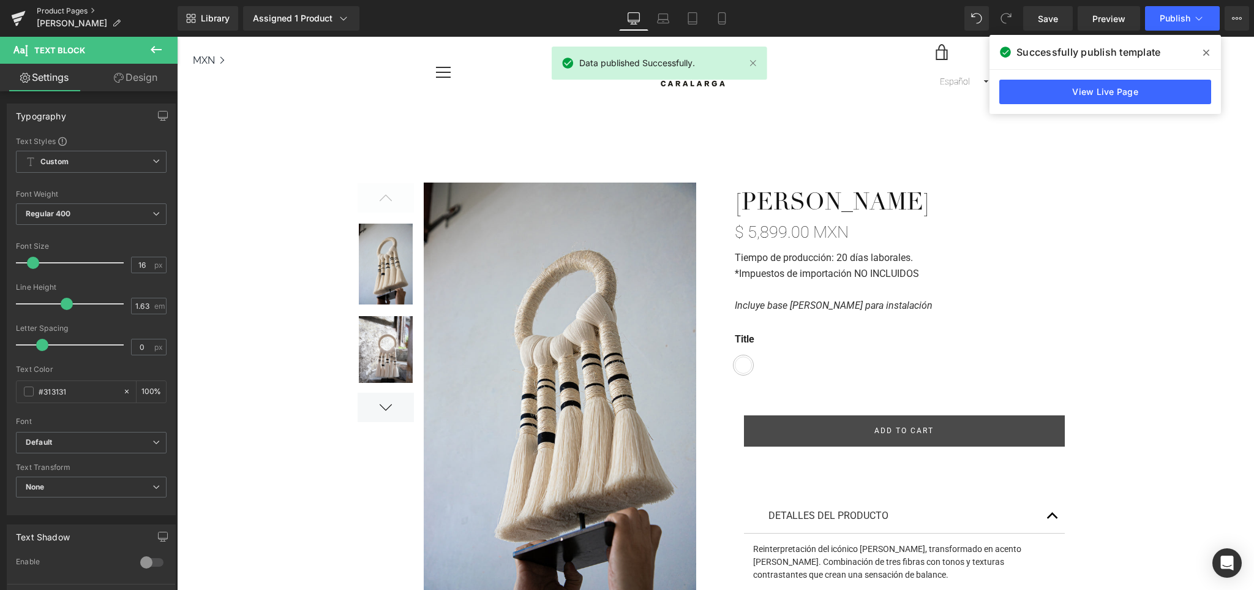
click at [58, 10] on link "Product Pages" at bounding box center [107, 11] width 141 height 10
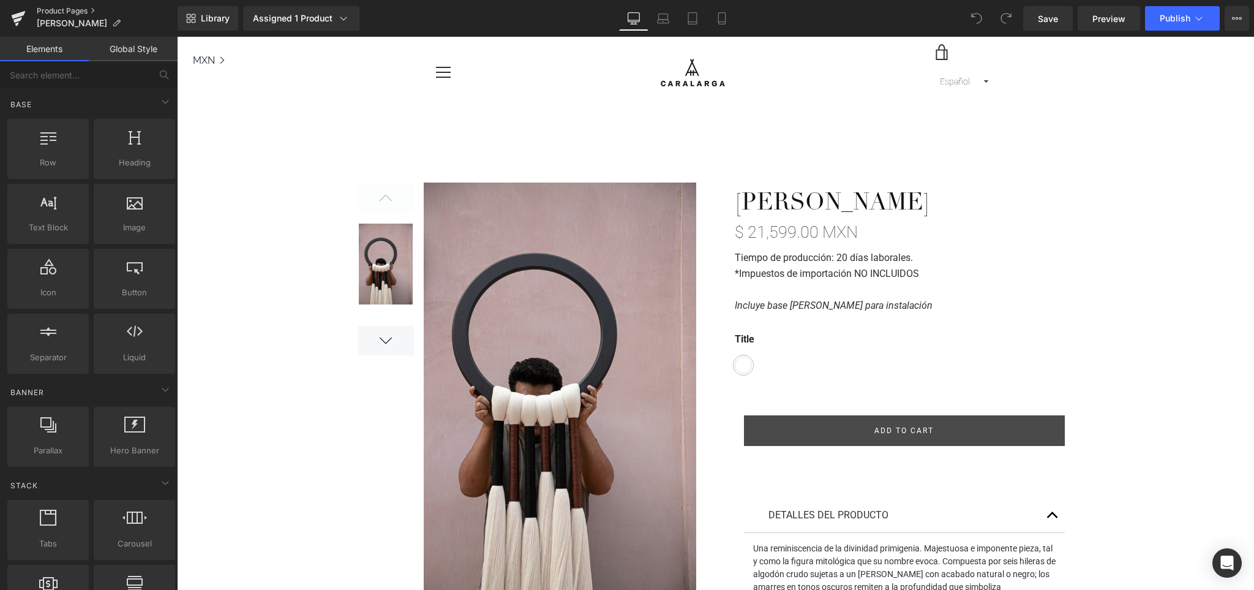
click at [64, 10] on link "Product Pages" at bounding box center [107, 11] width 141 height 10
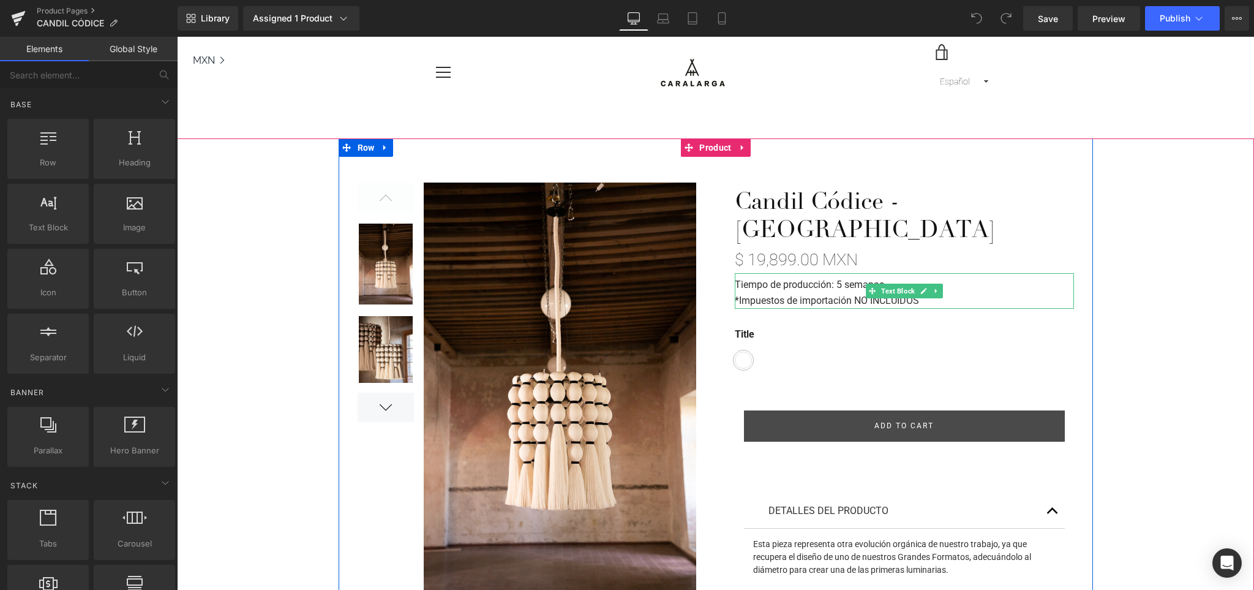
click at [858, 279] on strong "Tiempo de producción: 5 semanas." at bounding box center [811, 285] width 152 height 12
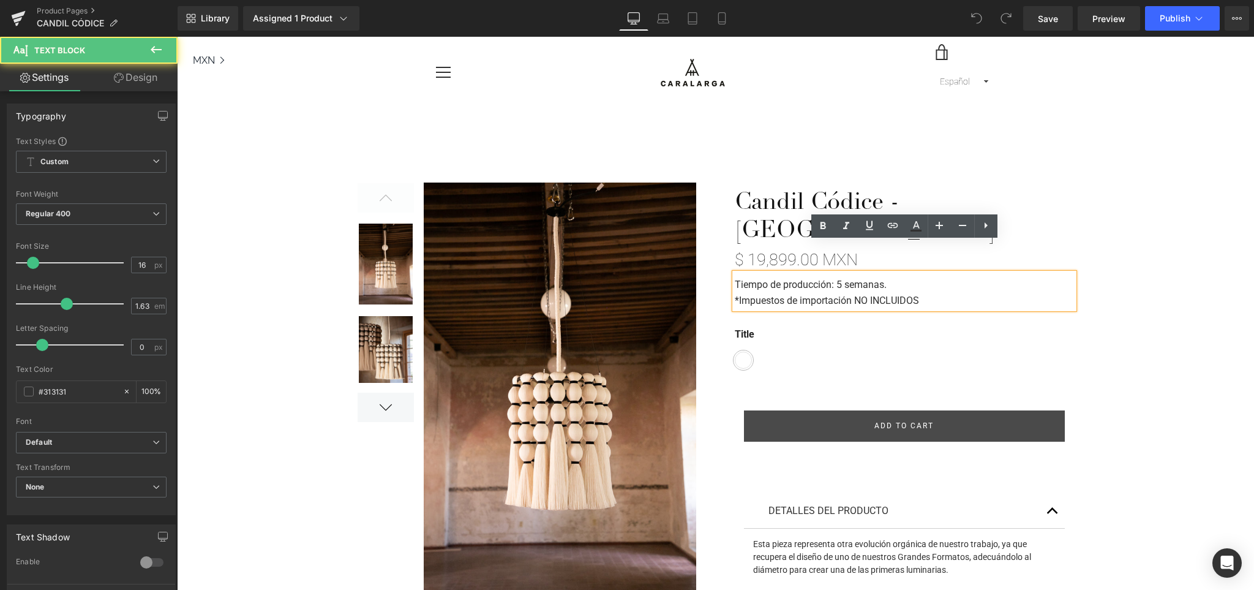
scroll to position [4, 0]
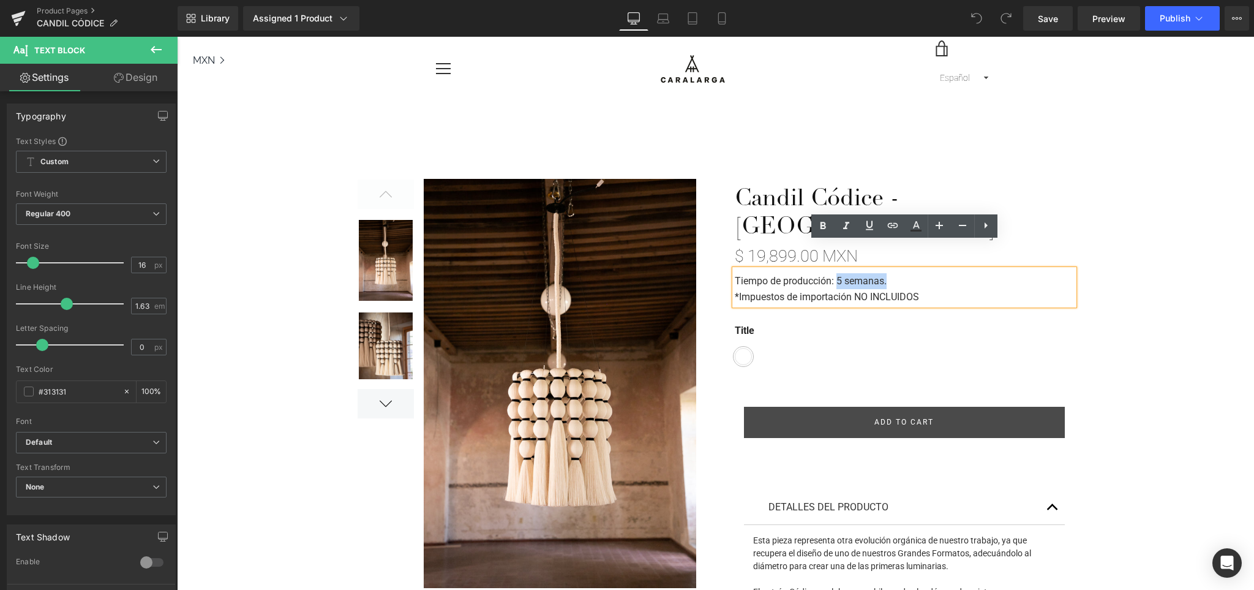
drag, startPoint x: 889, startPoint y: 257, endPoint x: 839, endPoint y: 255, distance: 49.6
click at [839, 273] on p "Tiempo de producción: 5 semanas." at bounding box center [904, 281] width 339 height 16
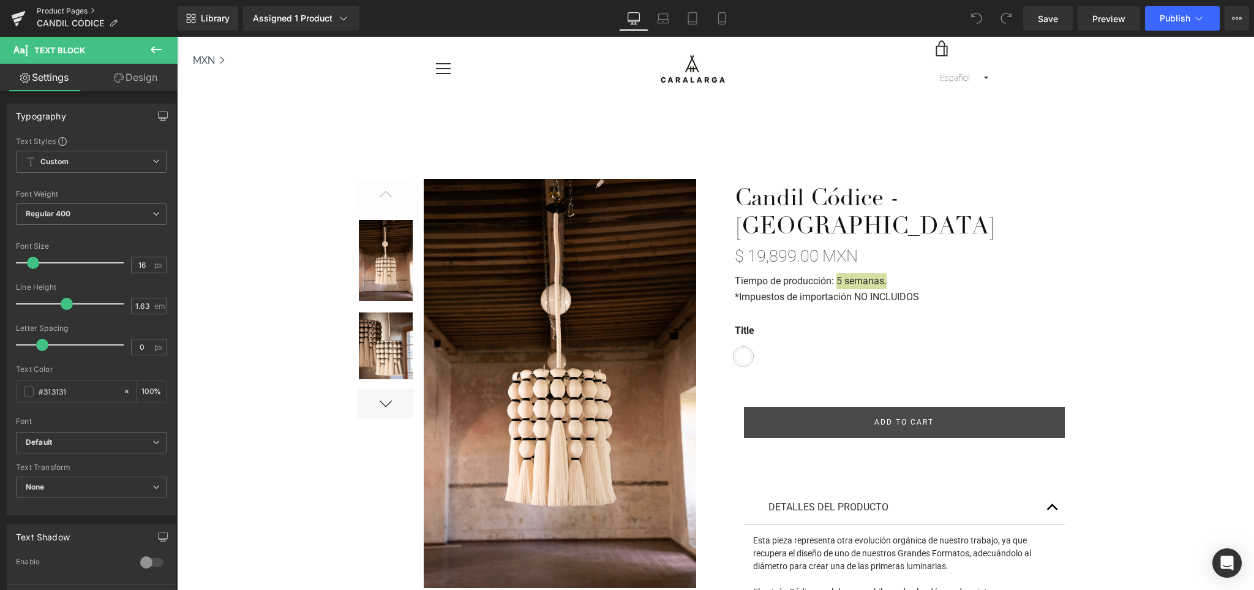
click at [77, 7] on link "Product Pages" at bounding box center [107, 11] width 141 height 10
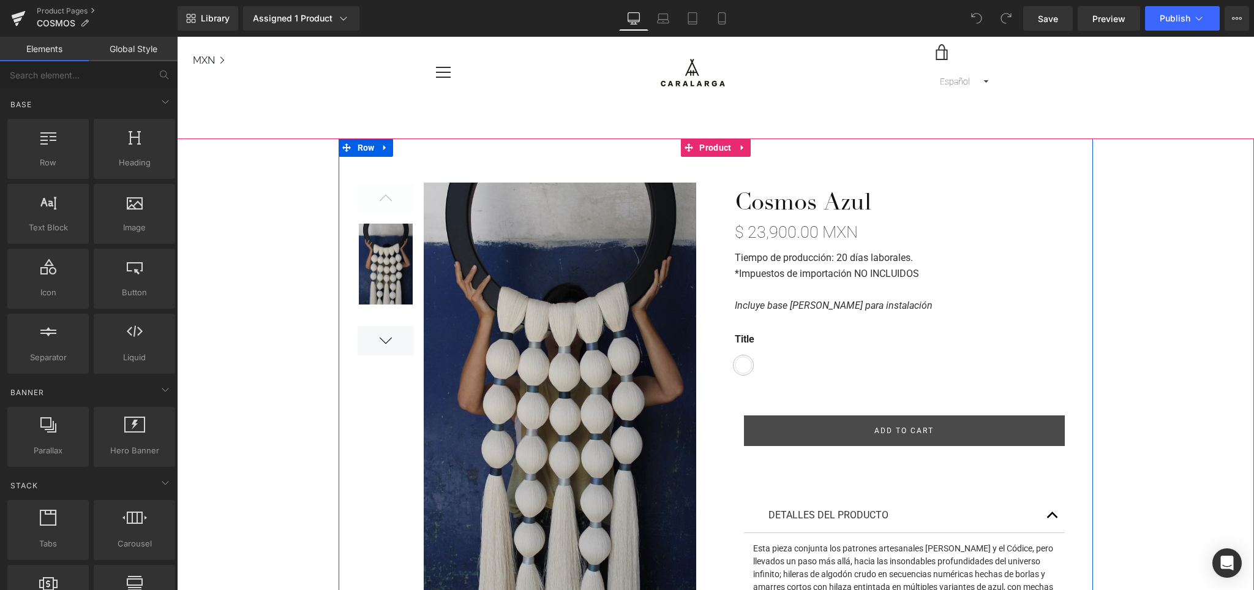
click at [843, 258] on strong "Tiempo de producción: 20 días laborales." at bounding box center [824, 258] width 178 height 12
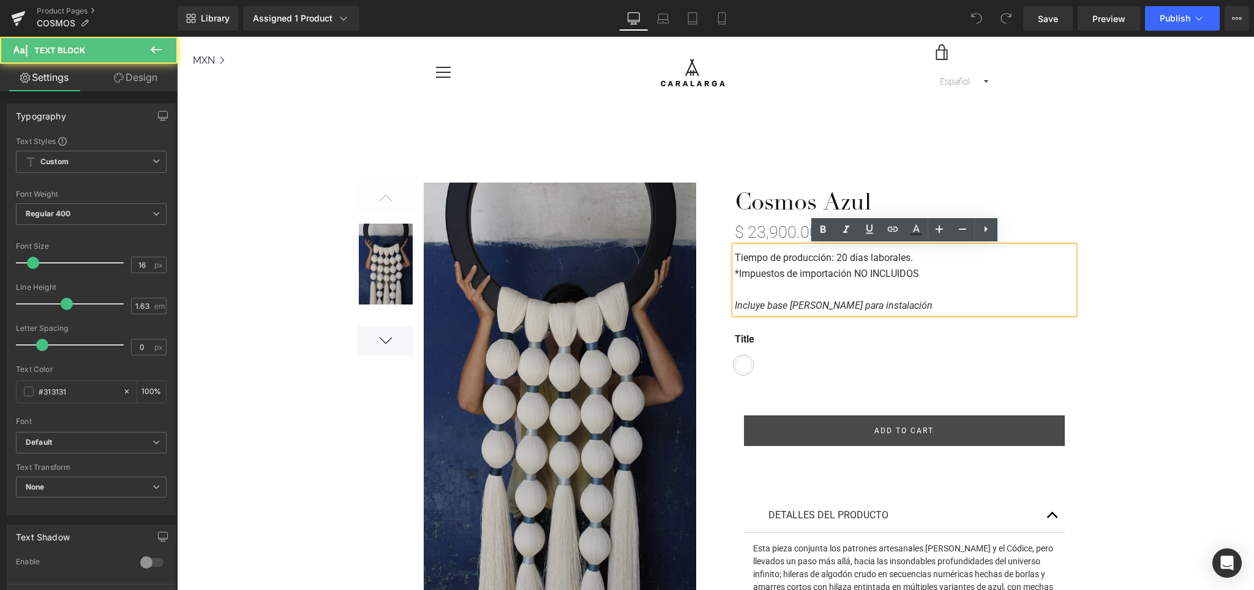
click at [847, 257] on strong "Tiempo de producción: 20 días laborales." at bounding box center [824, 258] width 178 height 12
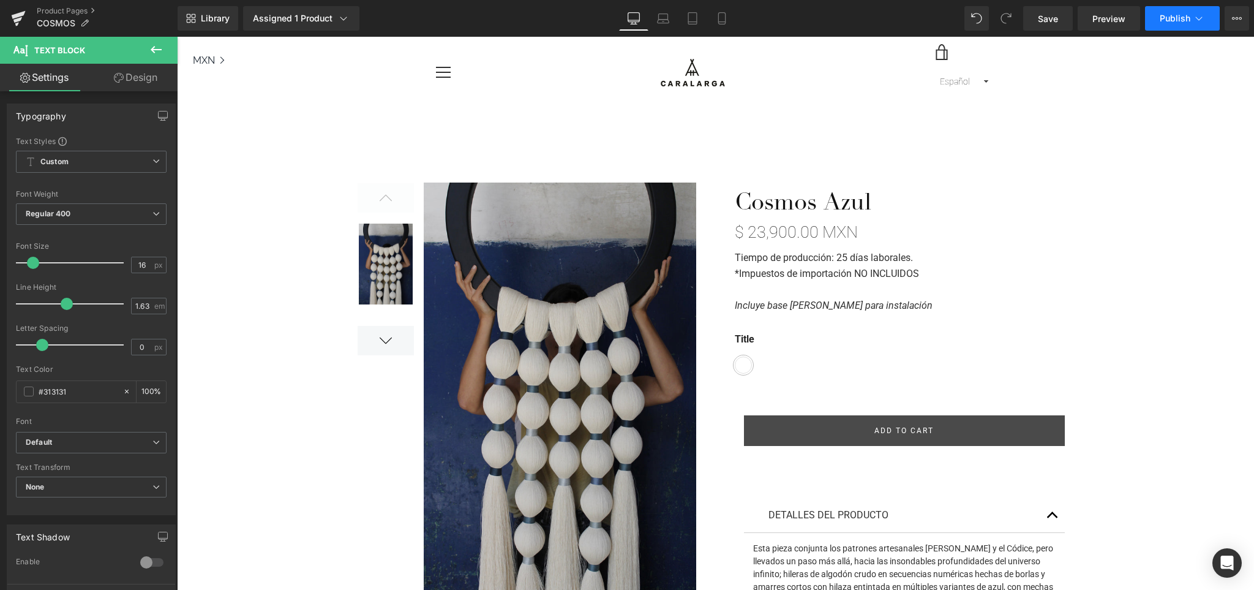
click at [1178, 29] on button "Publish" at bounding box center [1182, 18] width 75 height 24
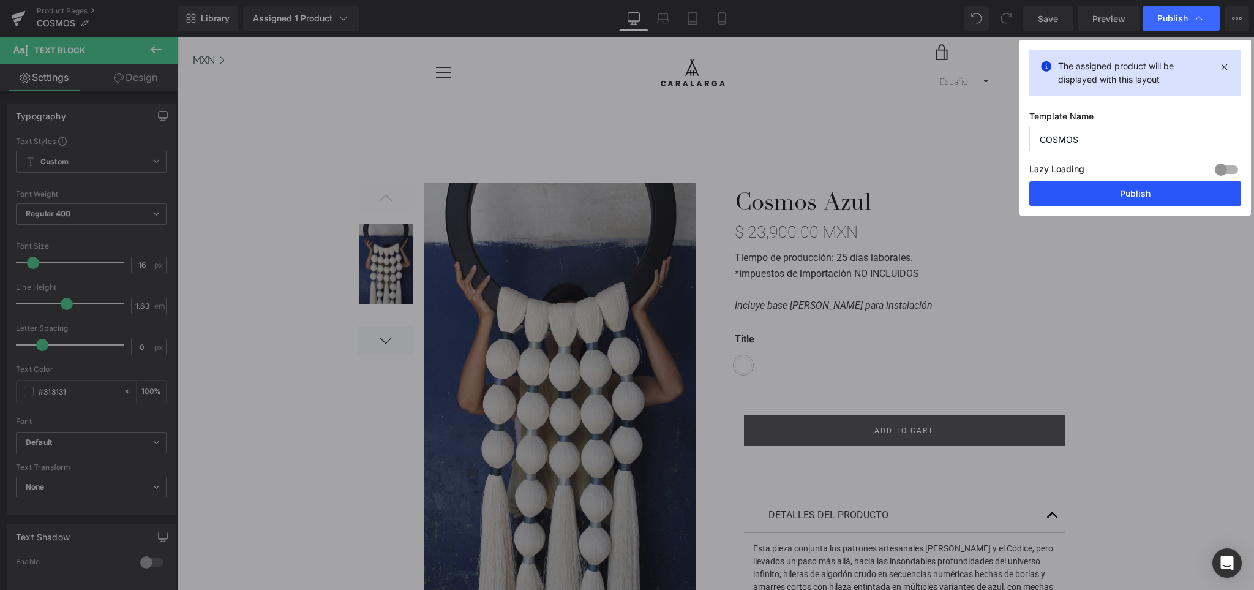
click at [1131, 190] on button "Publish" at bounding box center [1135, 193] width 212 height 24
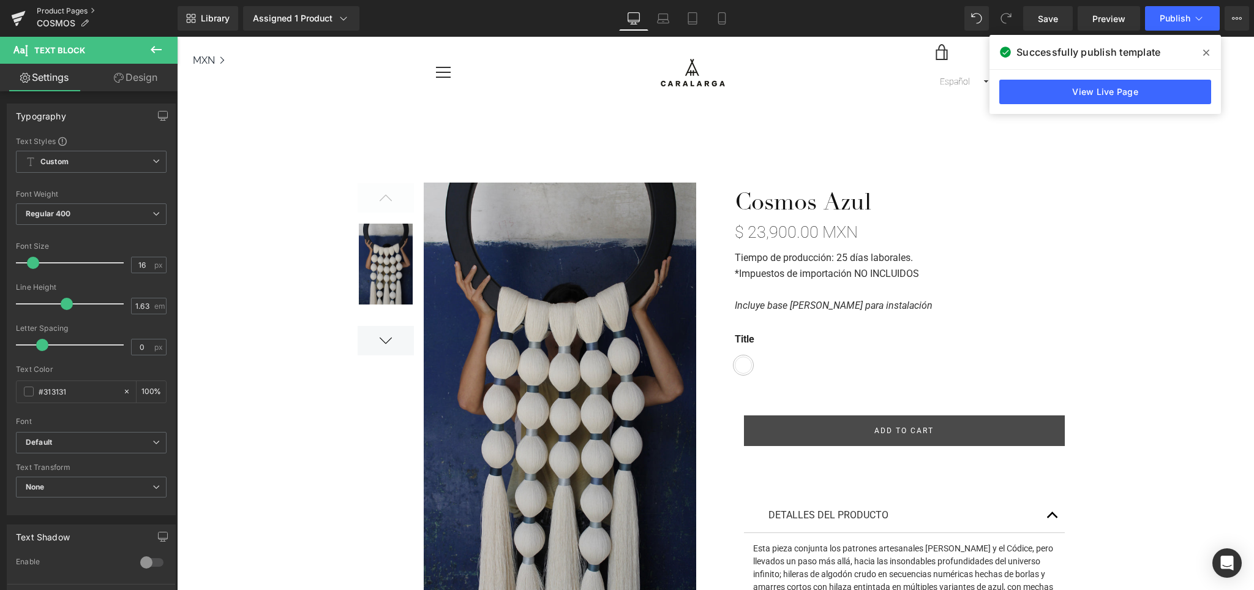
click at [62, 9] on link "Product Pages" at bounding box center [107, 11] width 141 height 10
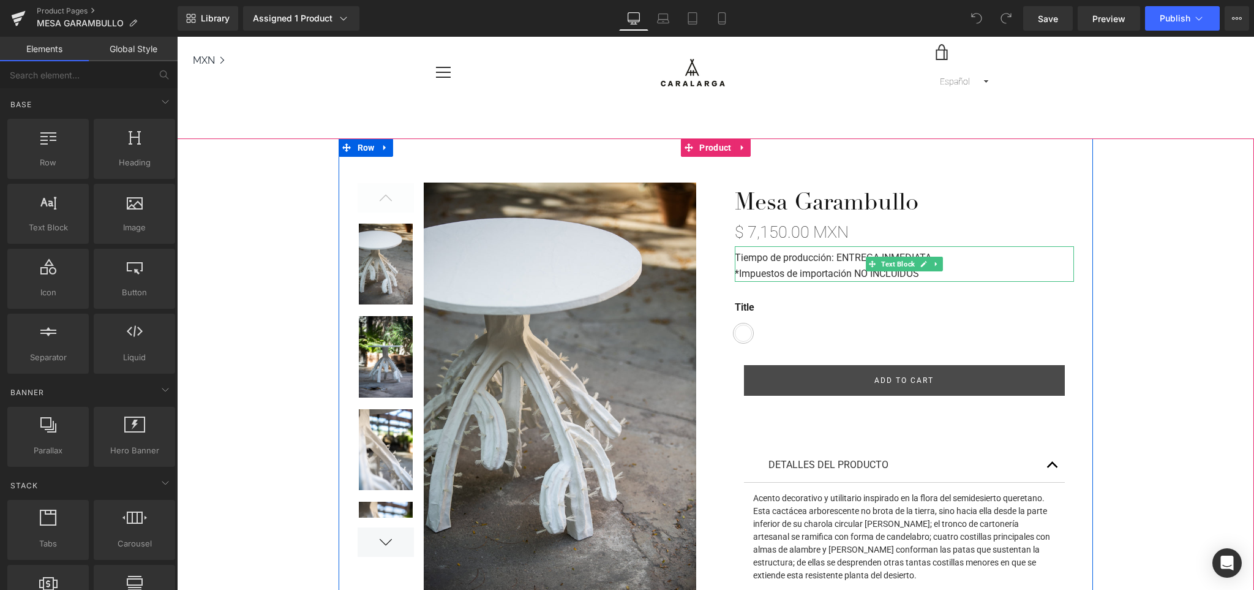
click at [840, 260] on strong "Tiempo de producción: ENTREGA INMEDIATA" at bounding box center [833, 258] width 197 height 12
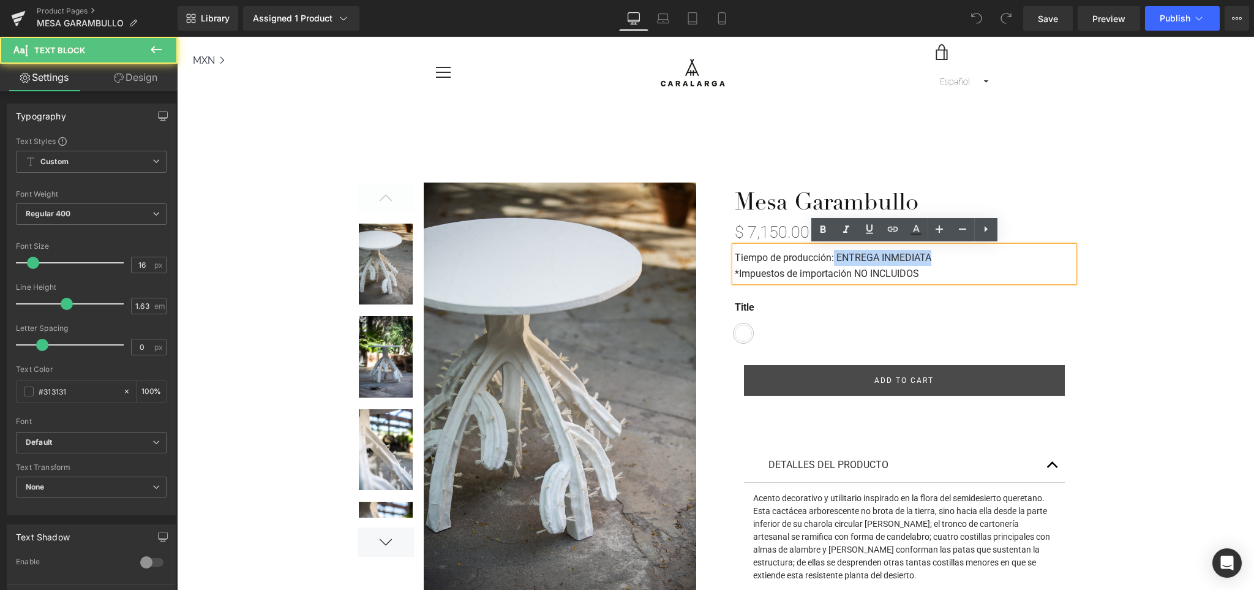
drag, startPoint x: 939, startPoint y: 260, endPoint x: 835, endPoint y: 258, distance: 104.1
click at [835, 258] on p "Tiempo de producción: ENTREGA INMEDIATA" at bounding box center [904, 258] width 339 height 16
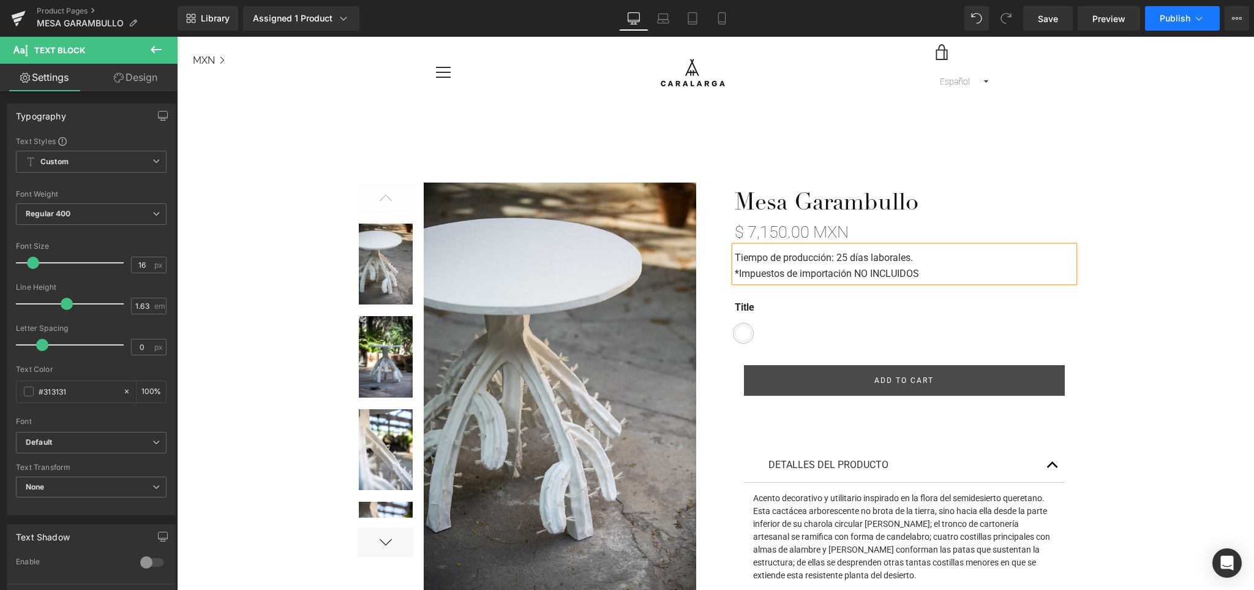
click at [1182, 18] on span "Publish" at bounding box center [1175, 18] width 31 height 10
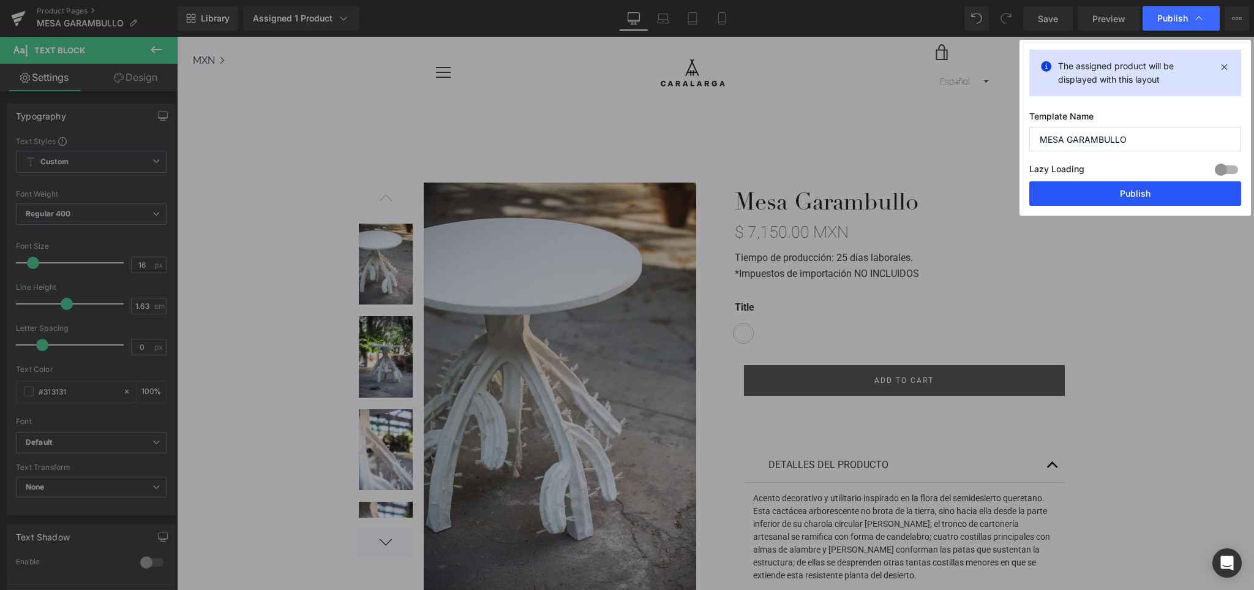
click at [1127, 187] on button "Publish" at bounding box center [1135, 193] width 212 height 24
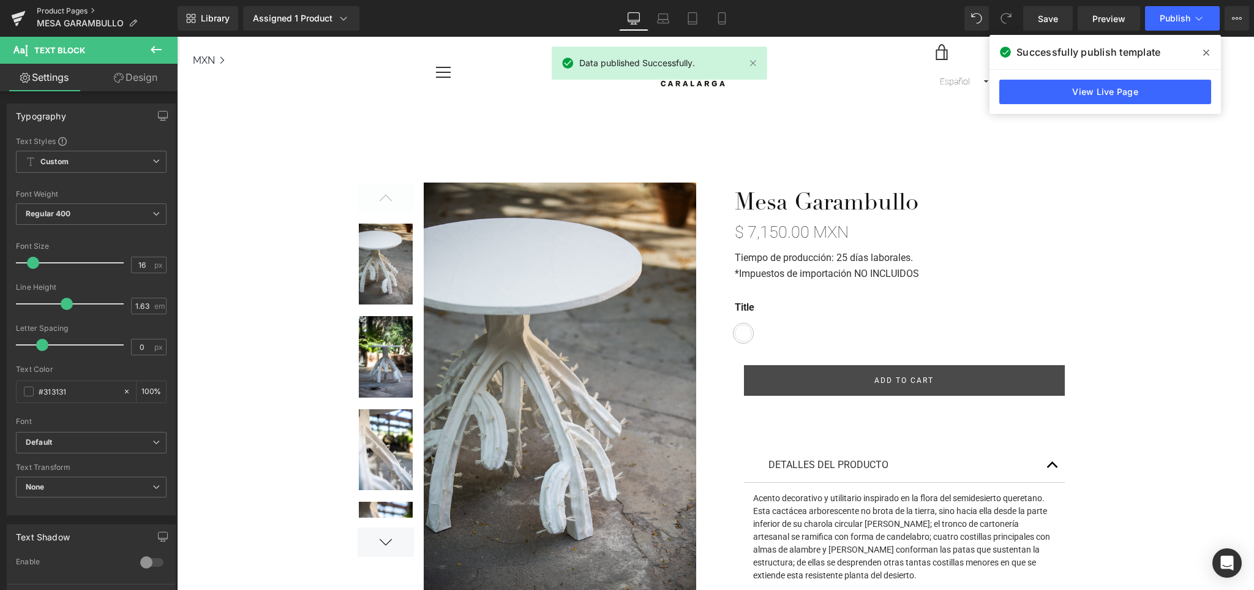
click at [67, 10] on link "Product Pages" at bounding box center [107, 11] width 141 height 10
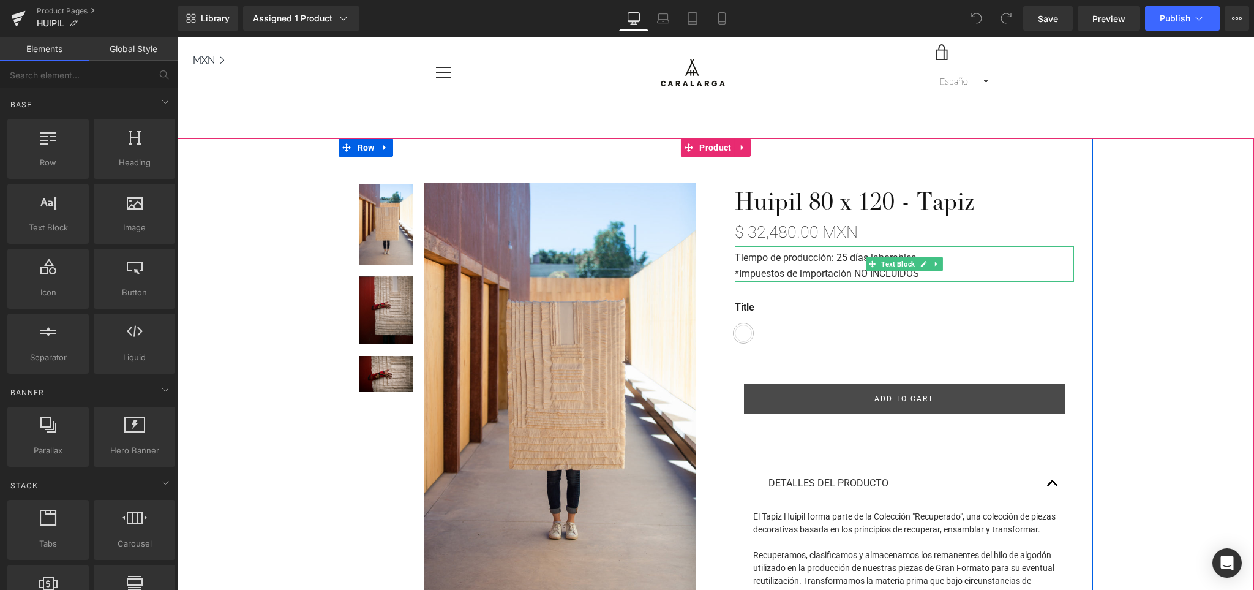
click at [843, 255] on strong "Tiempo de producción: 25 días laborables." at bounding box center [827, 258] width 184 height 12
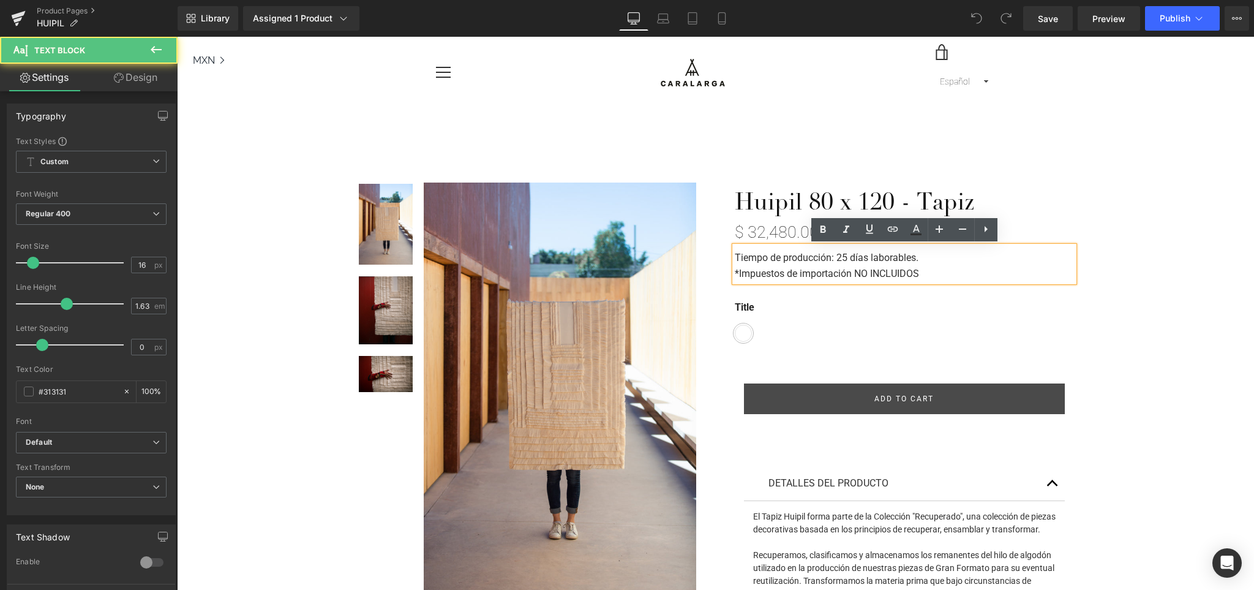
click at [847, 257] on strong "Tiempo de producción: 25 días laborables." at bounding box center [827, 258] width 184 height 12
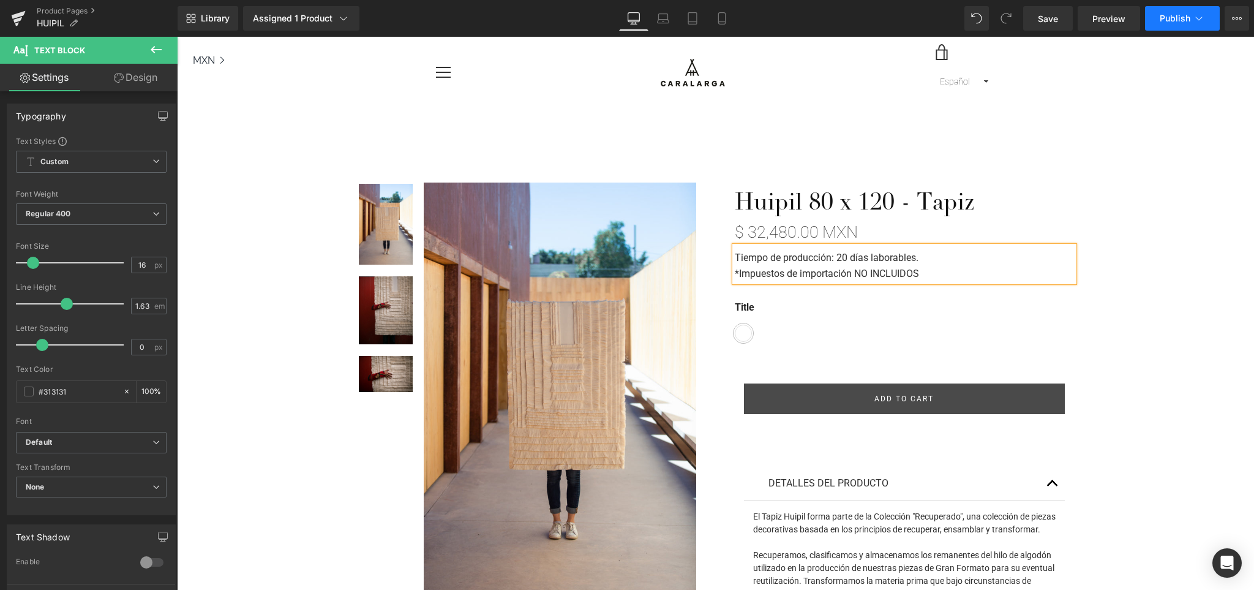
click at [1170, 8] on button "Publish" at bounding box center [1182, 18] width 75 height 24
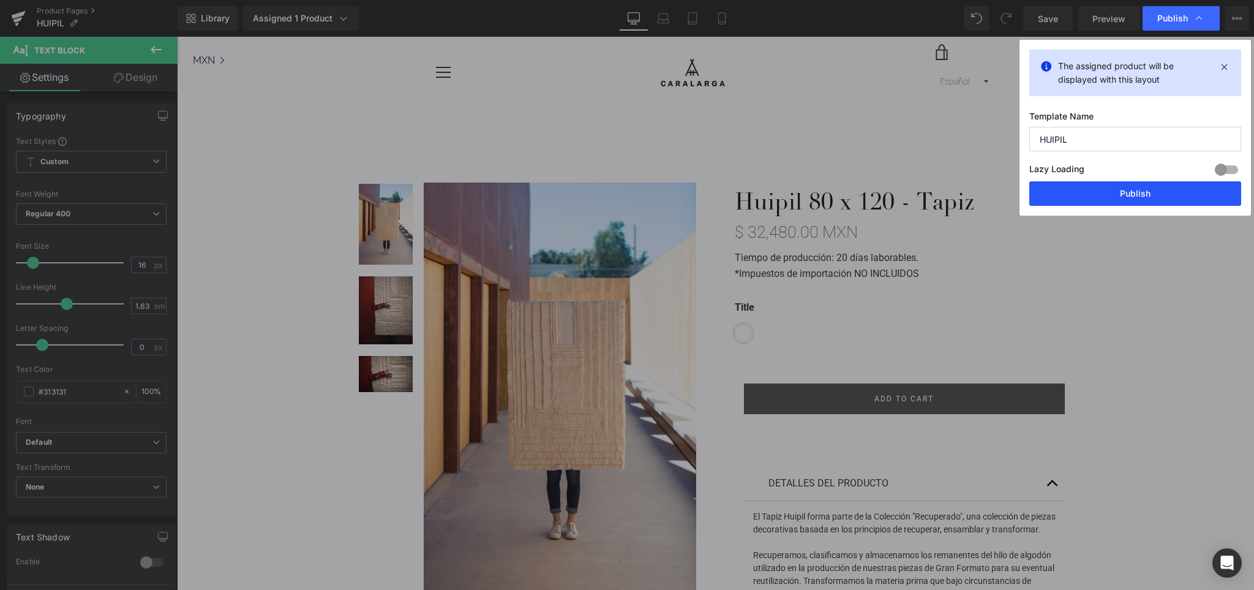
click at [1126, 200] on button "Publish" at bounding box center [1135, 193] width 212 height 24
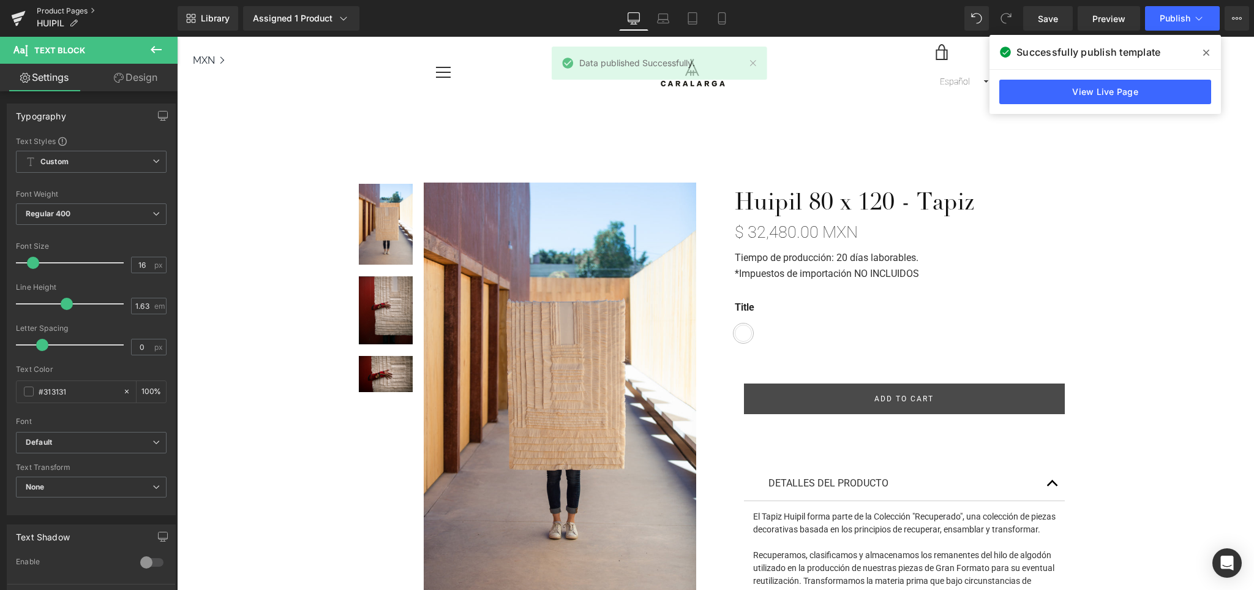
click at [68, 10] on link "Product Pages" at bounding box center [107, 11] width 141 height 10
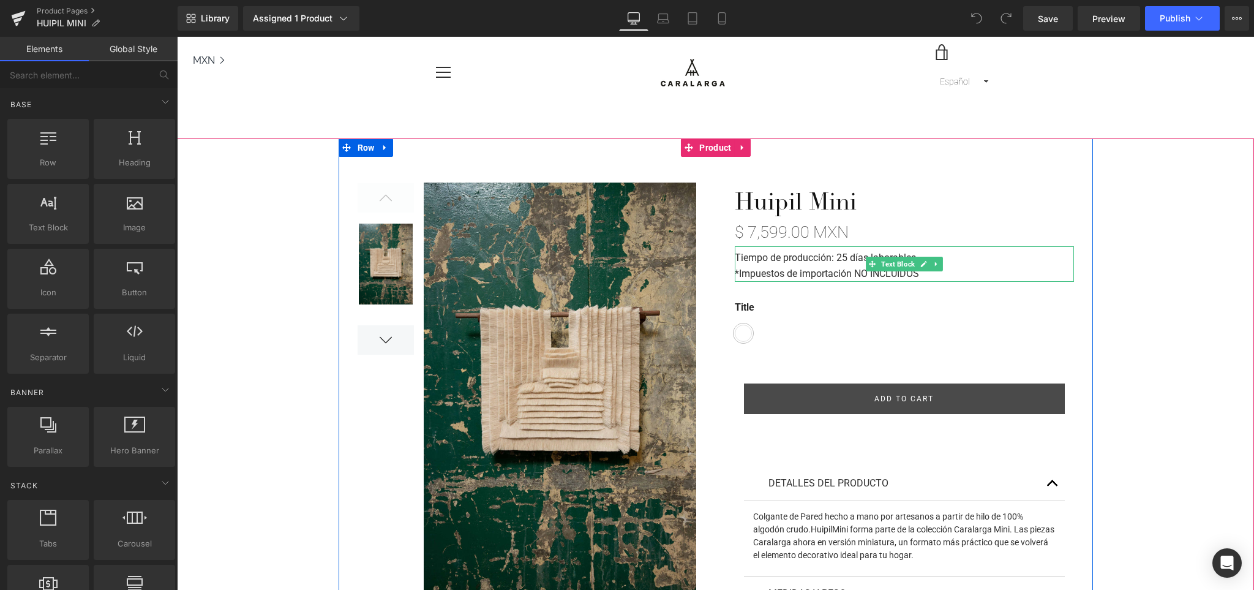
click at [843, 254] on strong "Tiempo de producción: 25 días laborables." at bounding box center [827, 258] width 184 height 12
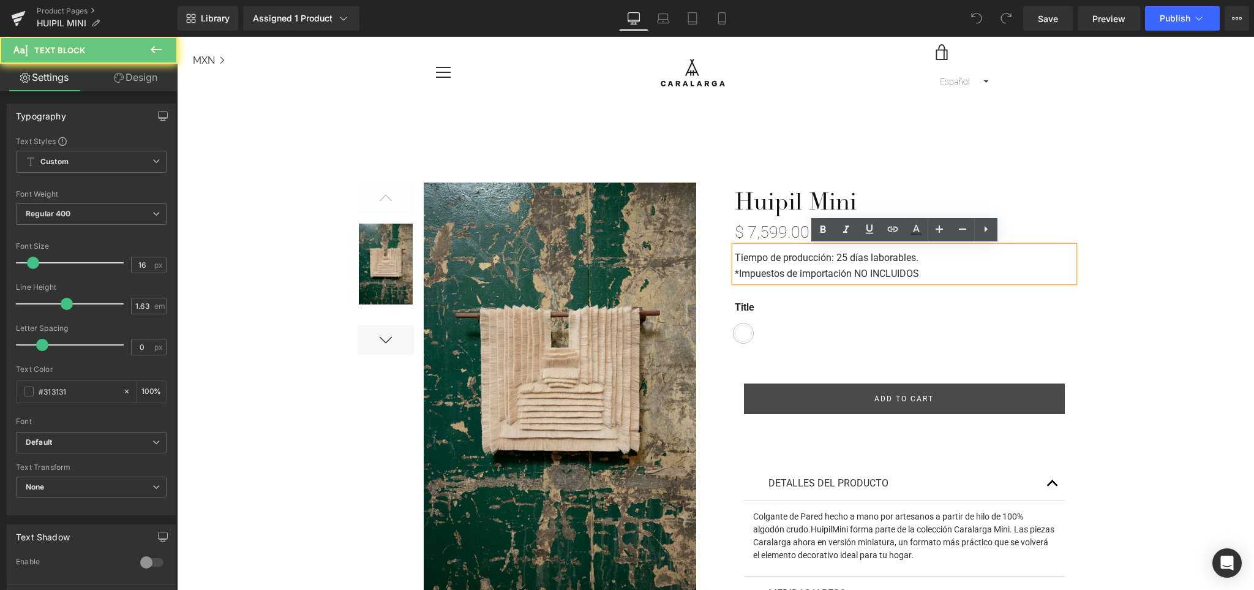
click at [843, 260] on strong "Tiempo de producción: 25 días laborables." at bounding box center [827, 258] width 184 height 12
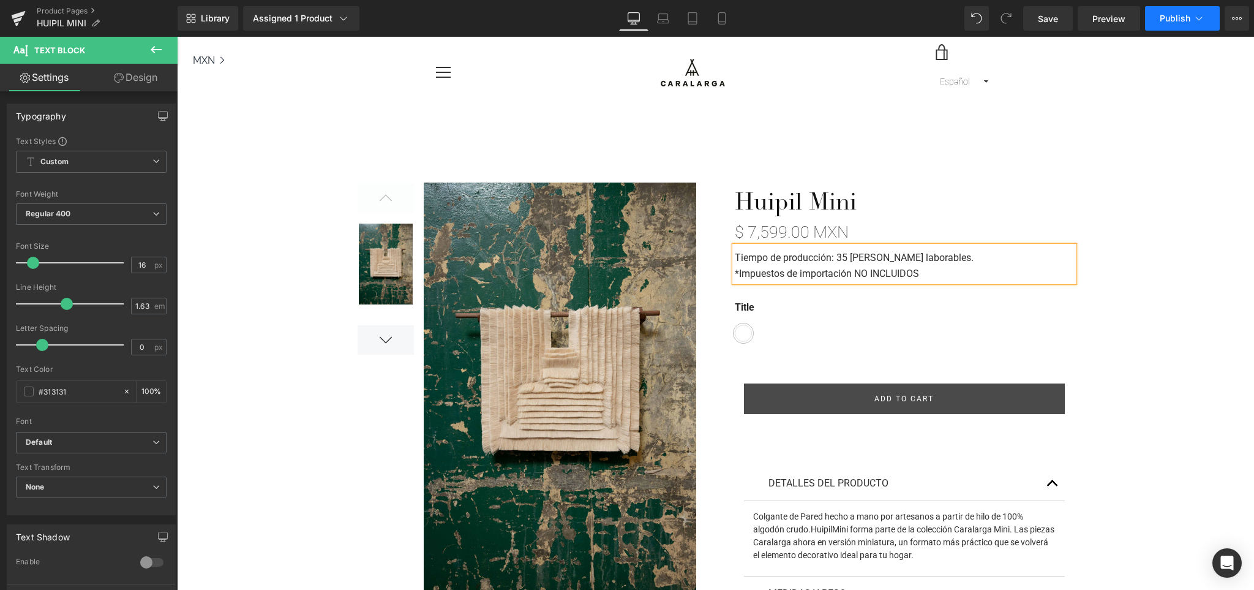
click at [1185, 20] on span "Publish" at bounding box center [1175, 18] width 31 height 10
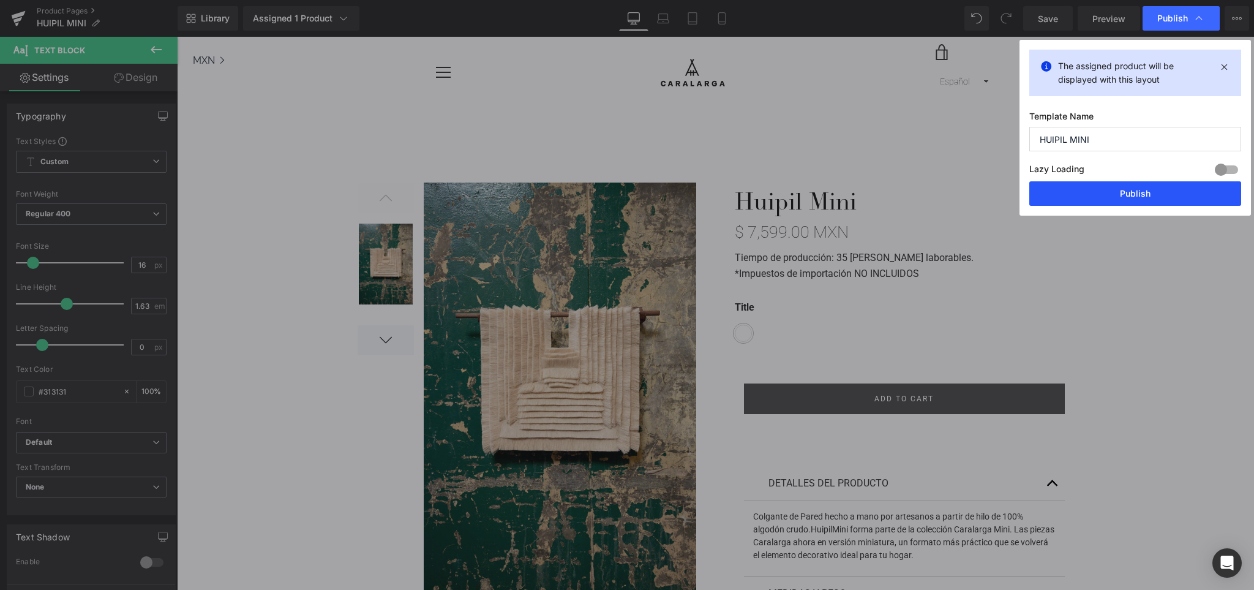
click at [1151, 189] on button "Publish" at bounding box center [1135, 193] width 212 height 24
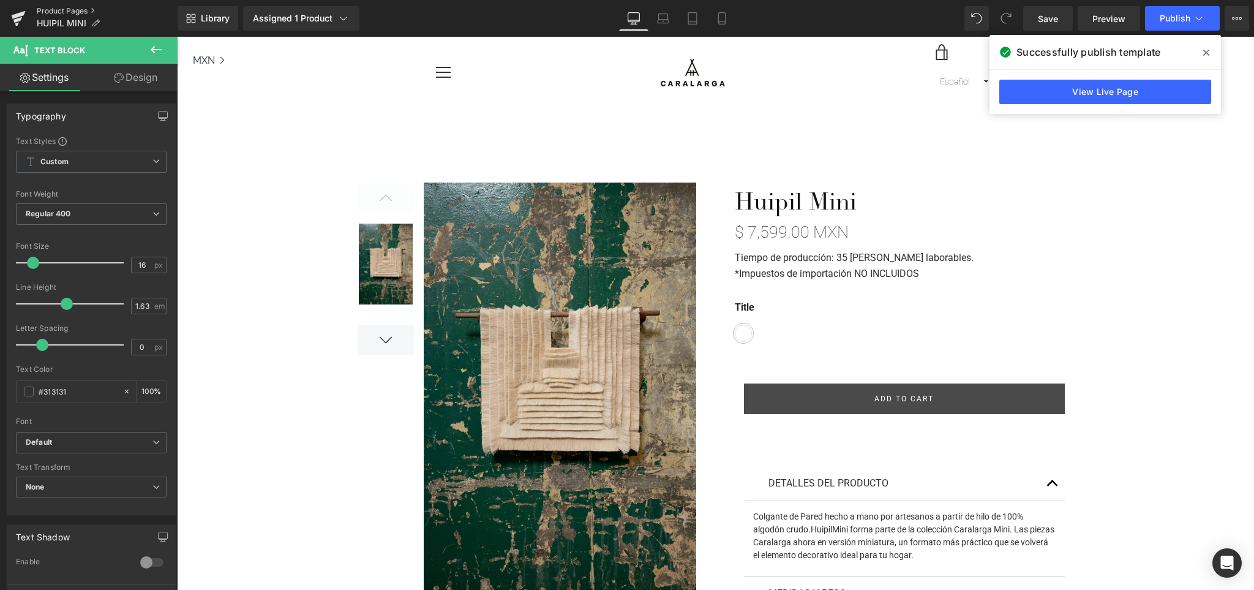
click at [71, 10] on link "Product Pages" at bounding box center [107, 11] width 141 height 10
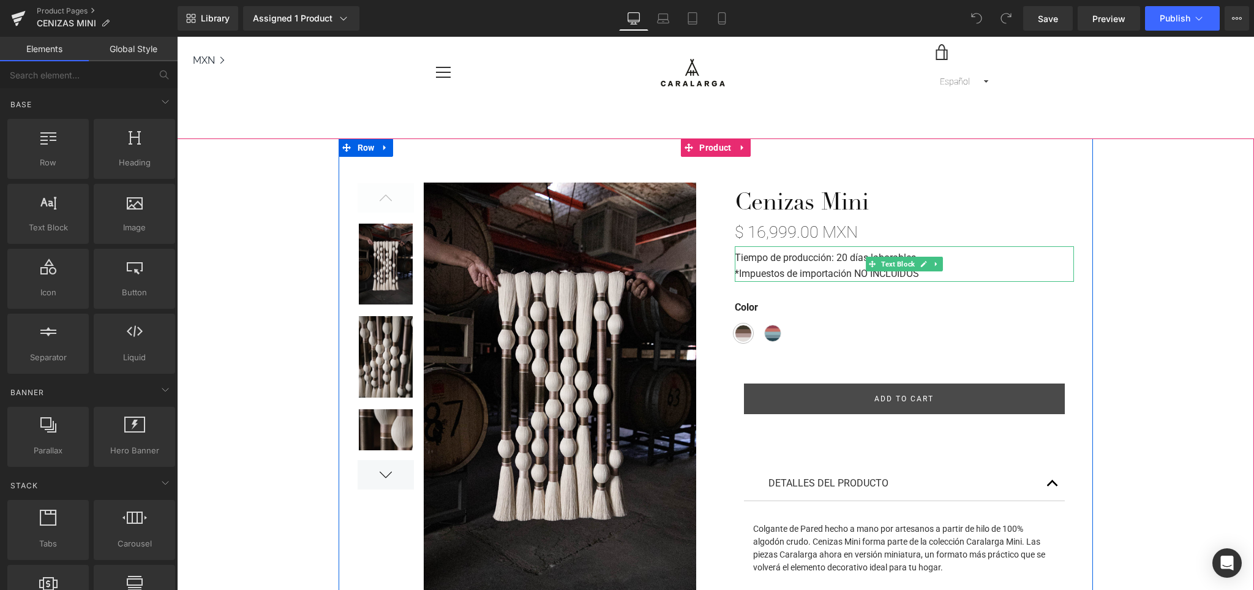
click at [842, 261] on strong "Tiempo de producción: 20 días laborables." at bounding box center [827, 258] width 184 height 12
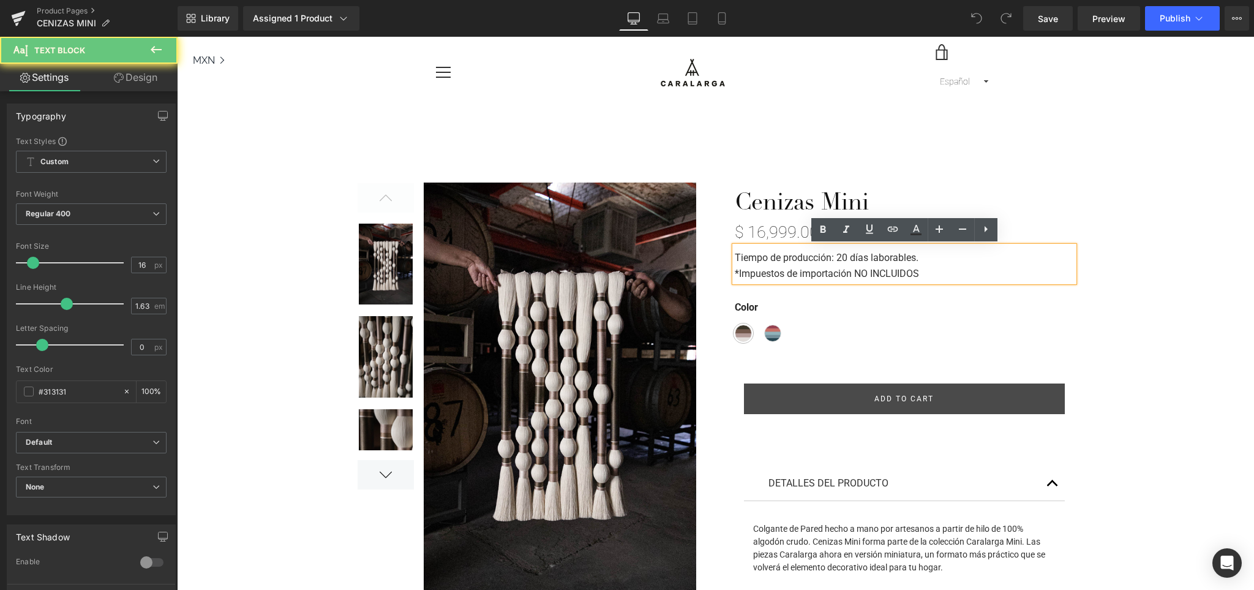
click at [845, 257] on strong "Tiempo de producción: 20 días laborables." at bounding box center [827, 258] width 184 height 12
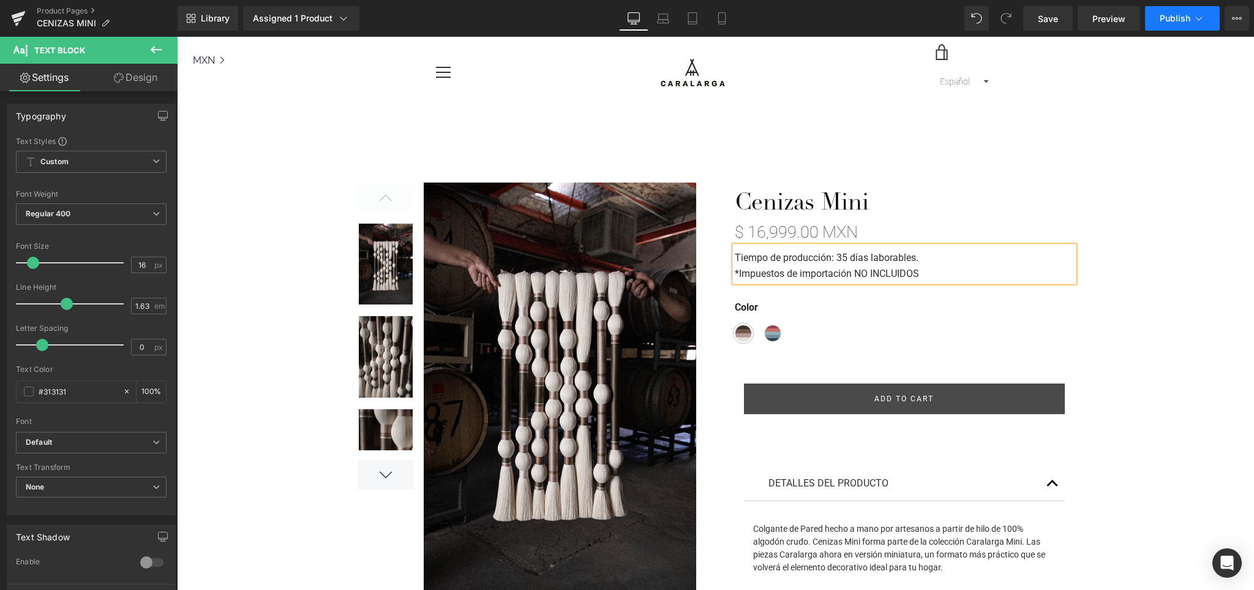
click at [1165, 12] on button "Publish" at bounding box center [1182, 18] width 75 height 24
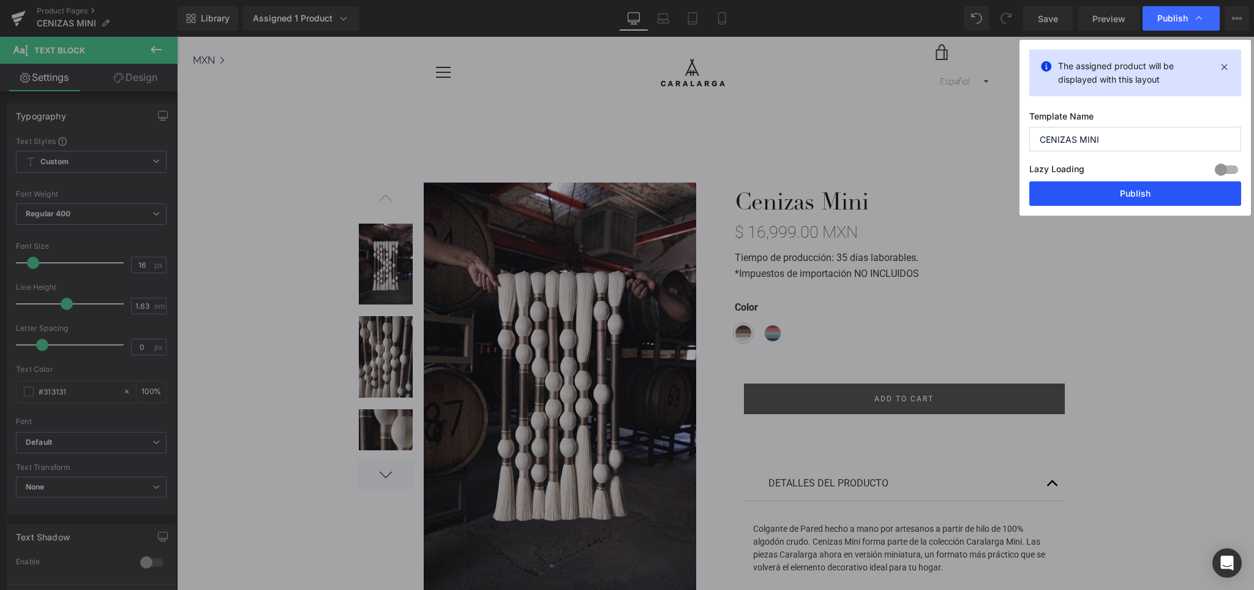
click at [1145, 196] on button "Publish" at bounding box center [1135, 193] width 212 height 24
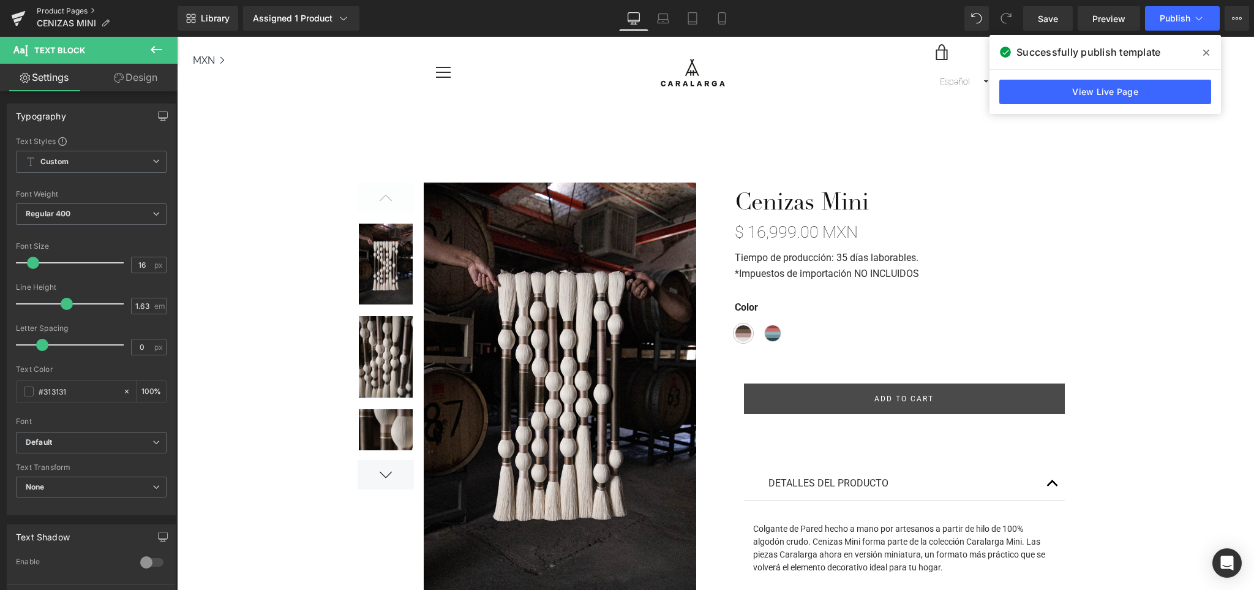
click at [85, 9] on link "Product Pages" at bounding box center [107, 11] width 141 height 10
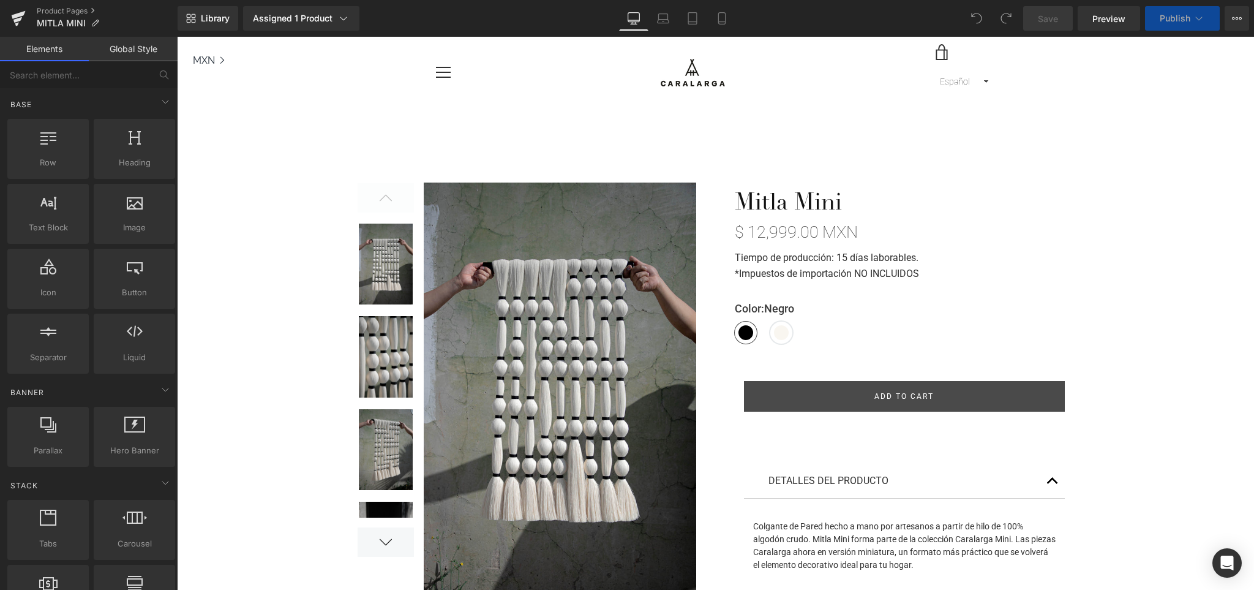
click at [842, 259] on strong "Tiempo de producción: 15 días laborables." at bounding box center [827, 258] width 184 height 12
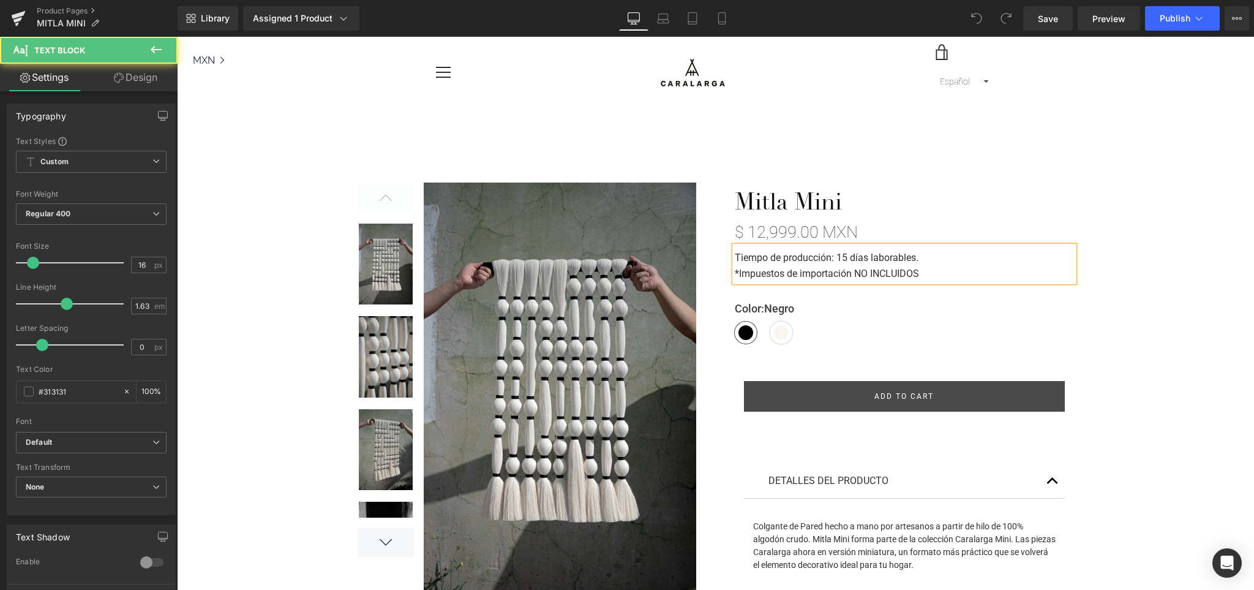
click at [843, 260] on strong "Tiempo de producción: 15 días laborables." at bounding box center [827, 258] width 184 height 12
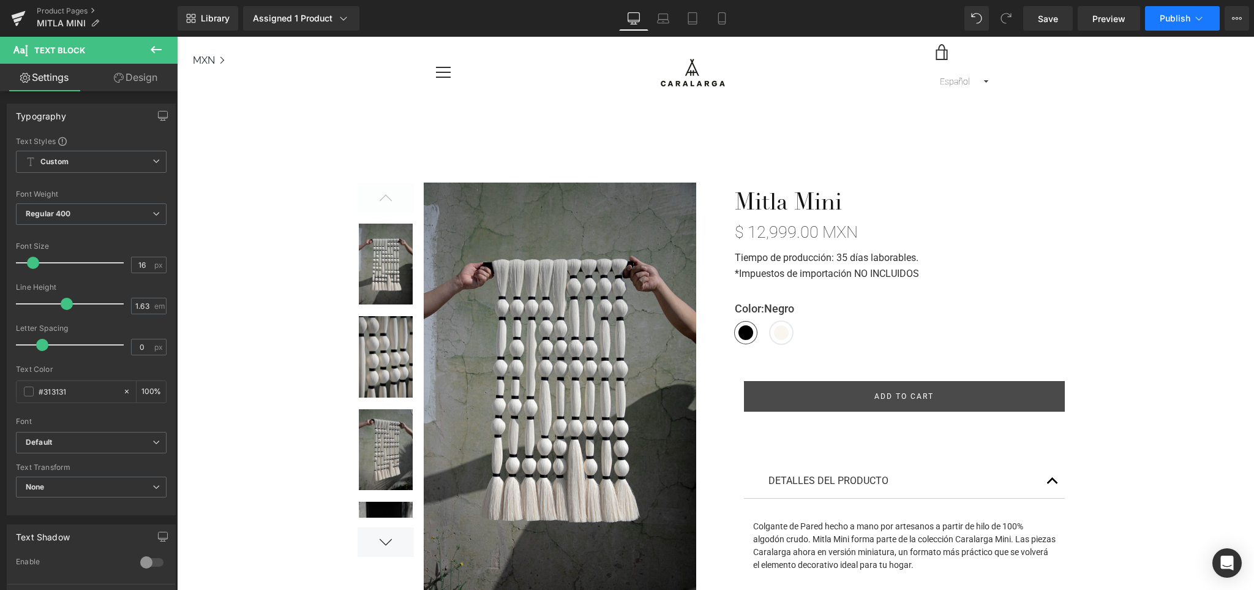
click at [1172, 18] on span "Publish" at bounding box center [1175, 18] width 31 height 10
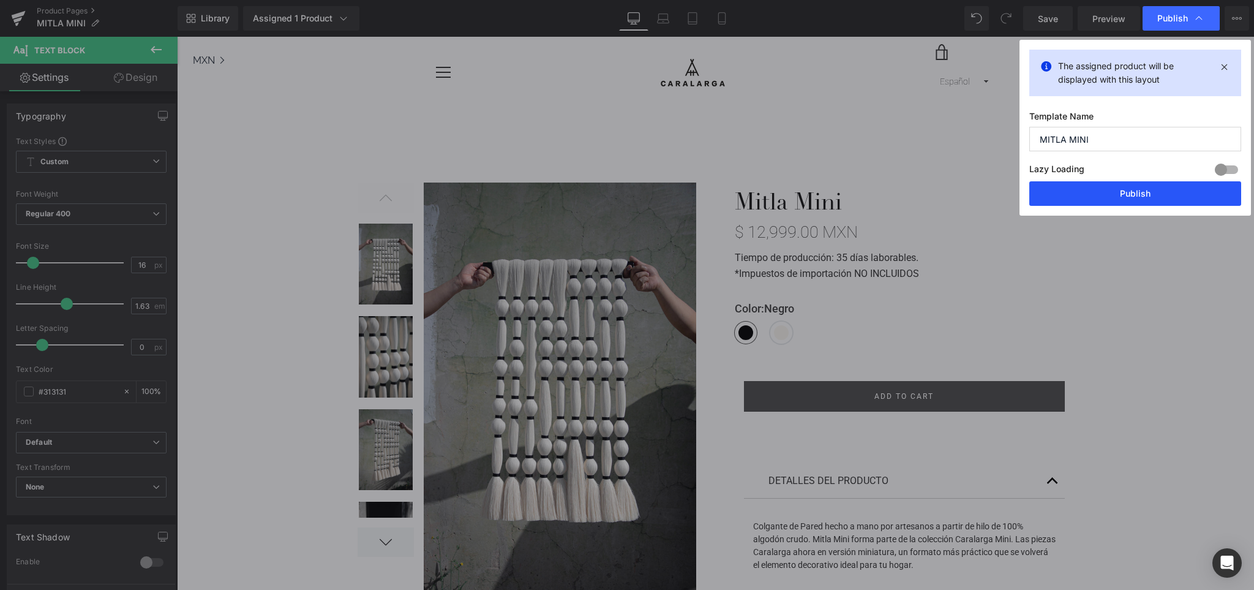
click at [1133, 201] on button "Publish" at bounding box center [1135, 193] width 212 height 24
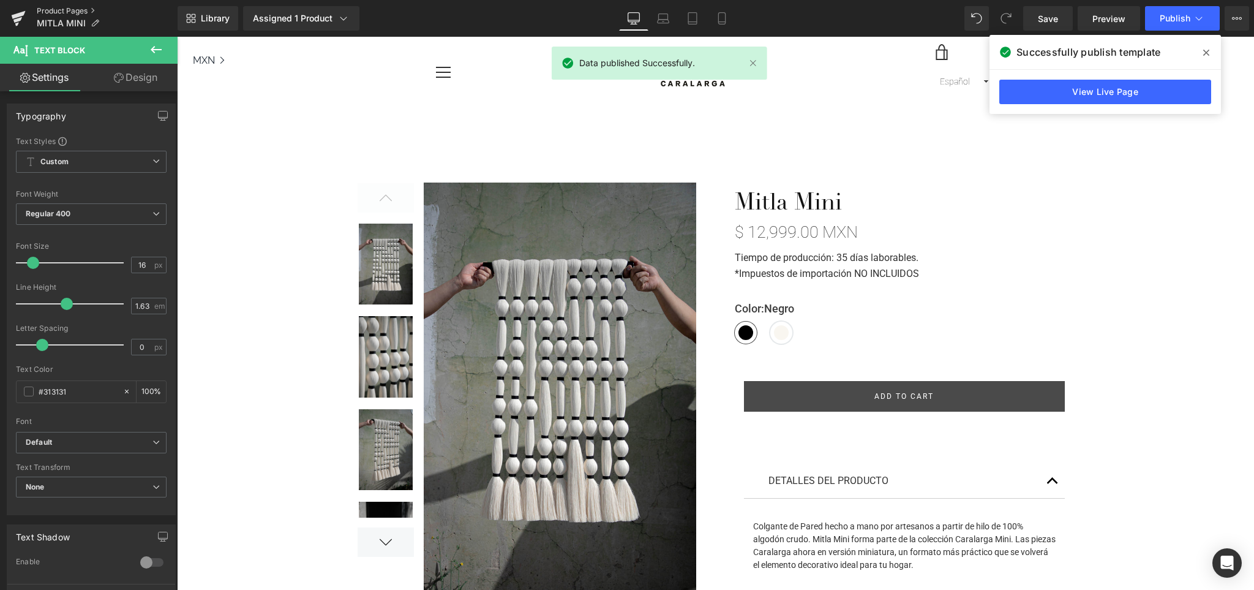
click at [60, 12] on link "Product Pages" at bounding box center [107, 11] width 141 height 10
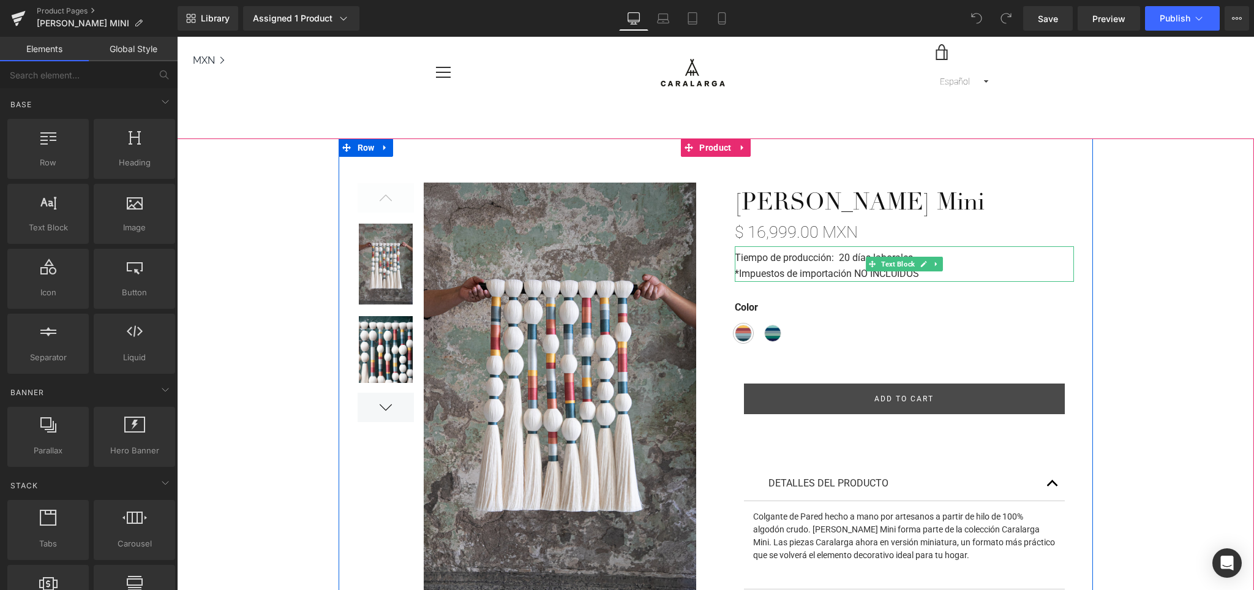
click at [849, 257] on strong "Tiempo de producción: 20 días laborales." at bounding box center [825, 258] width 181 height 12
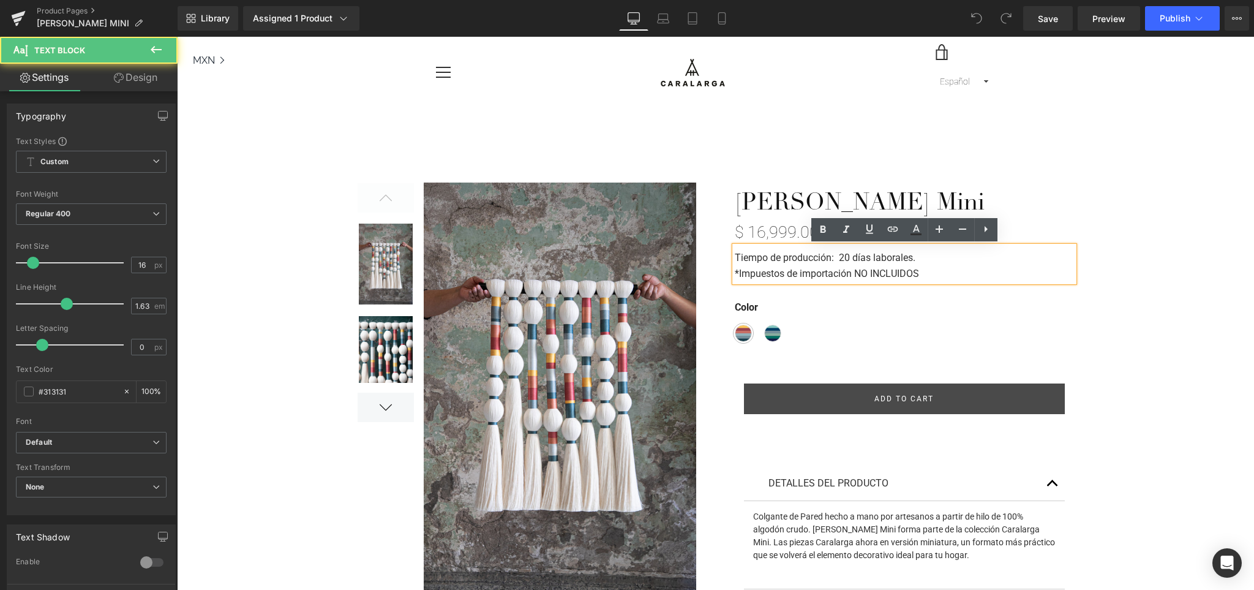
click at [847, 256] on strong "Tiempo de producción: 20 días laborales." at bounding box center [825, 258] width 181 height 12
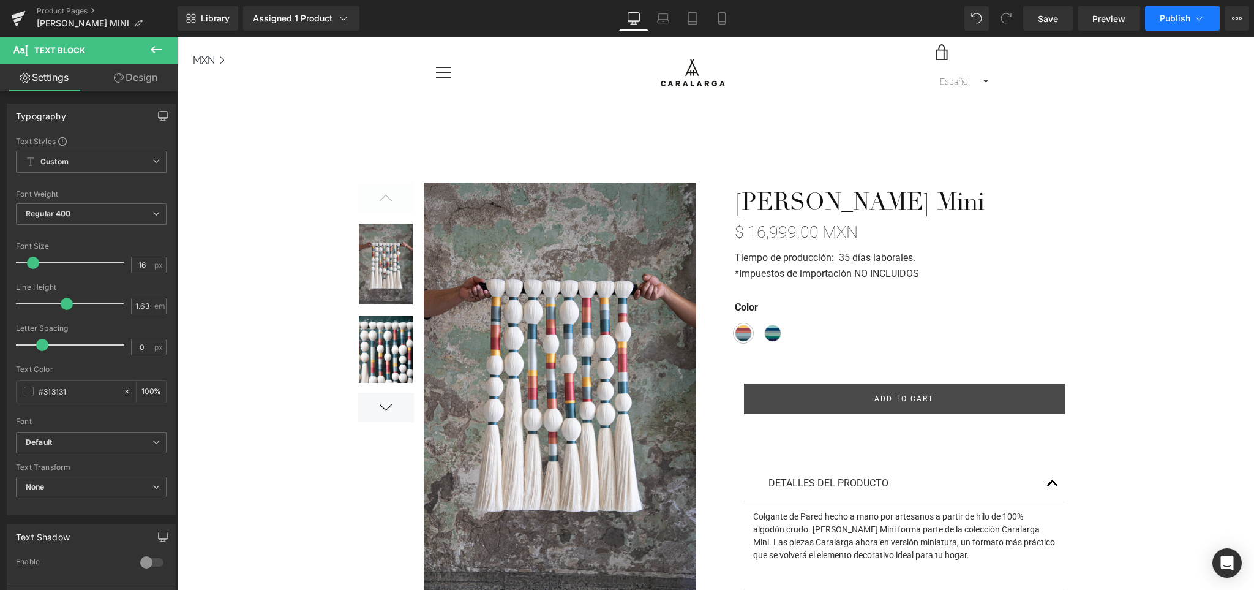
click at [1177, 15] on span "Publish" at bounding box center [1175, 18] width 31 height 10
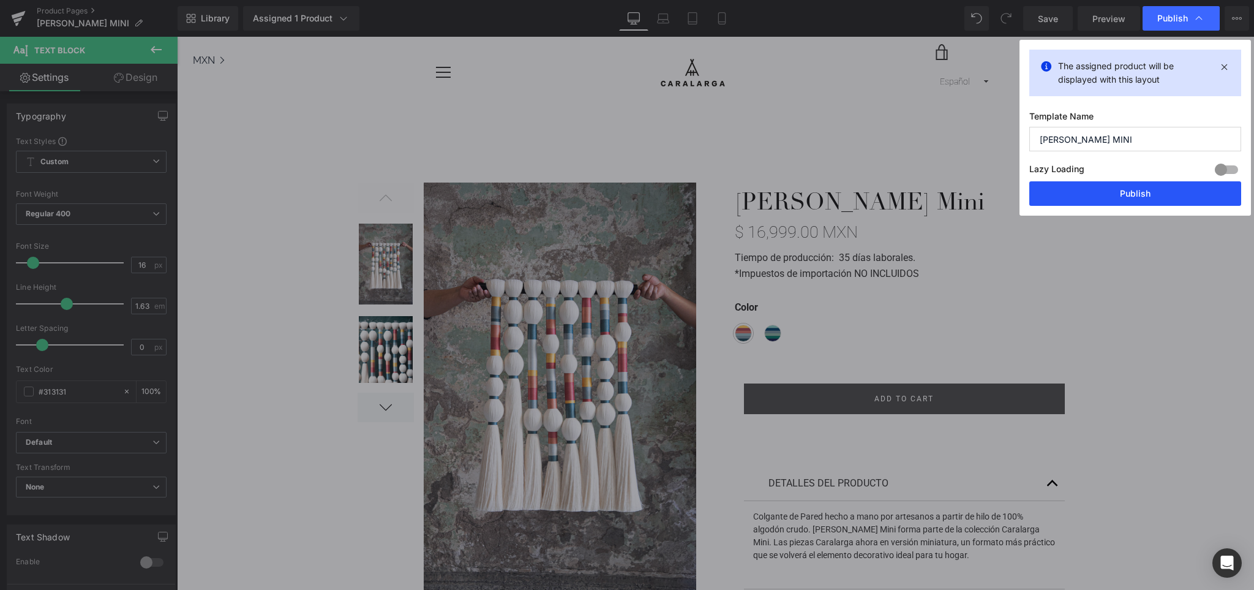
click at [1154, 187] on button "Publish" at bounding box center [1135, 193] width 212 height 24
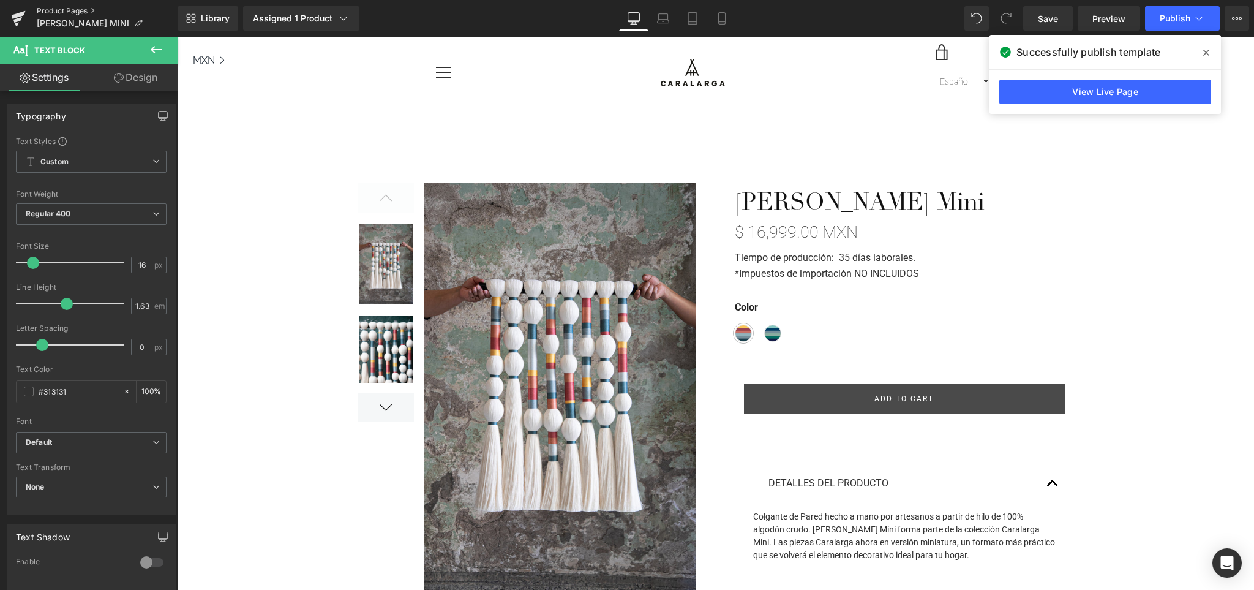
click at [82, 9] on link "Product Pages" at bounding box center [107, 11] width 141 height 10
